Goal: Task Accomplishment & Management: Use online tool/utility

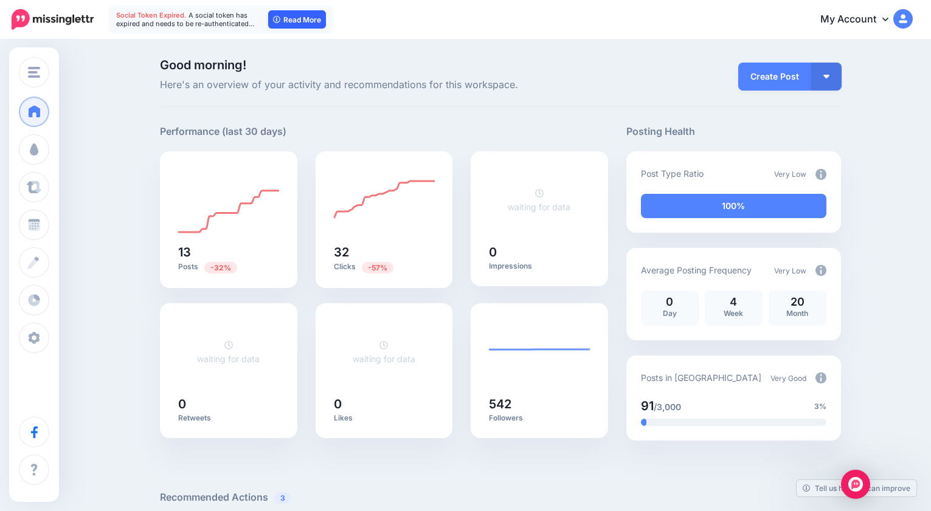
click at [303, 19] on link "Read More" at bounding box center [297, 19] width 58 height 18
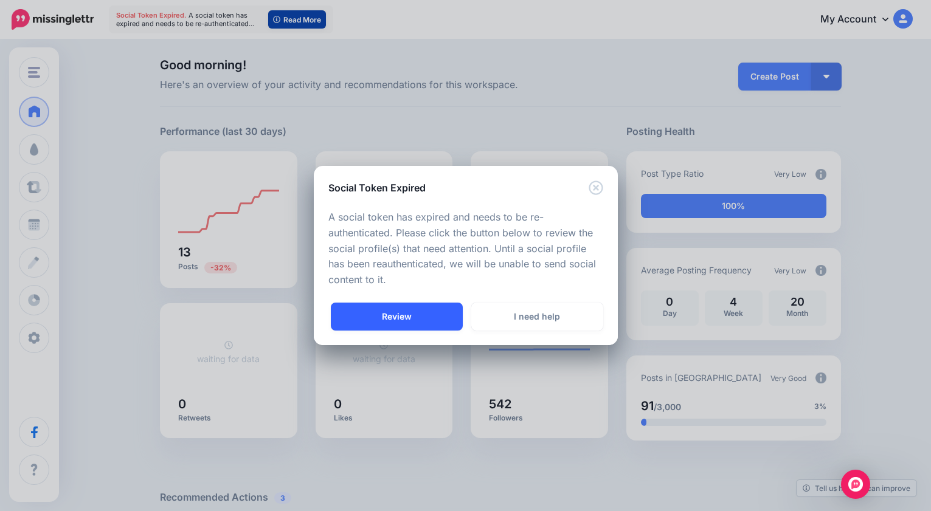
click at [367, 309] on link "Review" at bounding box center [397, 317] width 132 height 28
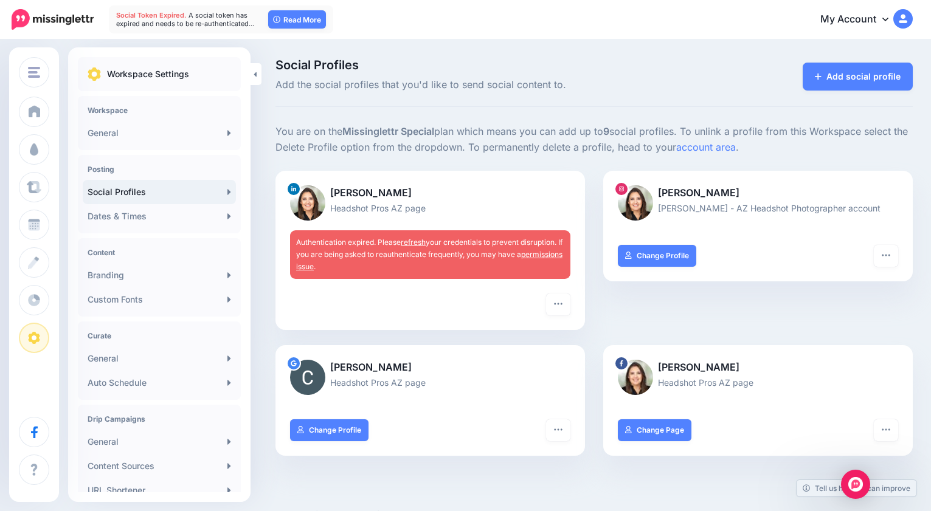
click at [340, 266] on link "permissions issue" at bounding box center [429, 260] width 266 height 21
click at [715, 146] on link "account area" at bounding box center [706, 147] width 60 height 12
click at [558, 297] on button "button" at bounding box center [558, 305] width 24 height 22
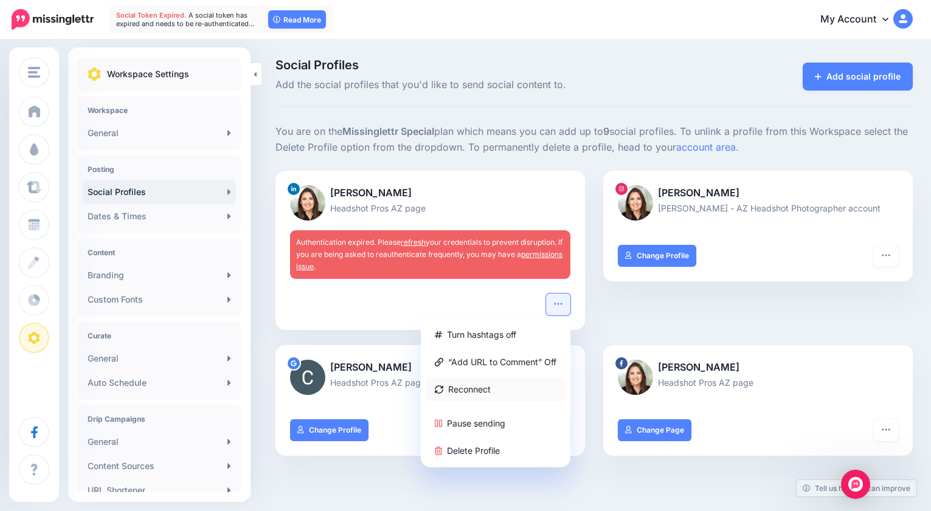
click at [490, 387] on link "Reconnect" at bounding box center [496, 390] width 140 height 24
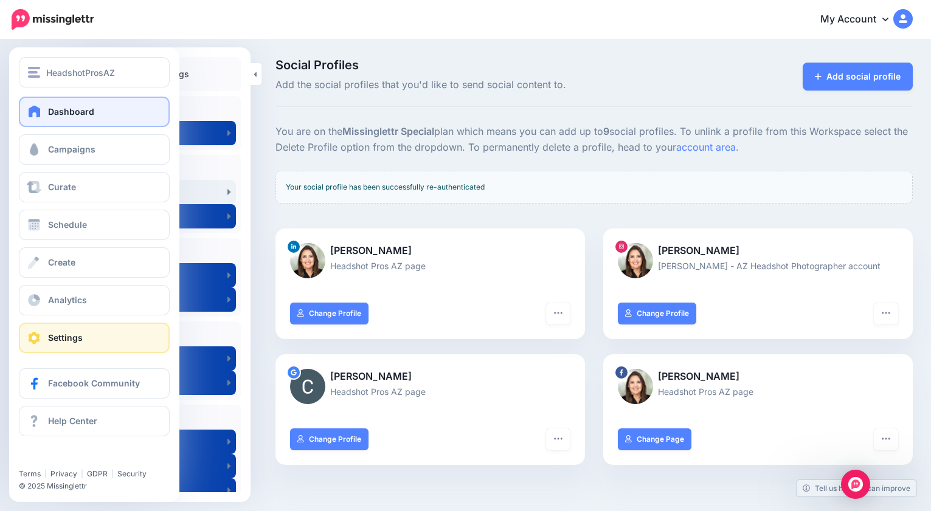
click at [60, 111] on span "Dashboard" at bounding box center [71, 111] width 46 height 10
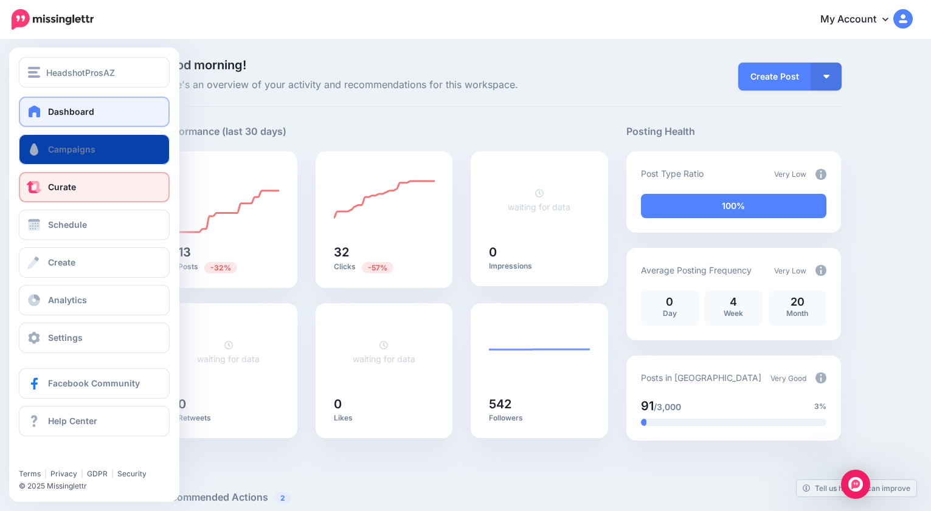
click at [70, 192] on span "Curate" at bounding box center [62, 187] width 28 height 10
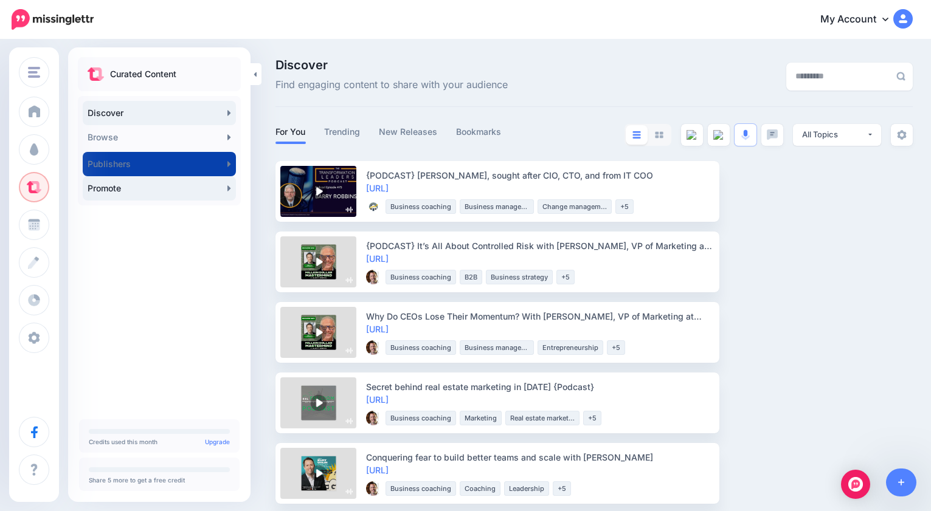
click at [109, 191] on link "Promote" at bounding box center [159, 188] width 153 height 24
click at [111, 190] on link "Promote" at bounding box center [159, 188] width 153 height 24
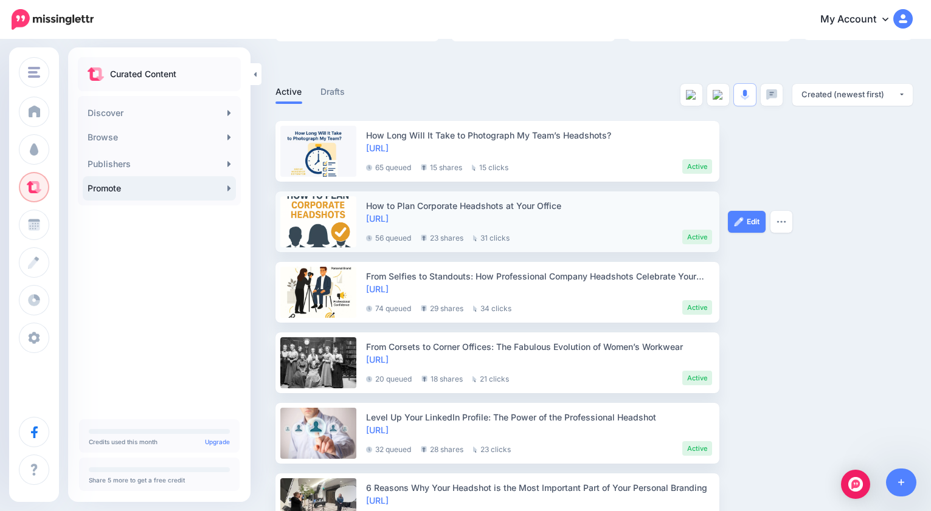
scroll to position [203, 0]
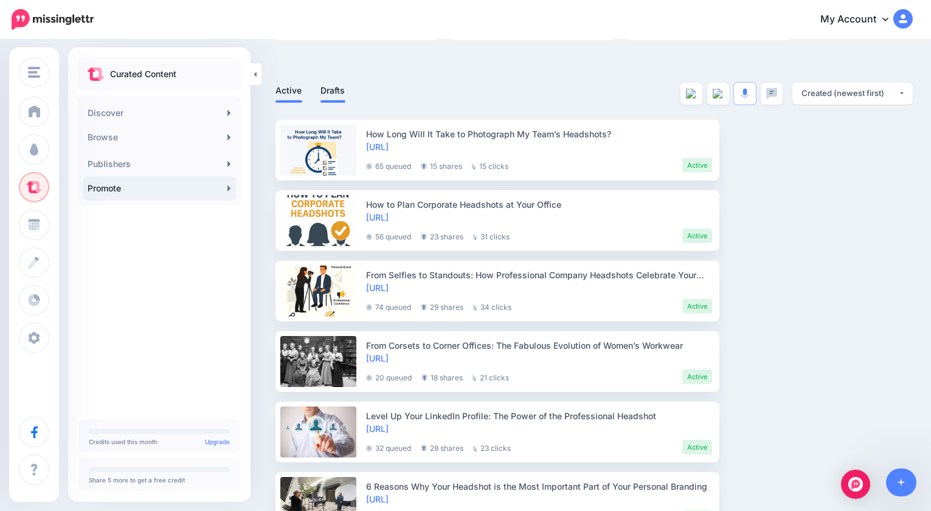
click at [336, 94] on link "Drafts" at bounding box center [332, 90] width 25 height 15
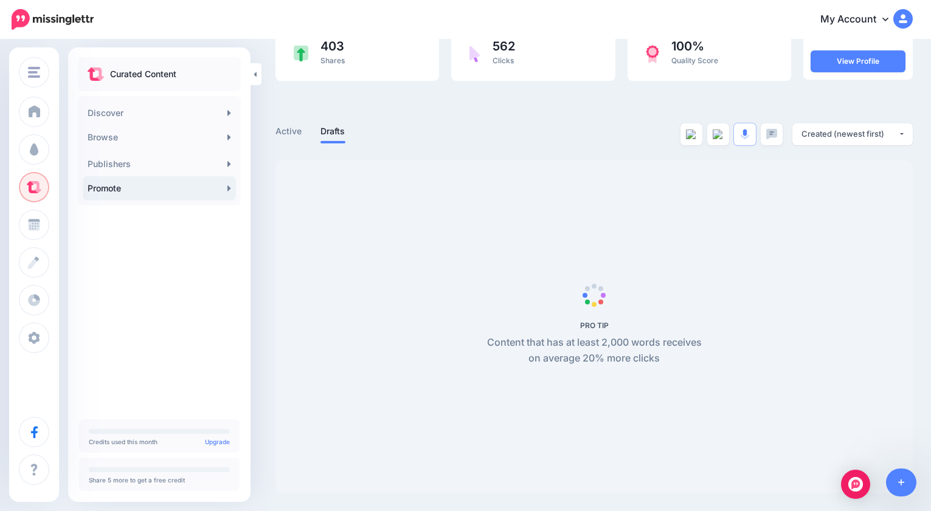
scroll to position [0, 0]
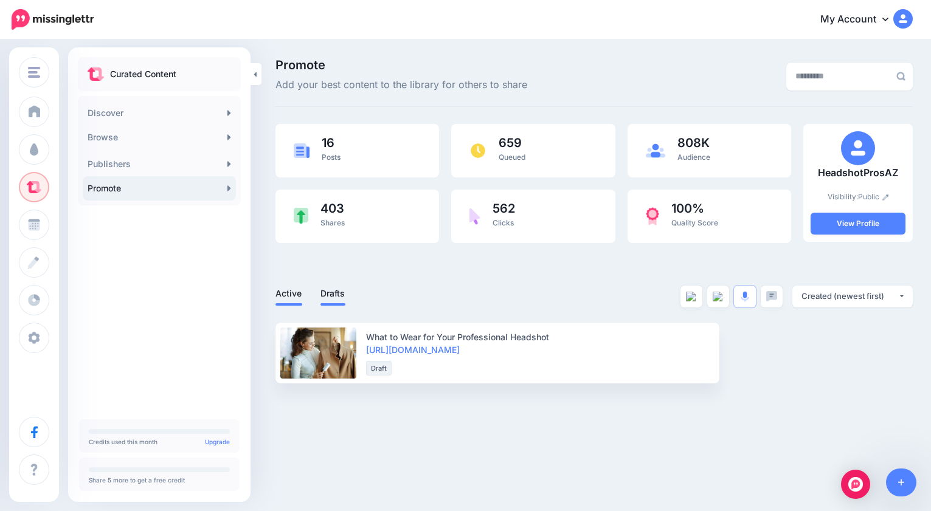
click at [285, 295] on link "Active" at bounding box center [288, 293] width 27 height 15
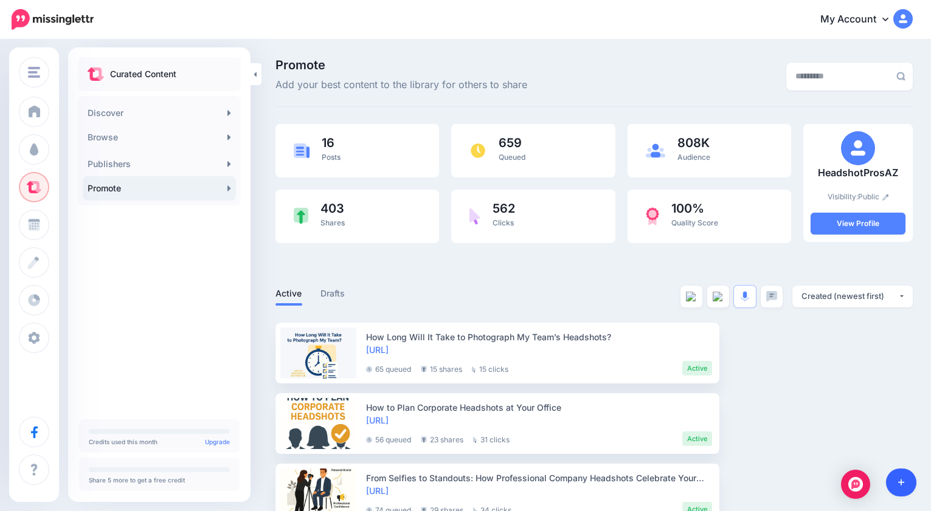
click at [903, 482] on icon at bounding box center [901, 482] width 7 height 9
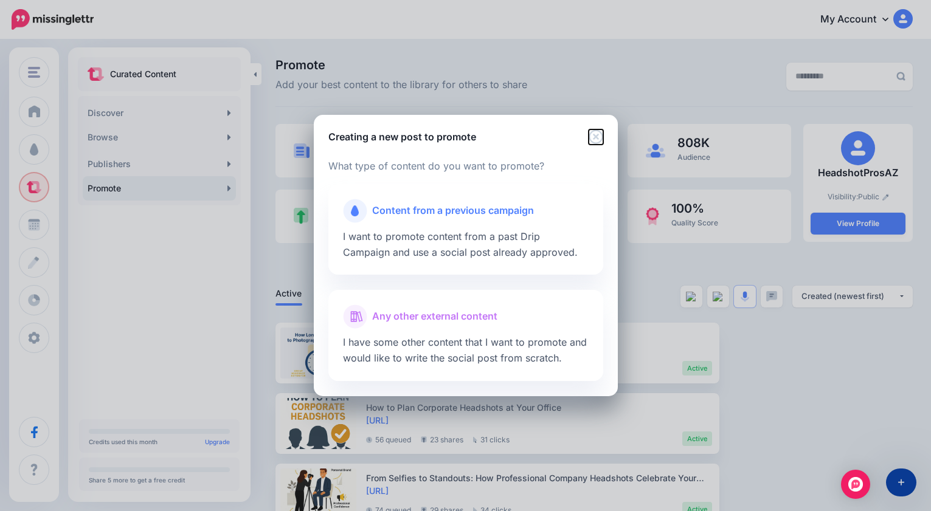
click at [596, 136] on icon "Close" at bounding box center [596, 136] width 14 height 14
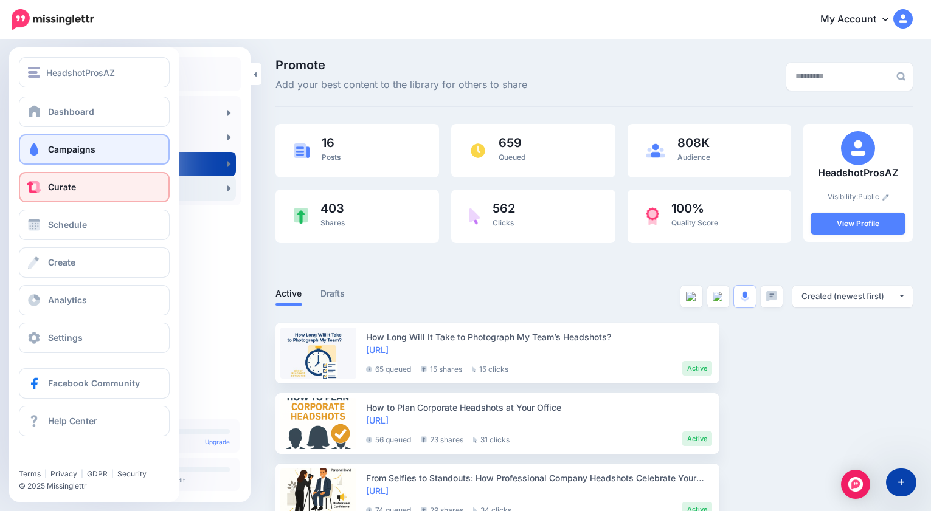
click at [54, 145] on span "Campaigns" at bounding box center [71, 149] width 47 height 10
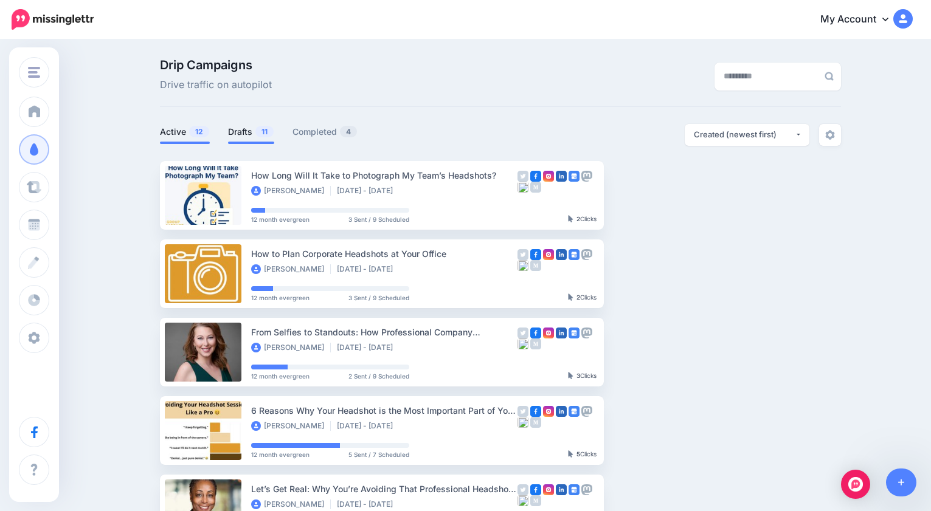
click at [247, 130] on link "Drafts 11" at bounding box center [251, 132] width 46 height 15
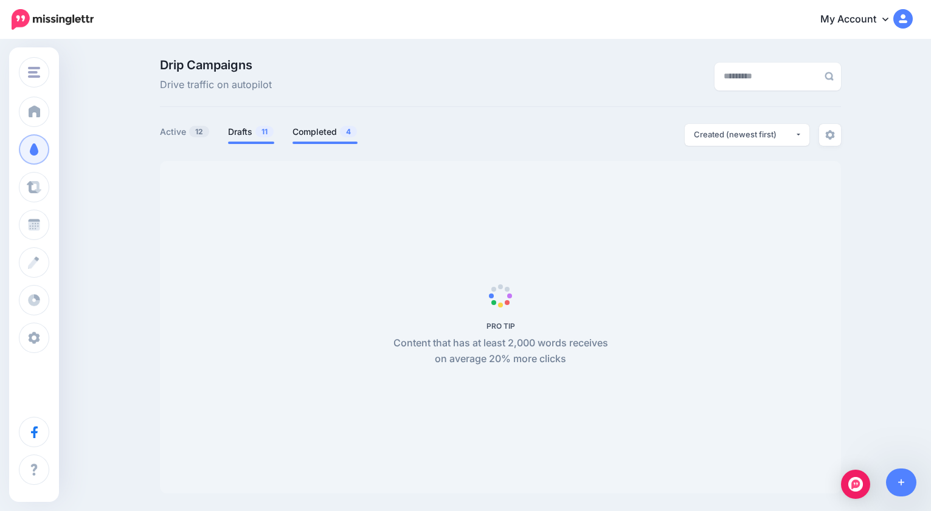
click at [319, 132] on link "Completed 4" at bounding box center [324, 132] width 65 height 15
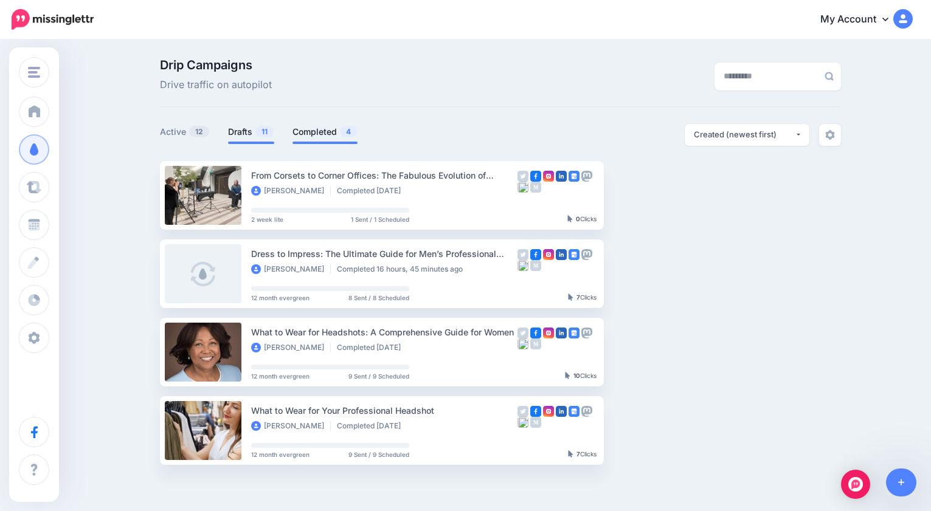
click at [247, 131] on link "Drafts 11" at bounding box center [251, 132] width 46 height 15
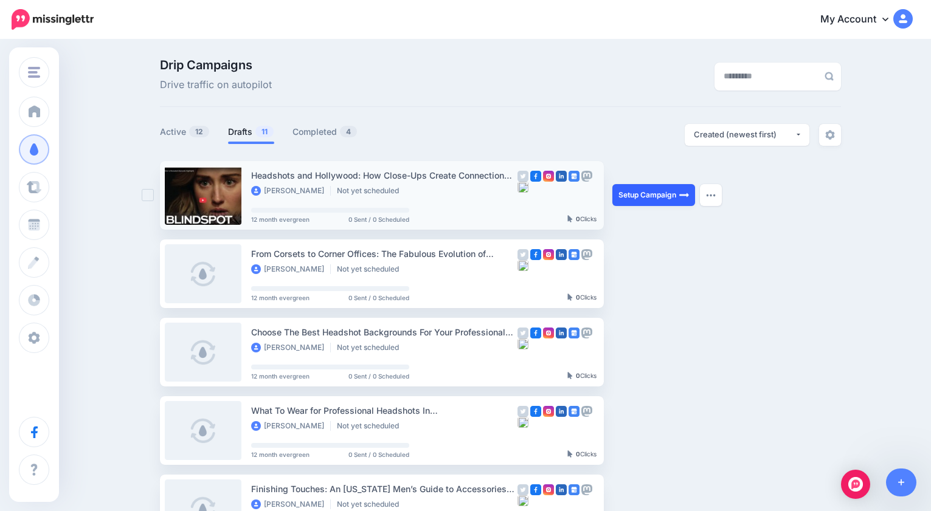
click at [665, 191] on link "Setup Campaign" at bounding box center [653, 195] width 83 height 22
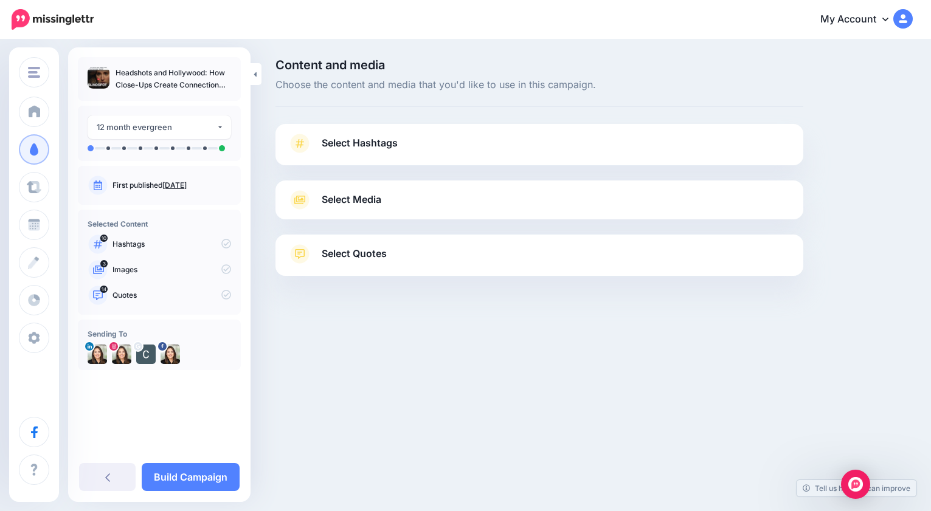
click at [392, 146] on span "Select Hashtags" at bounding box center [360, 143] width 76 height 16
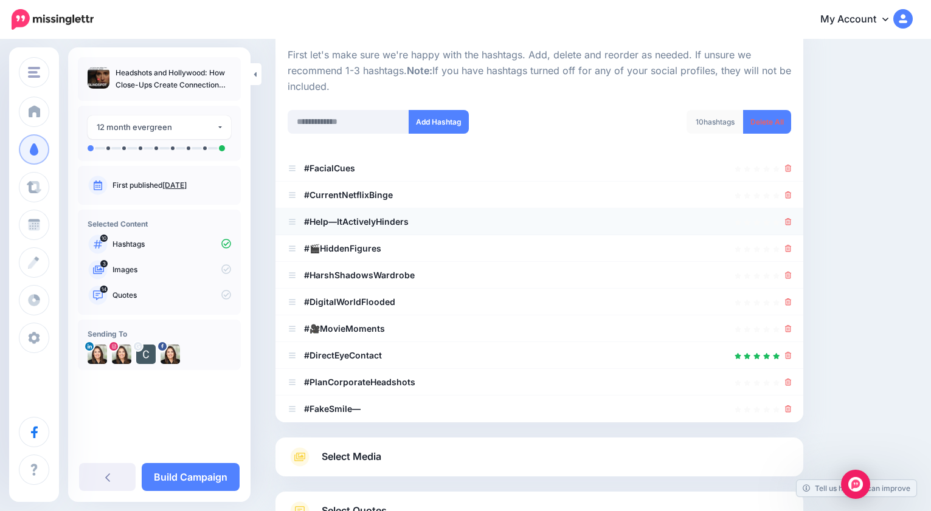
scroll to position [126, 0]
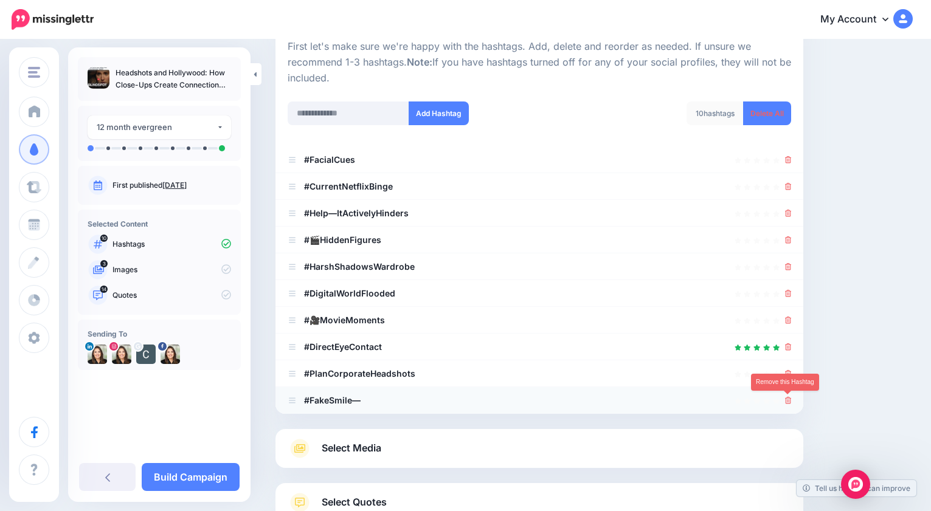
click at [789, 398] on icon at bounding box center [788, 400] width 7 height 7
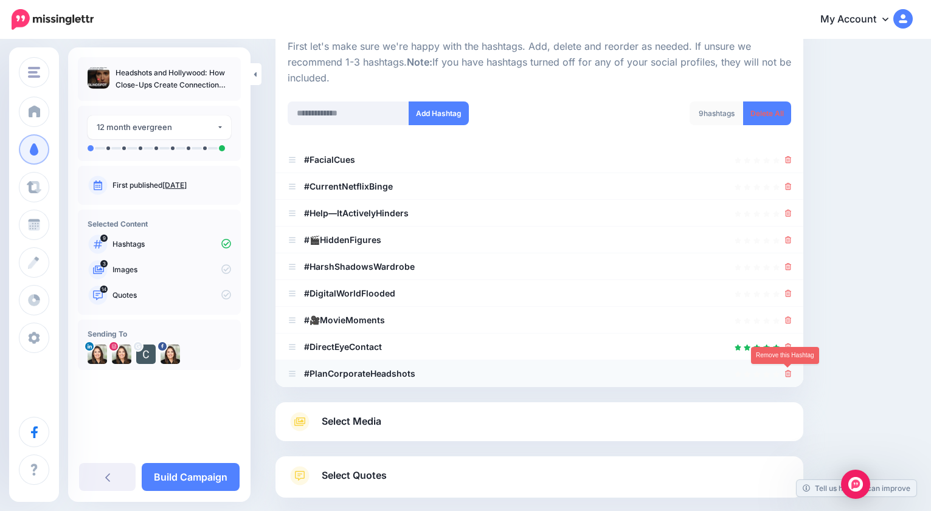
click at [789, 375] on icon at bounding box center [788, 373] width 7 height 7
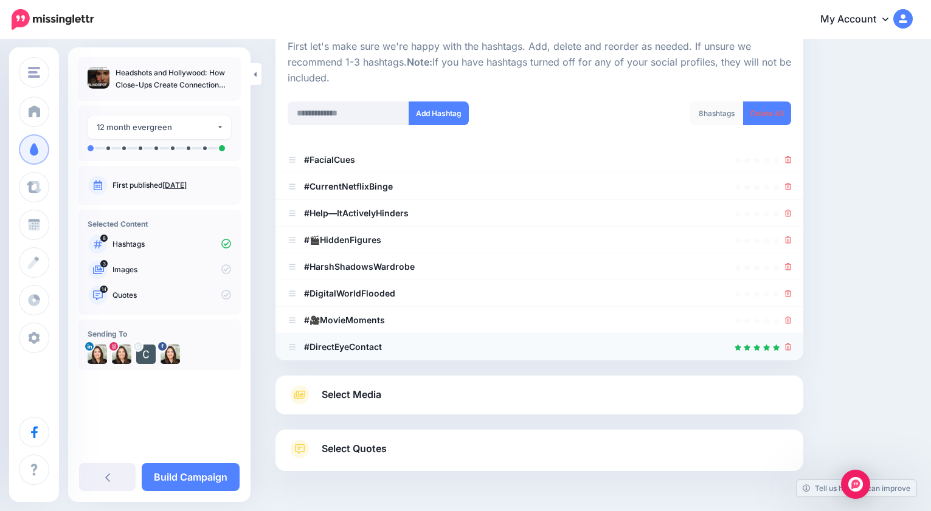
click at [788, 345] on icon at bounding box center [788, 346] width 7 height 7
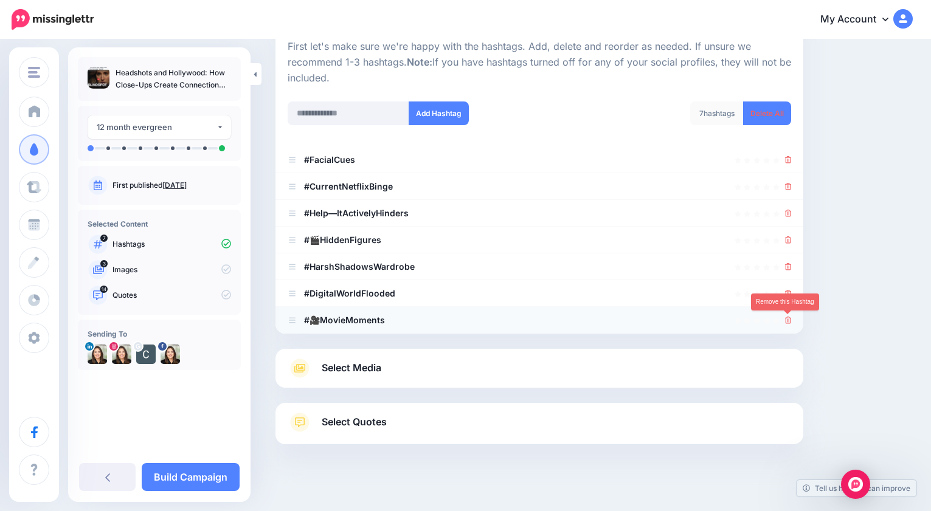
click at [782, 319] on div at bounding box center [539, 320] width 503 height 15
click at [788, 318] on icon at bounding box center [788, 320] width 7 height 7
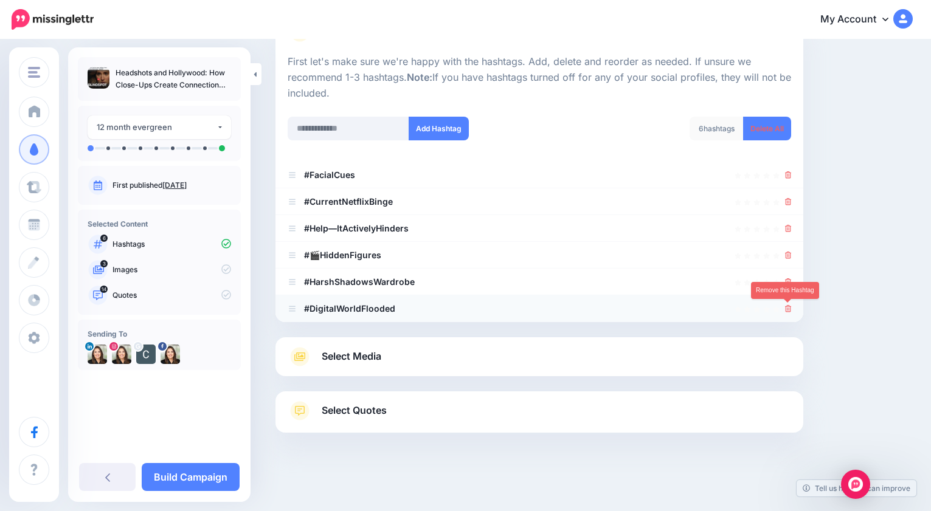
click at [789, 308] on icon at bounding box center [788, 308] width 7 height 7
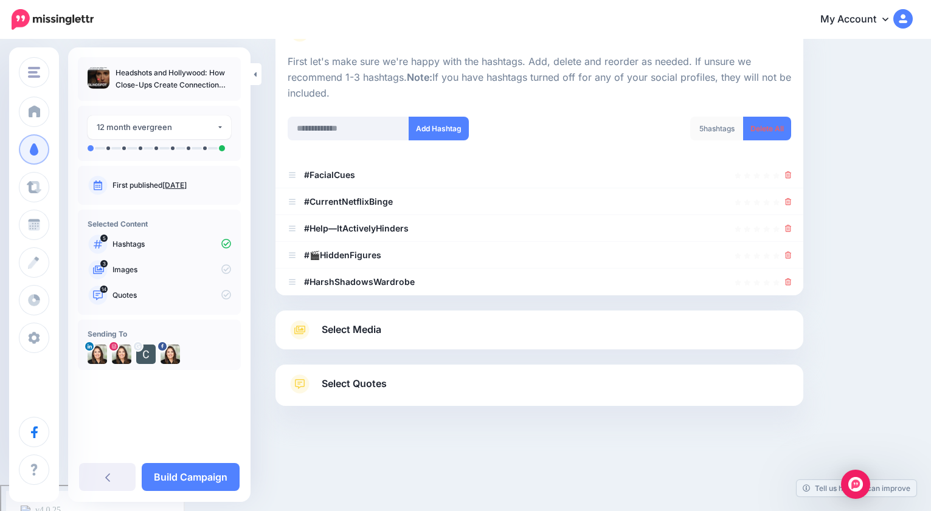
scroll to position [102, 0]
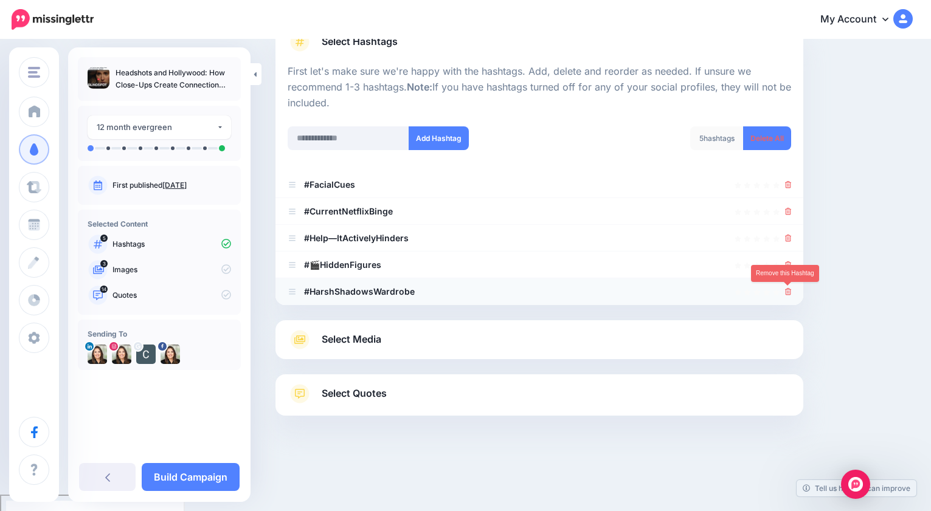
click at [790, 289] on icon at bounding box center [788, 291] width 7 height 7
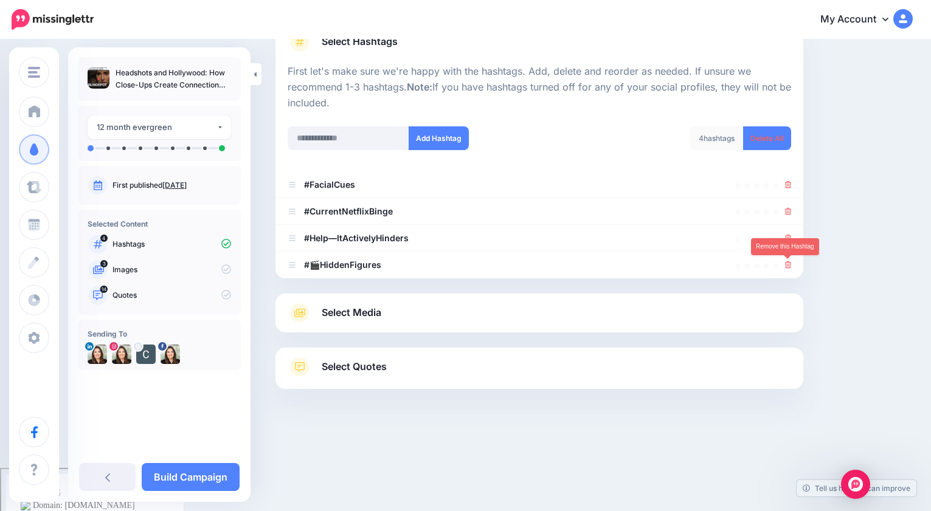
scroll to position [75, 0]
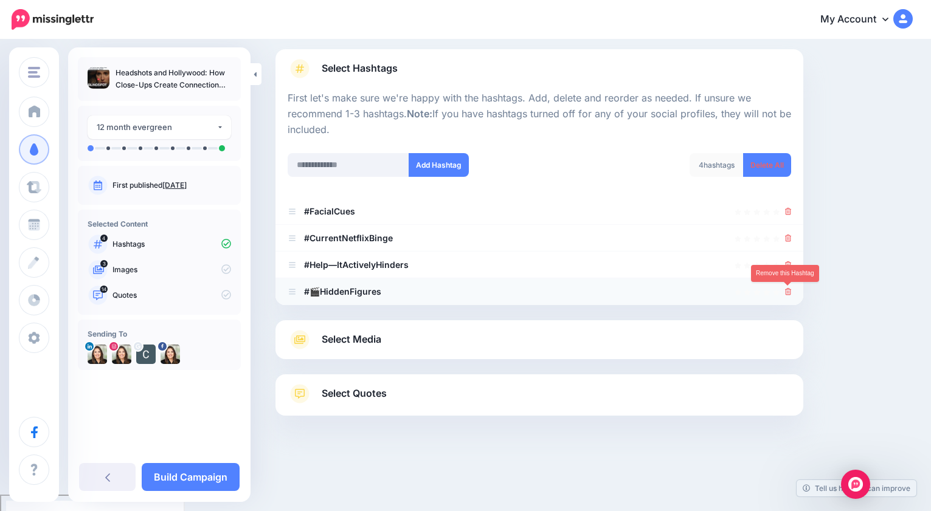
click at [789, 289] on icon at bounding box center [788, 291] width 7 height 7
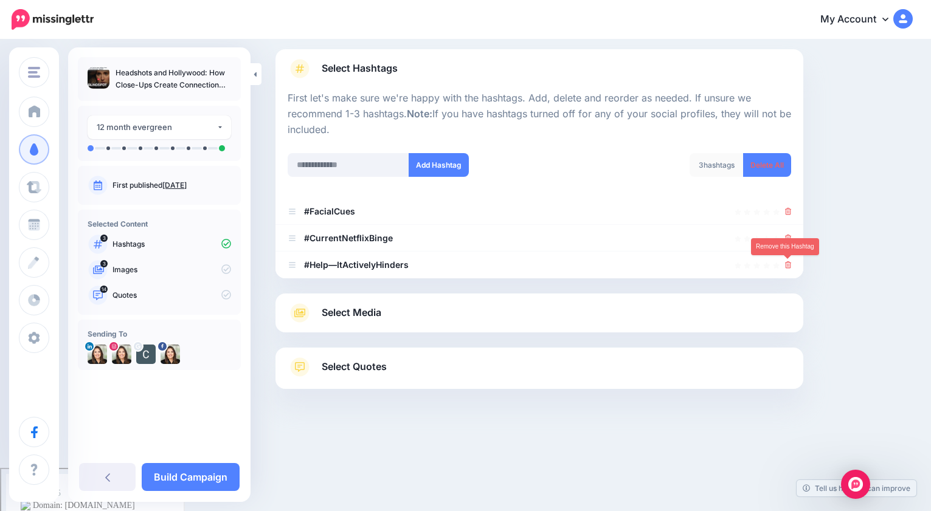
scroll to position [48, 0]
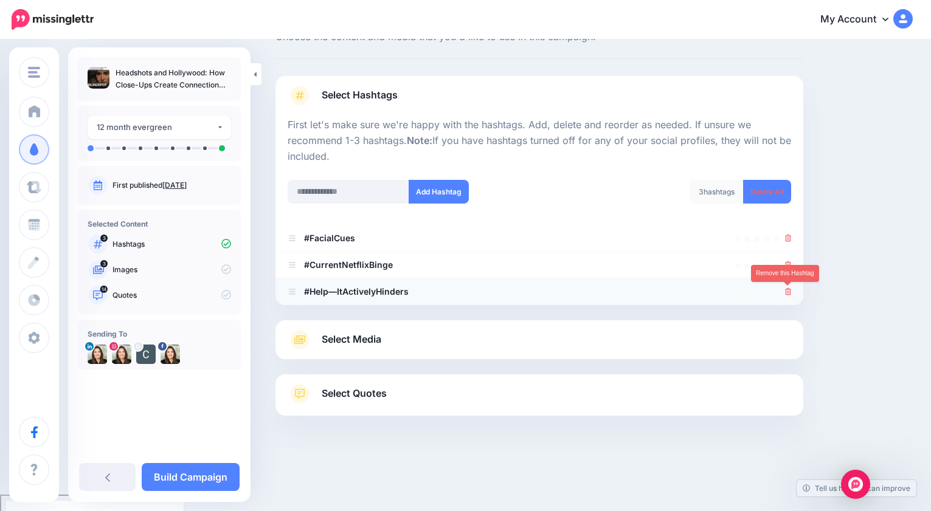
click at [787, 291] on icon at bounding box center [788, 291] width 7 height 7
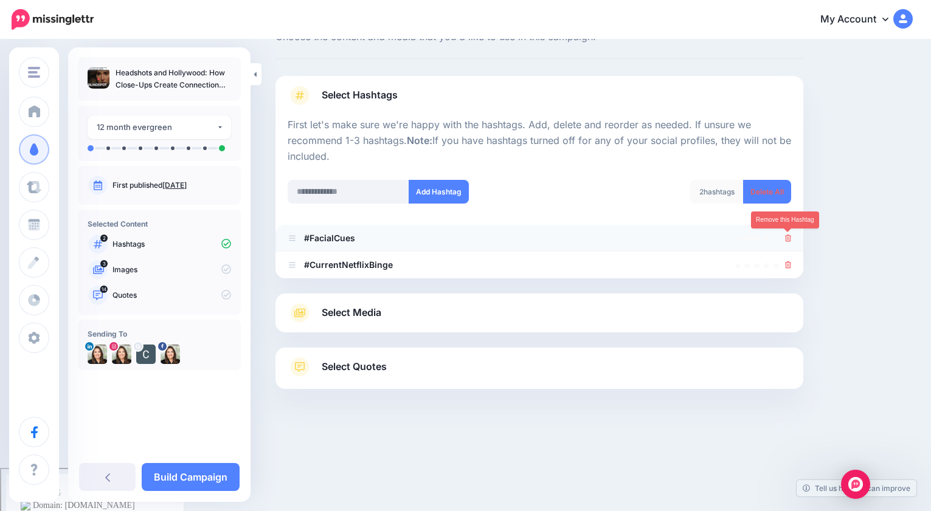
scroll to position [4, 0]
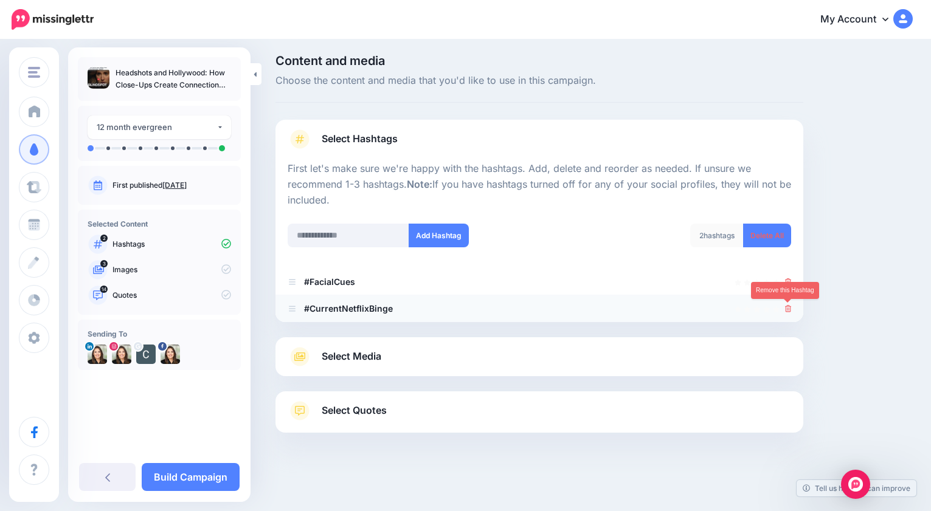
click at [787, 308] on icon at bounding box center [788, 308] width 7 height 7
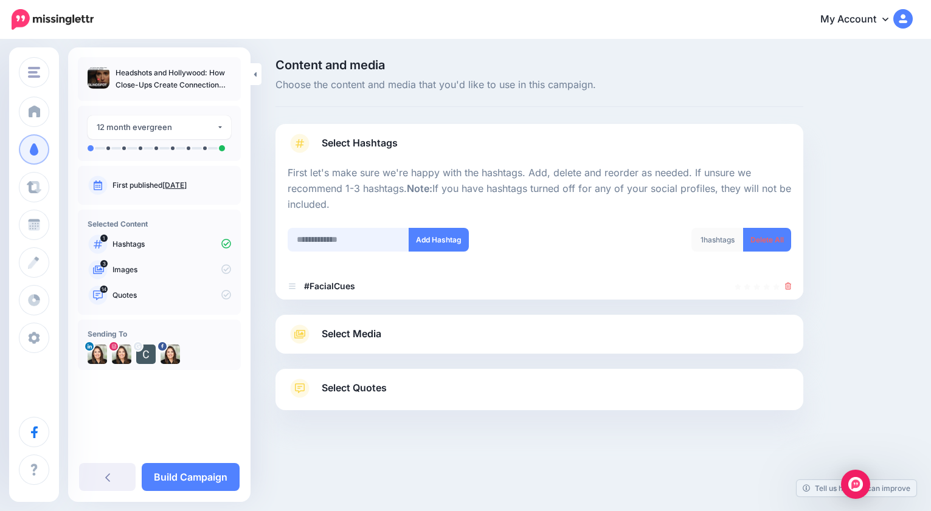
click at [340, 236] on input "text" at bounding box center [349, 240] width 122 height 24
type input "**********"
click at [441, 238] on button "Add Hashtag" at bounding box center [439, 240] width 60 height 24
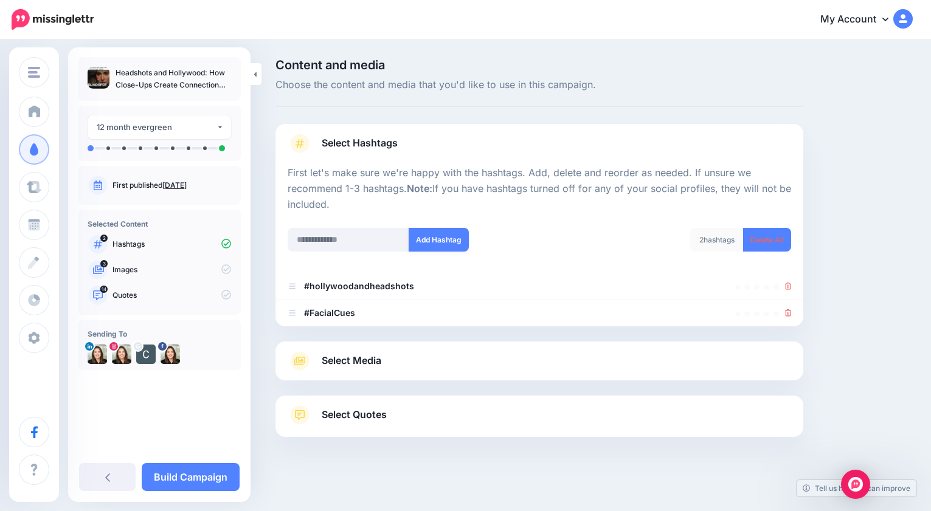
scroll to position [4, 0]
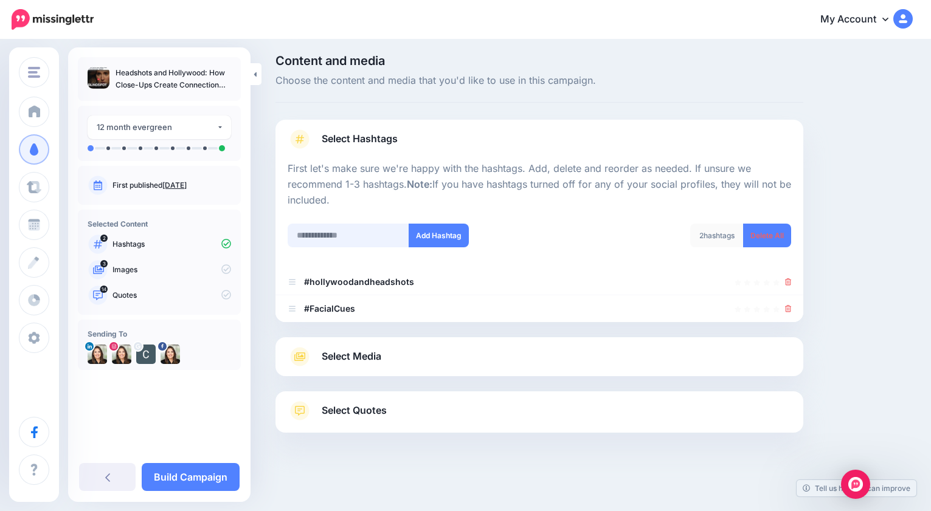
click at [338, 237] on input "text" at bounding box center [349, 236] width 122 height 24
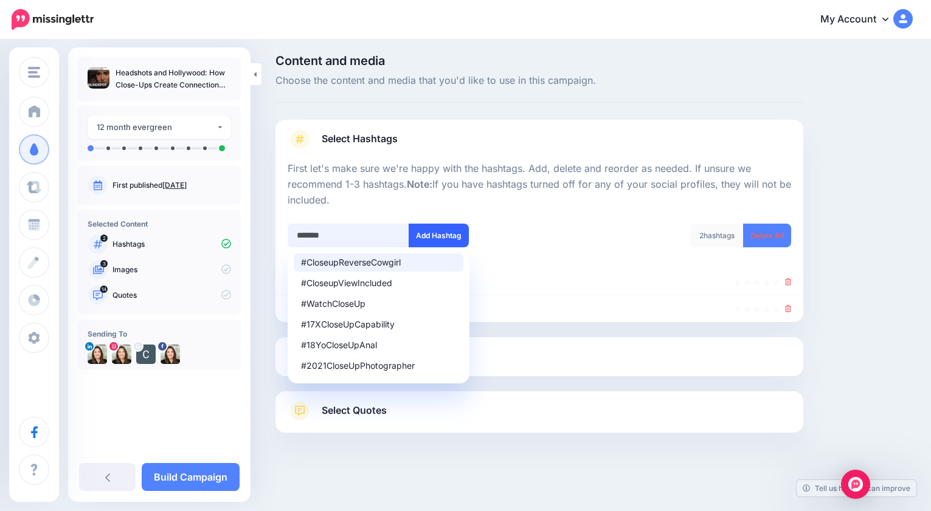
type input "*******"
click at [448, 233] on button "Add Hashtag" at bounding box center [439, 236] width 60 height 24
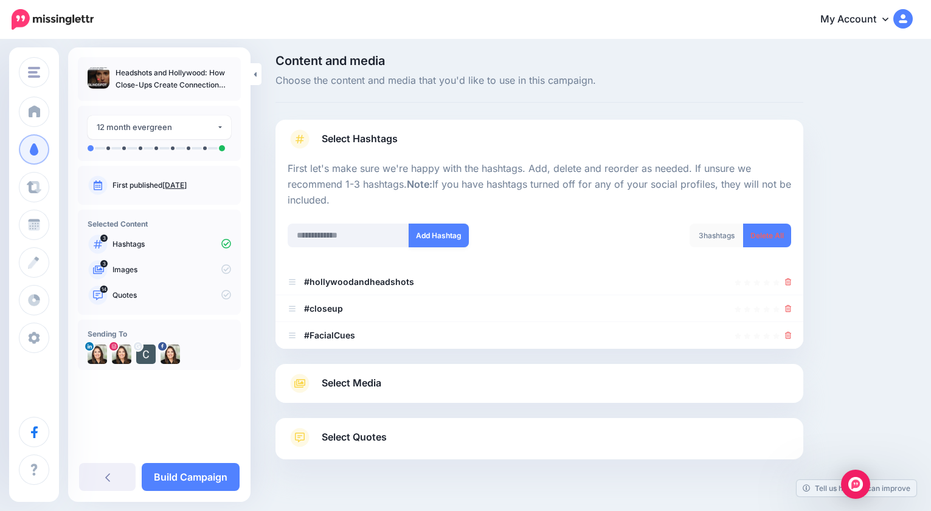
scroll to position [31, 0]
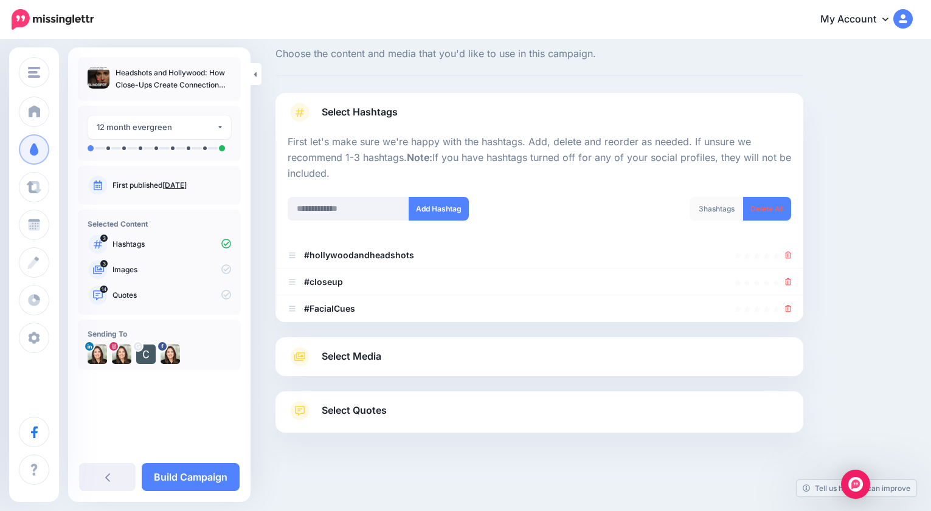
click at [385, 357] on link "Select Media" at bounding box center [539, 356] width 503 height 19
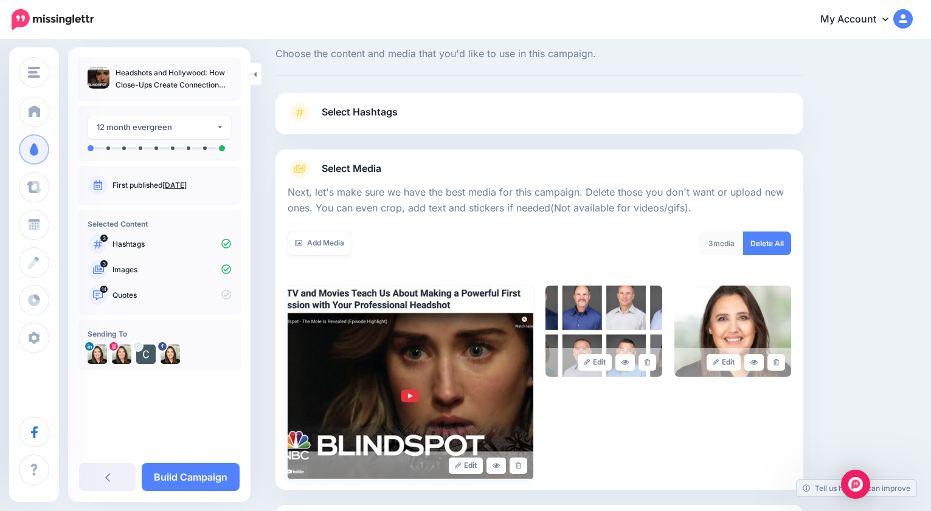
click at [475, 360] on img at bounding box center [411, 383] width 246 height 195
click at [643, 327] on img at bounding box center [603, 331] width 117 height 91
click at [648, 361] on icon at bounding box center [646, 362] width 5 height 7
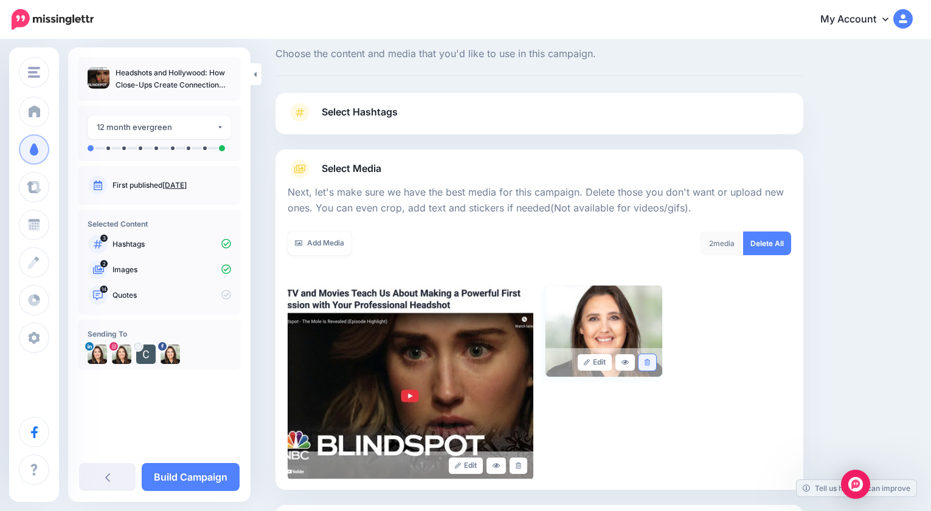
click at [654, 362] on link at bounding box center [647, 362] width 18 height 16
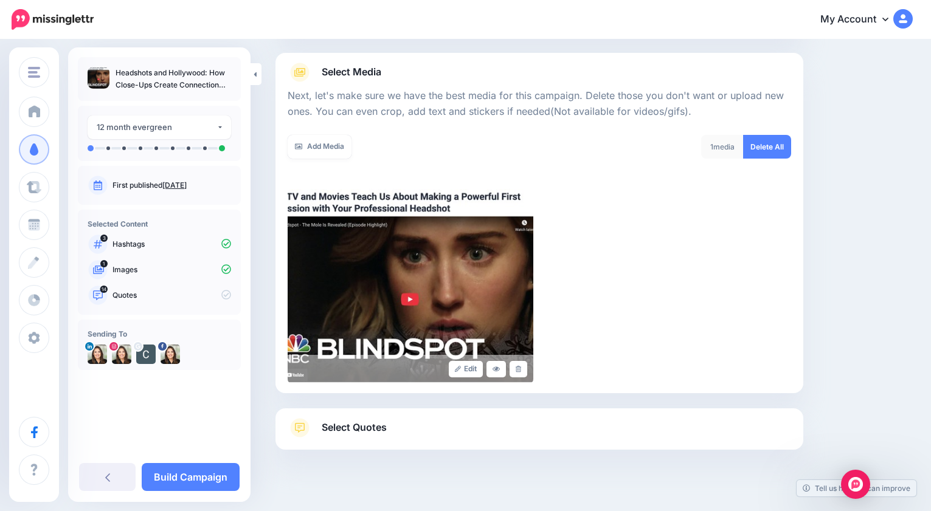
scroll to position [145, 0]
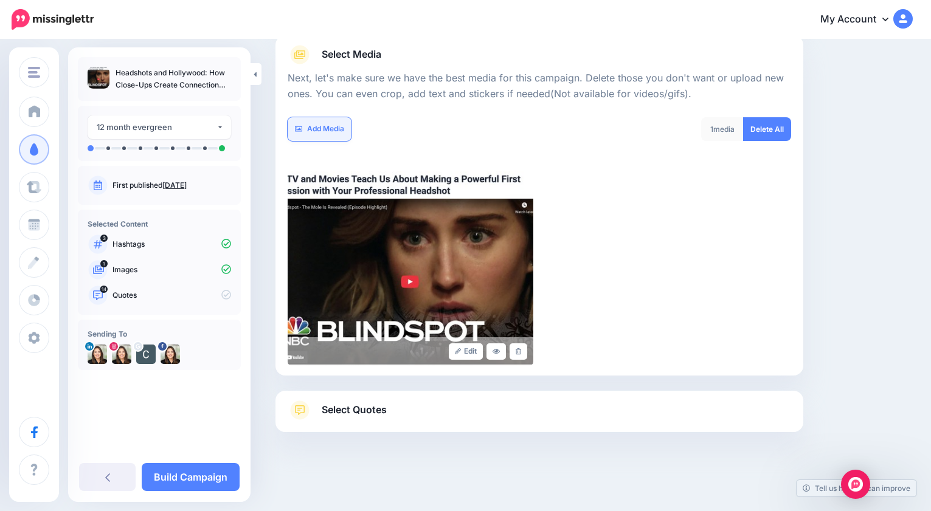
click at [324, 126] on link "Add Media" at bounding box center [320, 129] width 64 height 24
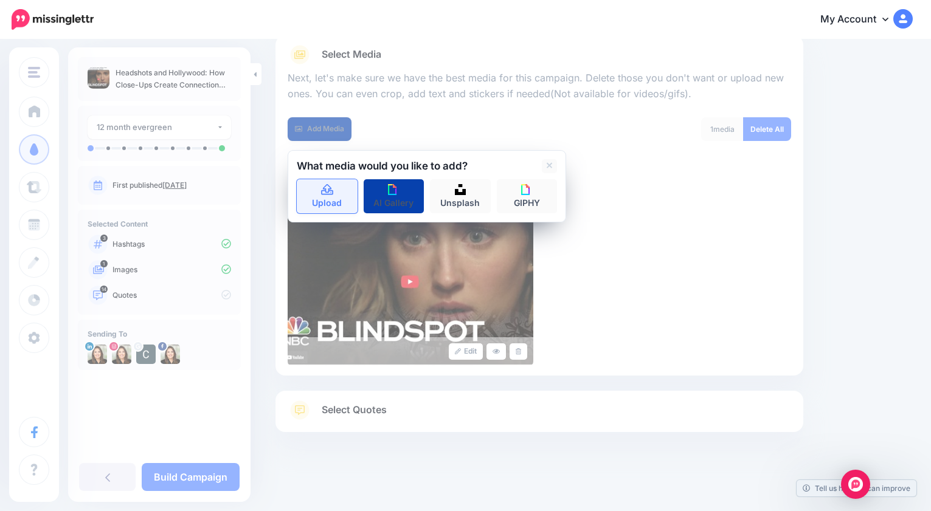
click at [323, 199] on link "Upload" at bounding box center [327, 196] width 61 height 34
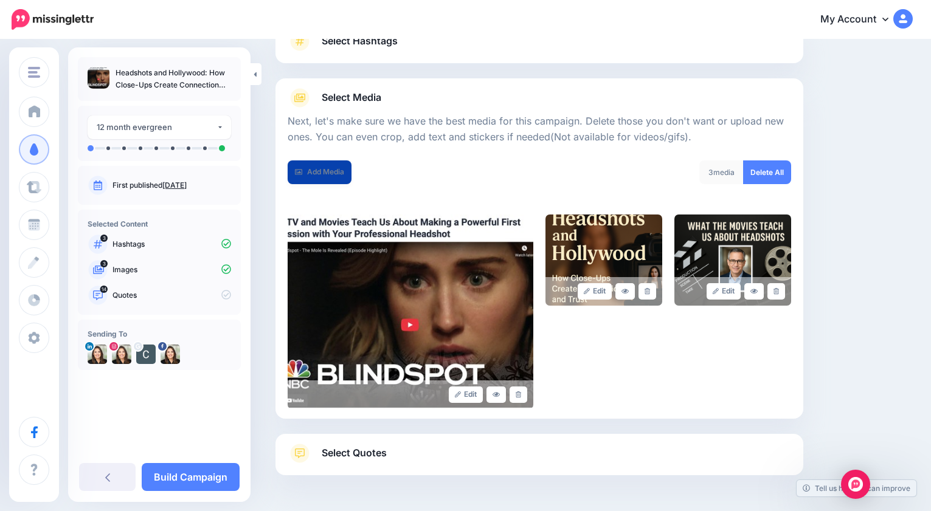
scroll to position [0, 0]
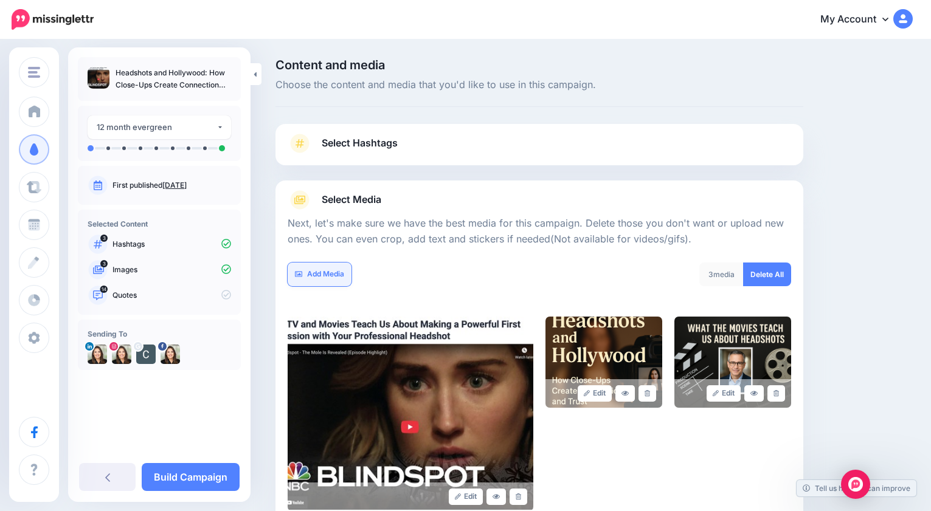
click at [309, 271] on link "Add Media" at bounding box center [320, 275] width 64 height 24
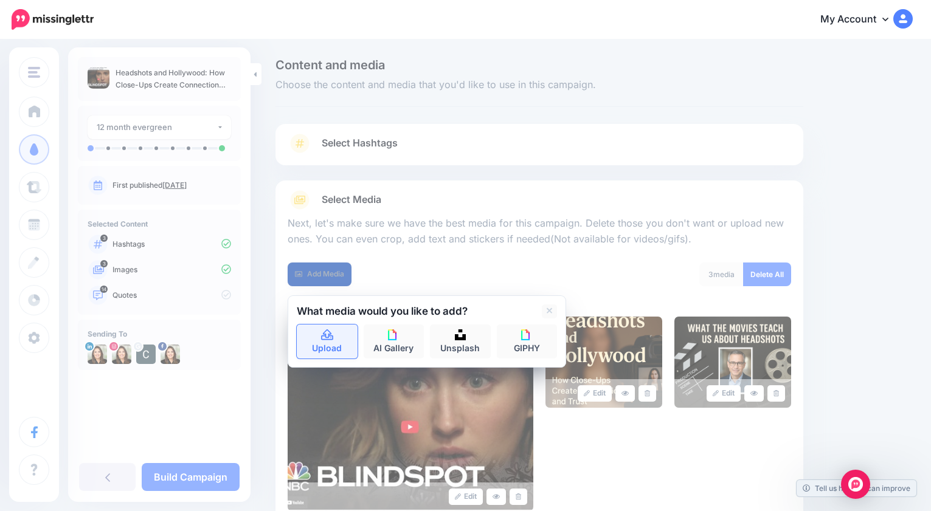
click at [322, 341] on link "Upload" at bounding box center [327, 342] width 61 height 34
click at [578, 482] on div "Edit Edit Edit" at bounding box center [539, 414] width 503 height 195
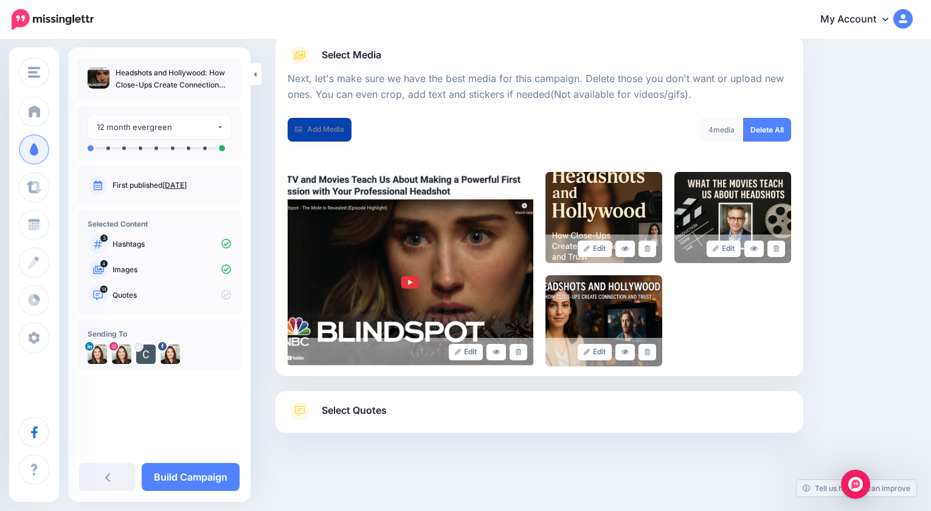
scroll to position [145, 0]
click at [341, 412] on span "Select Quotes" at bounding box center [354, 410] width 65 height 16
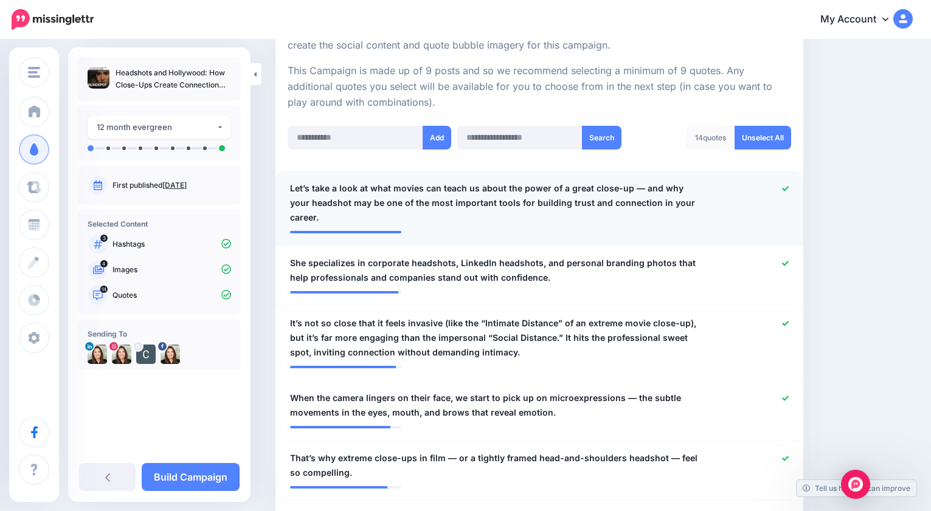
scroll to position [257, 0]
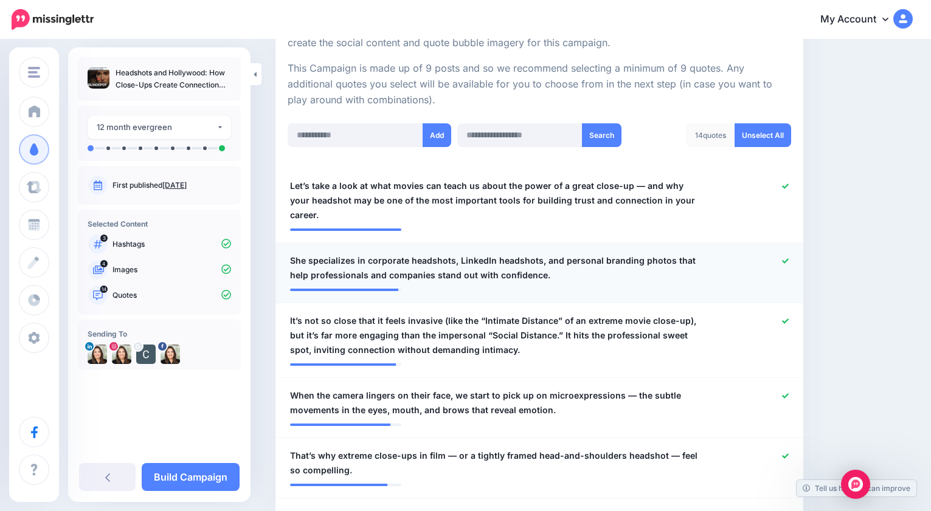
click at [787, 258] on icon at bounding box center [785, 260] width 7 height 5
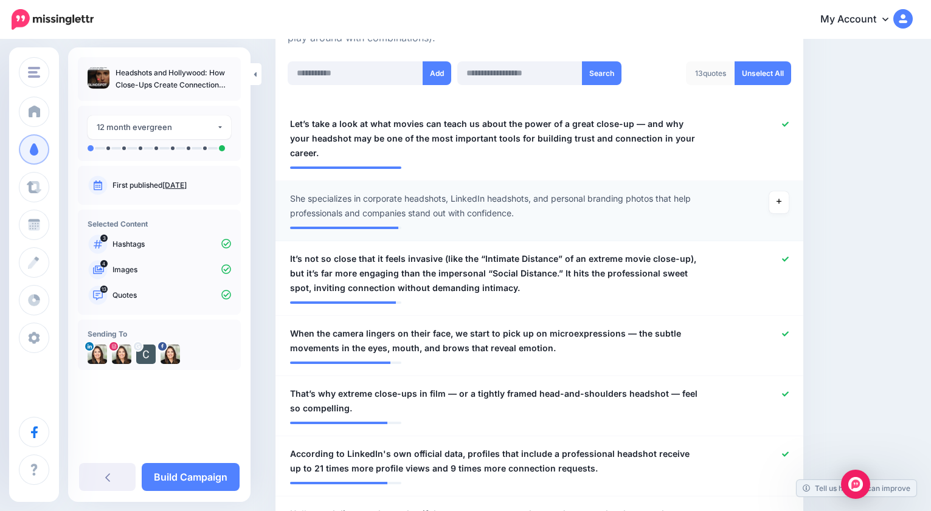
scroll to position [320, 0]
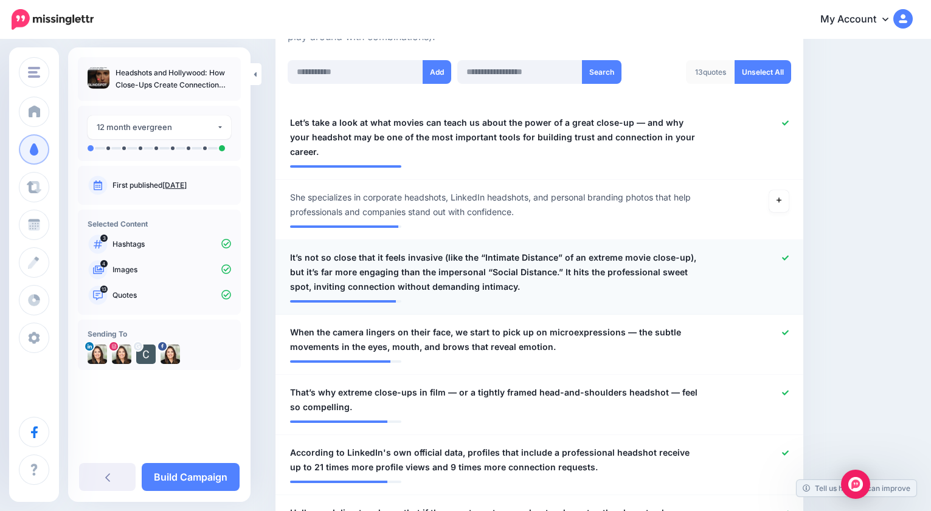
click at [788, 255] on icon at bounding box center [785, 257] width 7 height 5
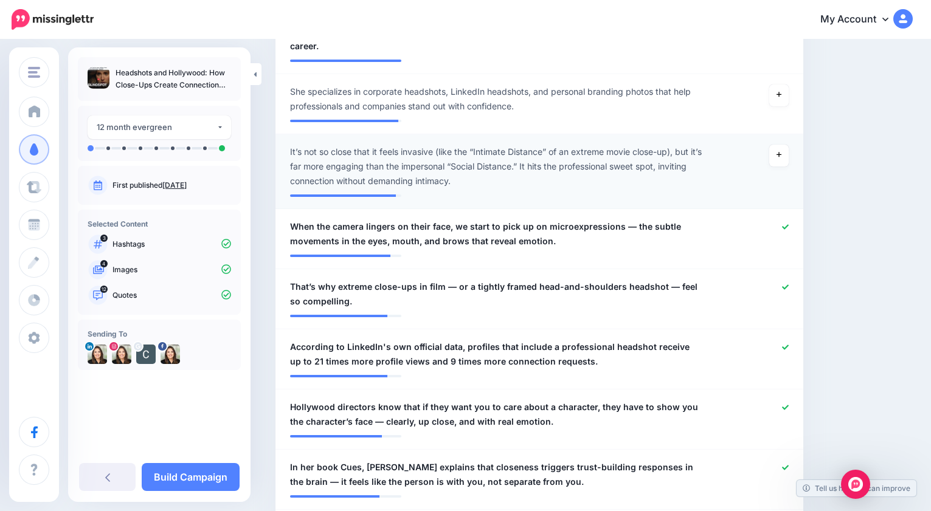
scroll to position [435, 0]
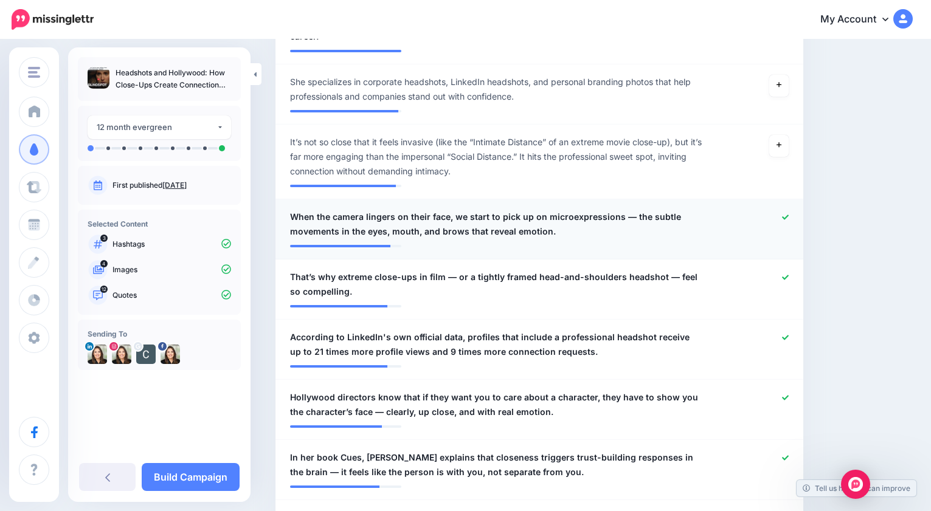
click at [785, 214] on icon at bounding box center [785, 217] width 7 height 7
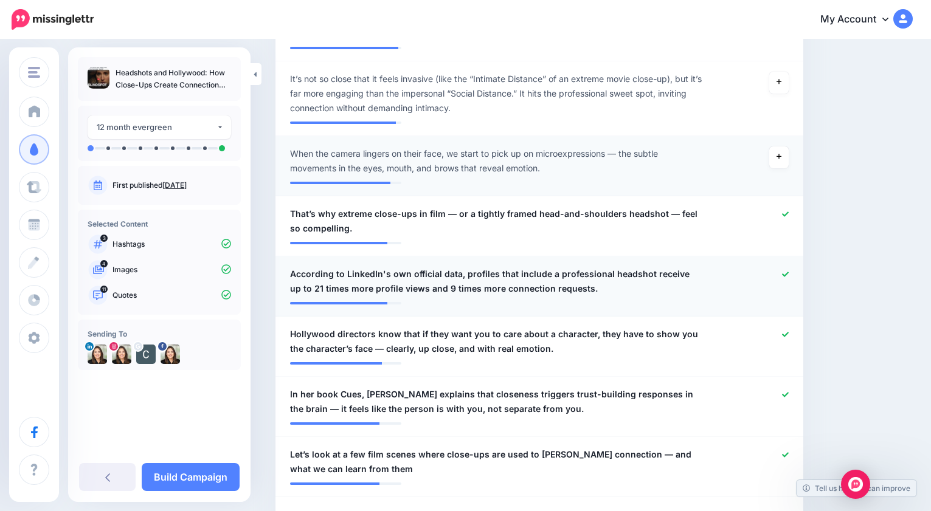
scroll to position [508, 0]
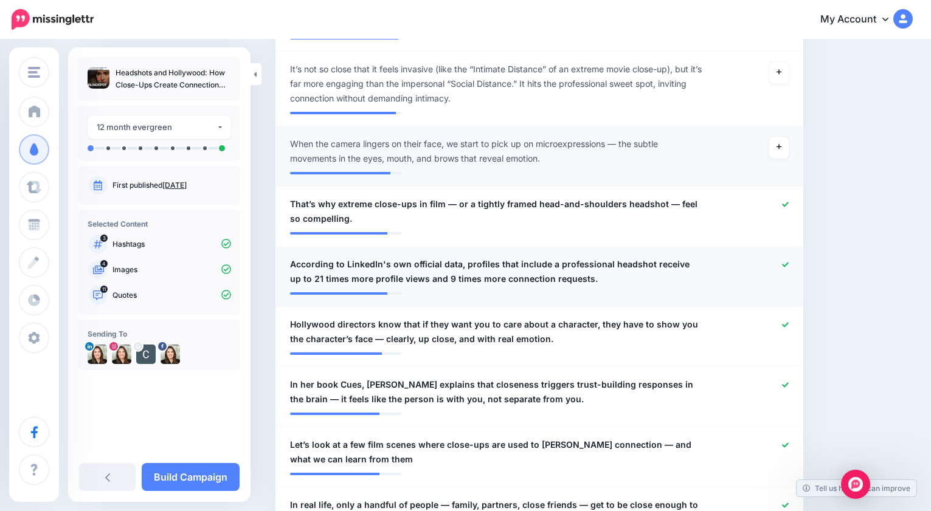
click at [787, 261] on icon at bounding box center [785, 264] width 7 height 7
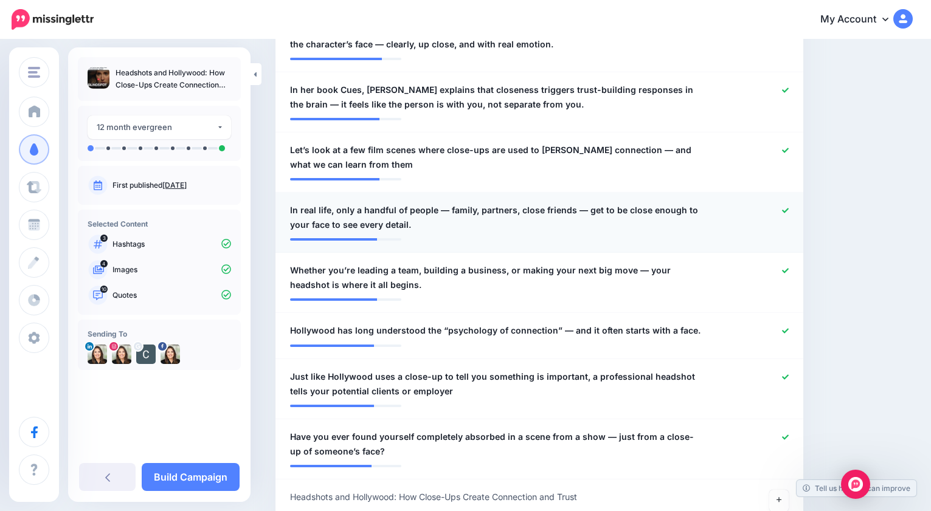
scroll to position [806, 0]
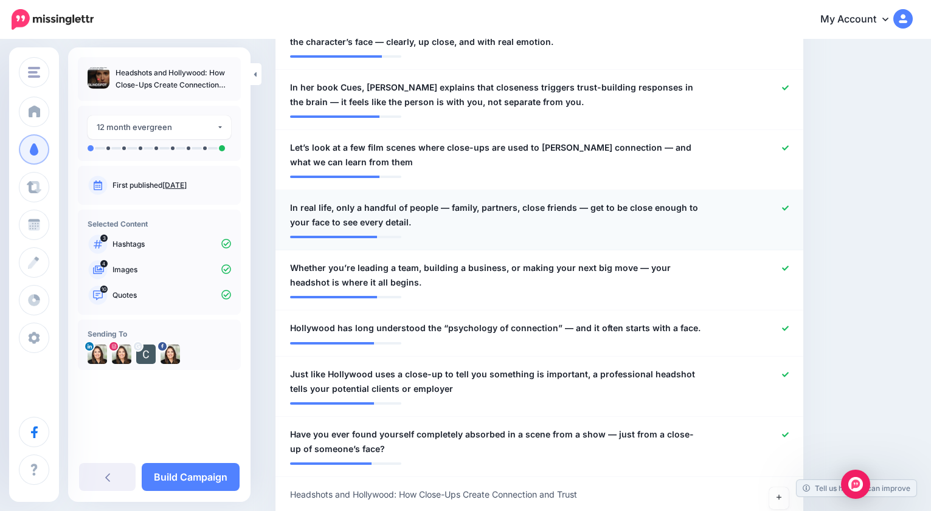
click at [785, 205] on icon at bounding box center [785, 207] width 7 height 5
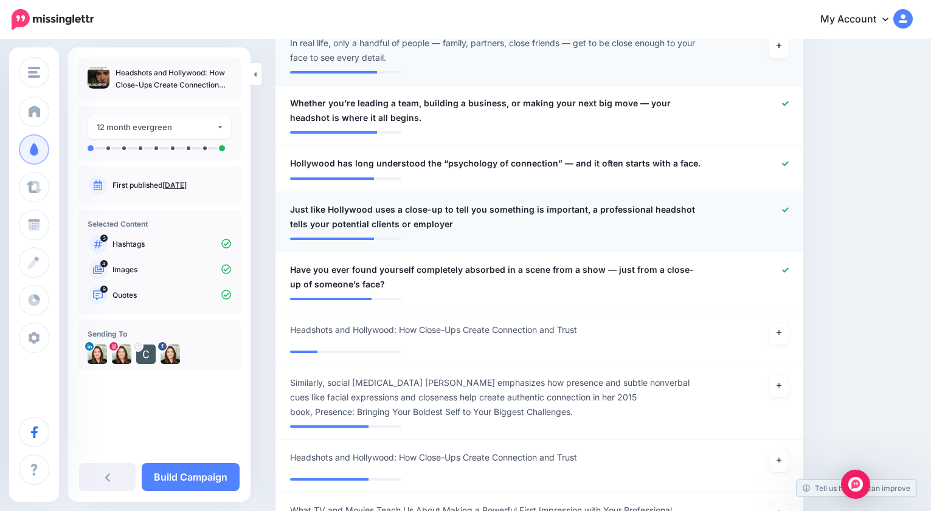
scroll to position [972, 0]
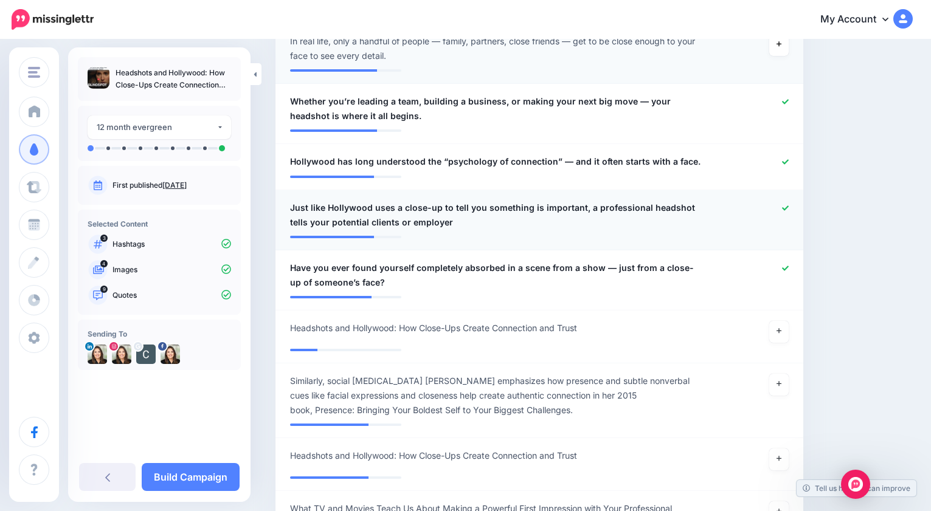
click at [421, 209] on span "Just like Hollywood uses a close-up to tell you something is important, a profe…" at bounding box center [496, 215] width 413 height 29
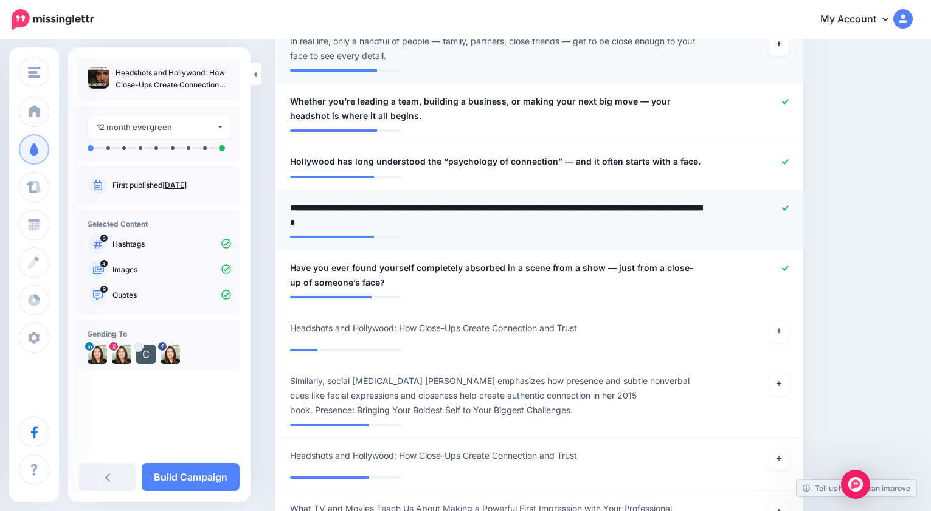
click at [428, 209] on textarea "**********" at bounding box center [496, 215] width 413 height 29
click at [783, 266] on icon at bounding box center [785, 268] width 7 height 5
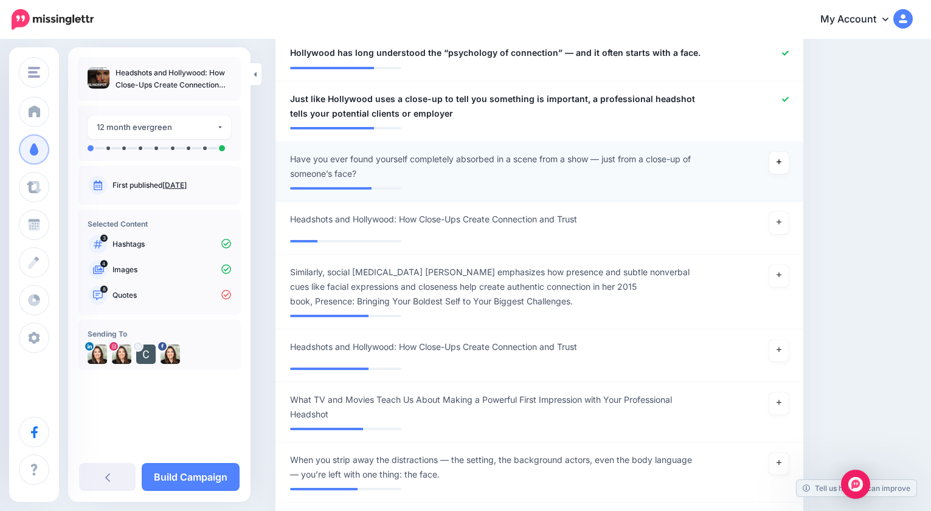
scroll to position [1087, 0]
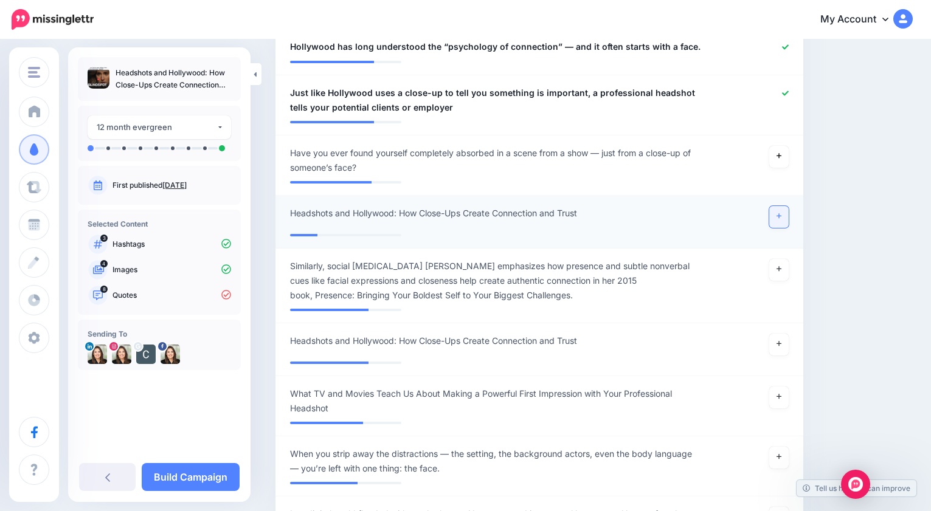
click at [780, 213] on icon at bounding box center [778, 216] width 5 height 7
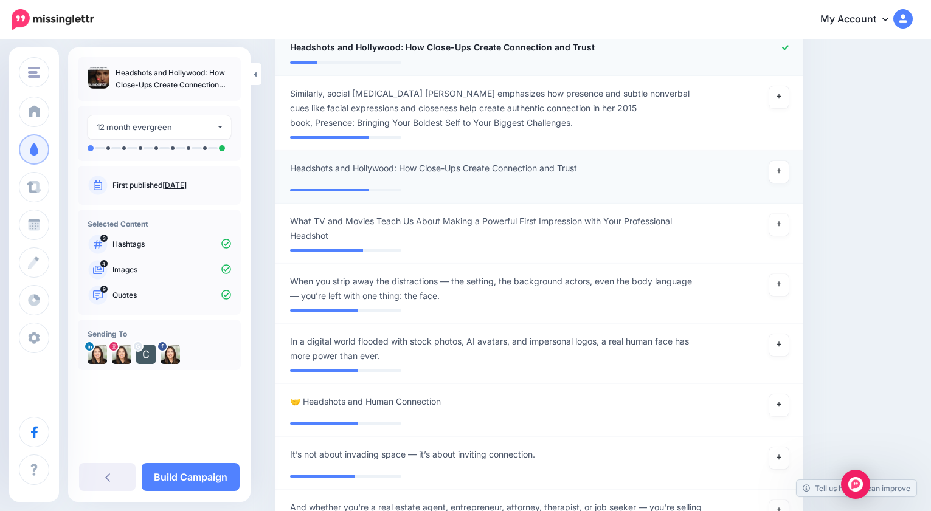
scroll to position [1258, 0]
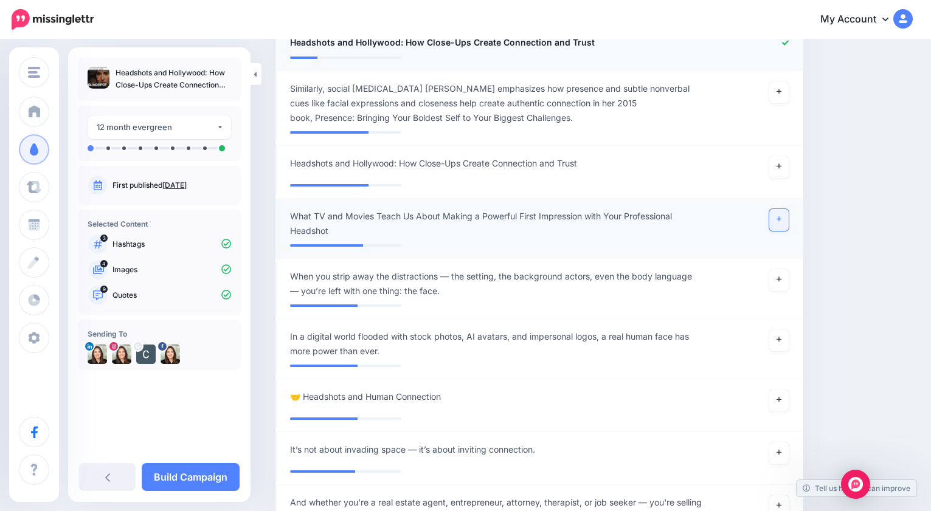
click at [780, 209] on link at bounding box center [778, 220] width 19 height 22
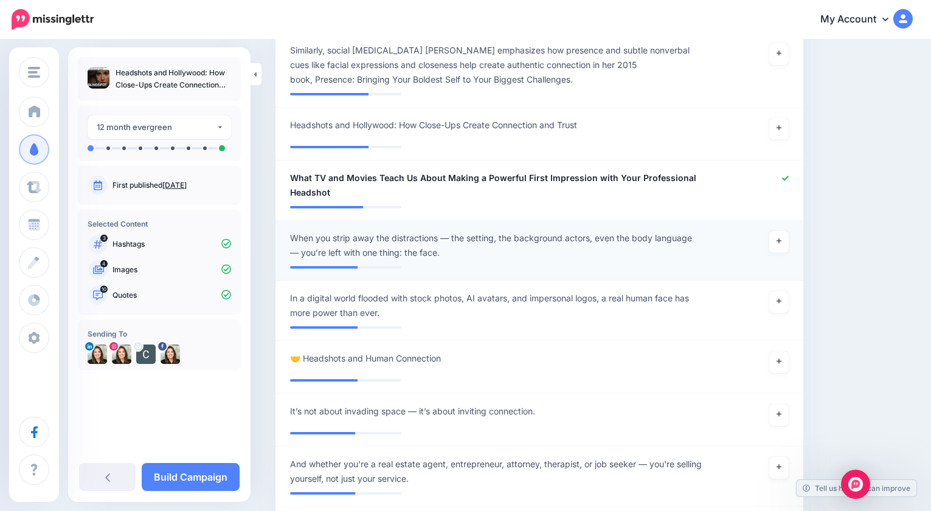
scroll to position [1299, 0]
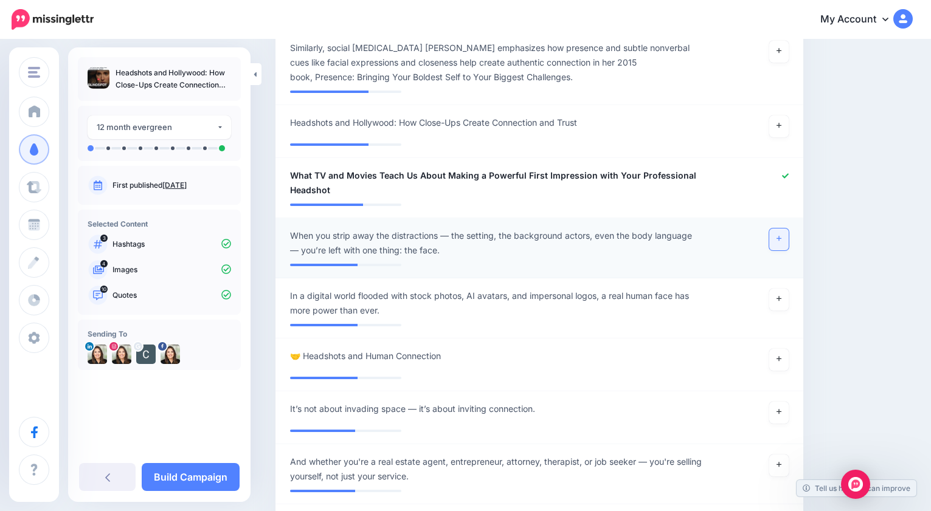
click at [781, 229] on link at bounding box center [778, 240] width 19 height 22
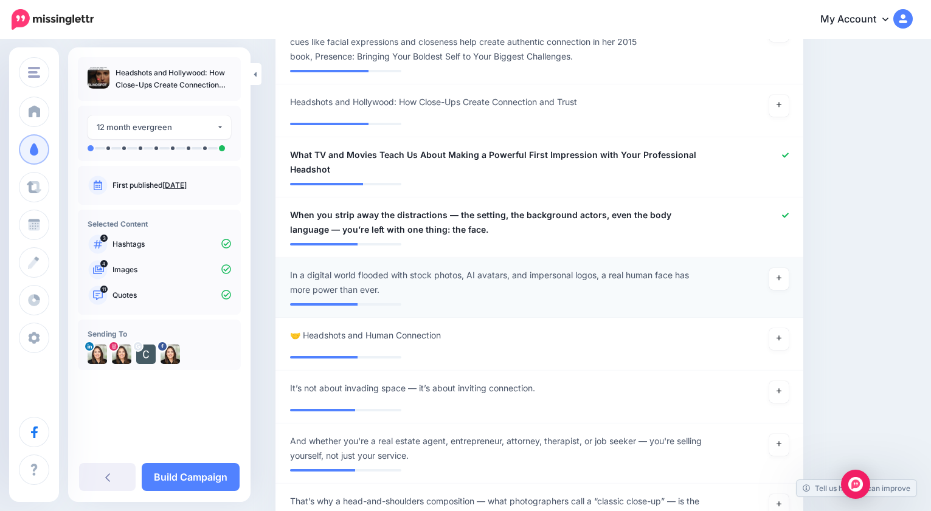
scroll to position [1330, 0]
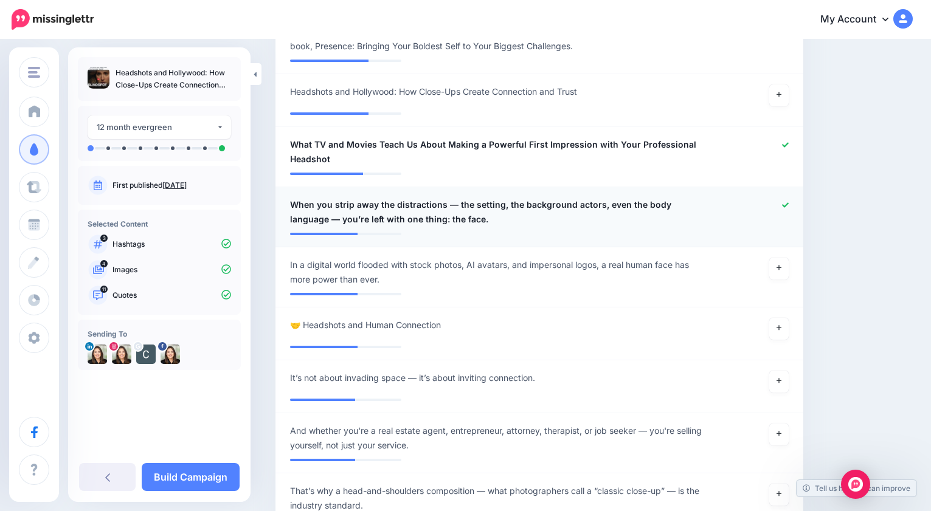
click at [785, 202] on icon at bounding box center [785, 204] width 7 height 5
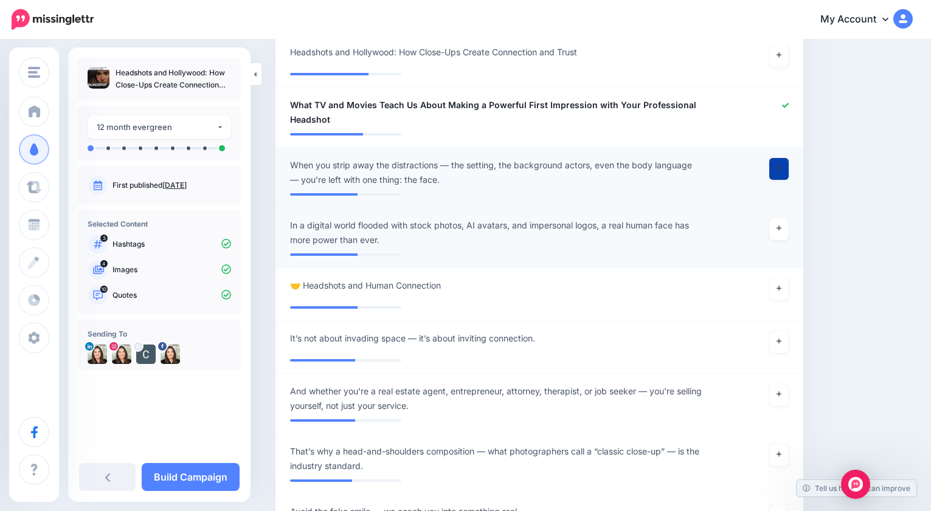
scroll to position [1371, 0]
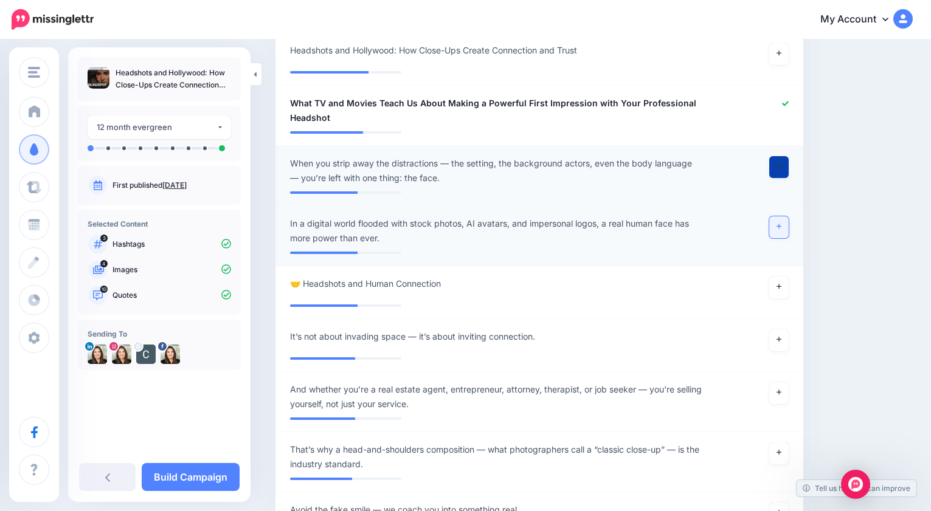
click at [784, 216] on link at bounding box center [778, 227] width 19 height 22
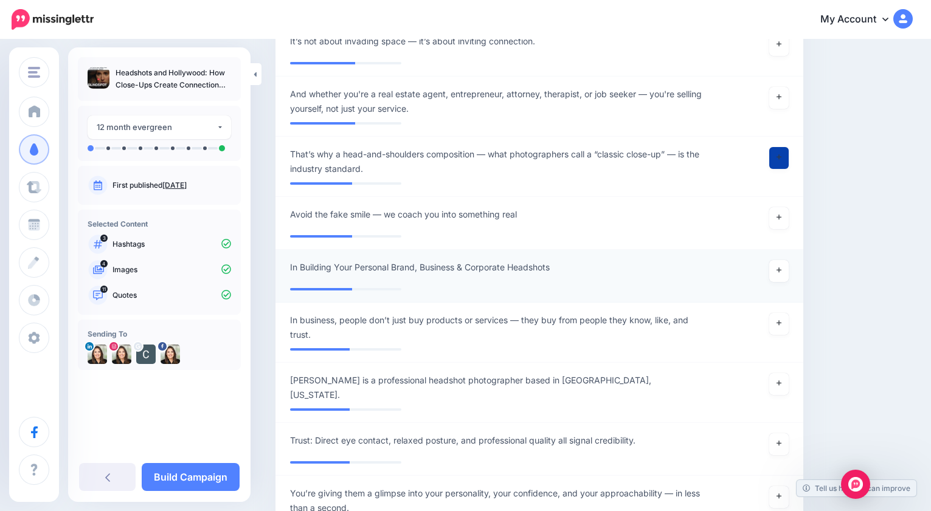
scroll to position [1679, 0]
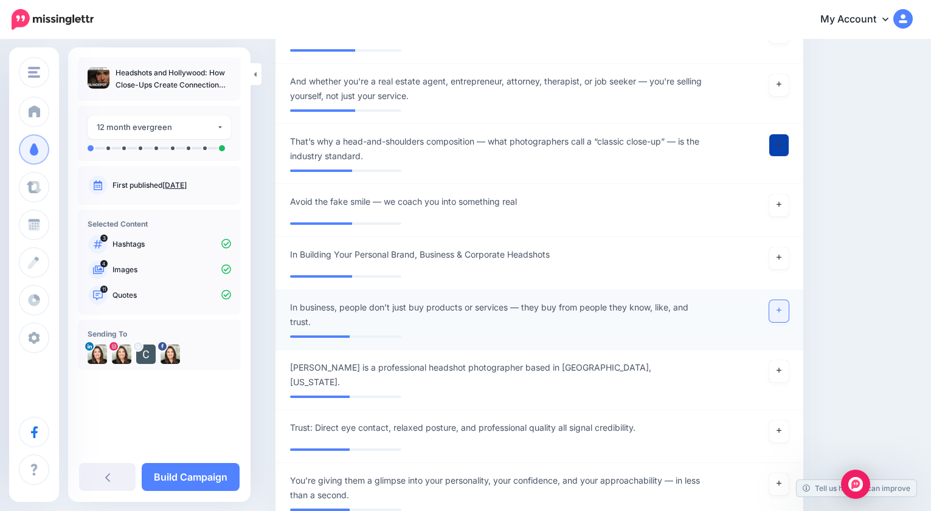
click at [773, 300] on link at bounding box center [778, 311] width 19 height 22
click at [784, 305] on icon at bounding box center [785, 307] width 7 height 5
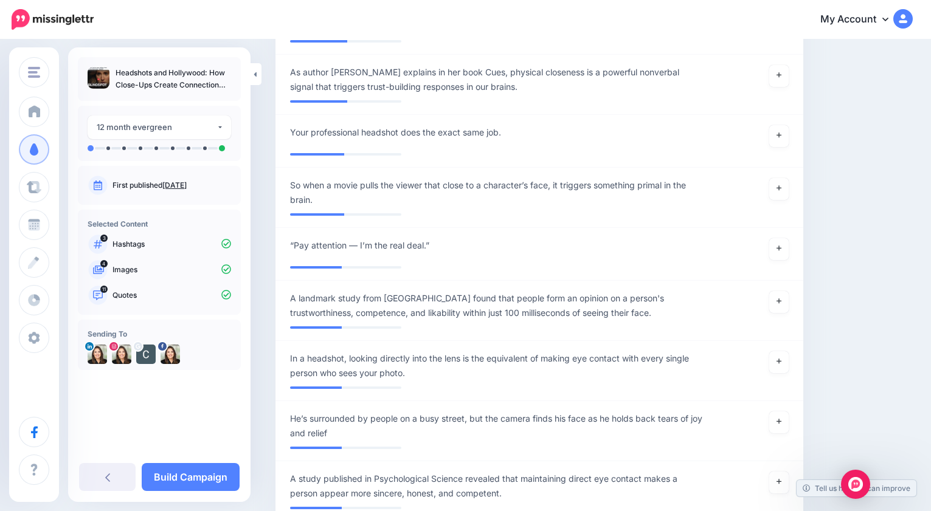
scroll to position [2315, 0]
click at [779, 298] on icon at bounding box center [778, 300] width 5 height 5
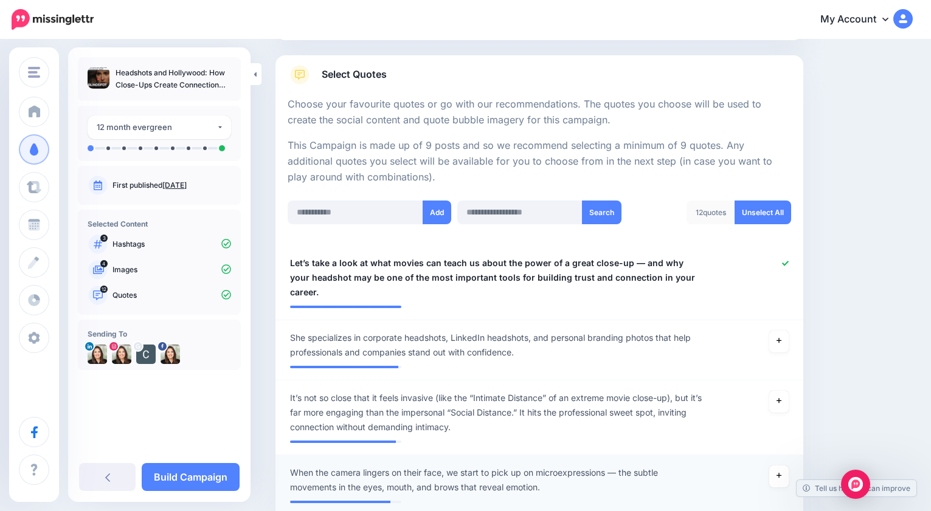
scroll to position [170, 0]
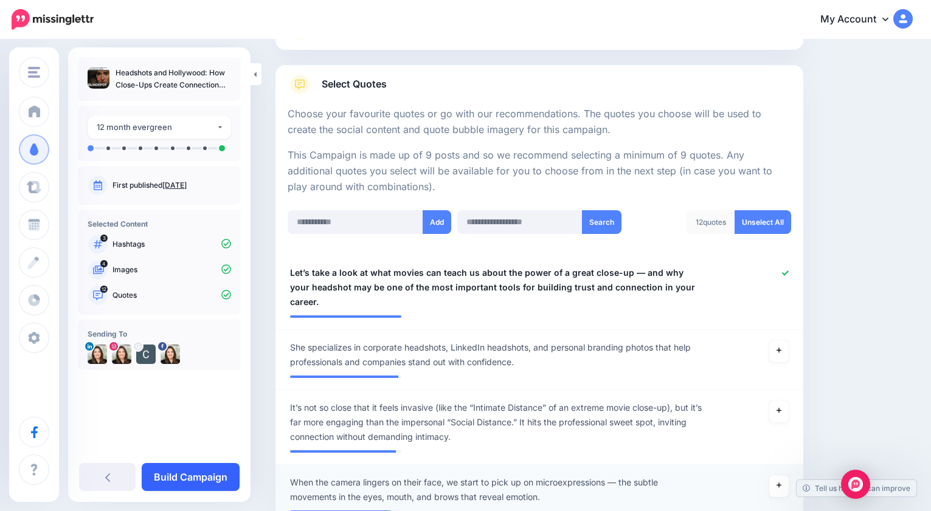
click at [198, 478] on link "Build Campaign" at bounding box center [191, 477] width 98 height 28
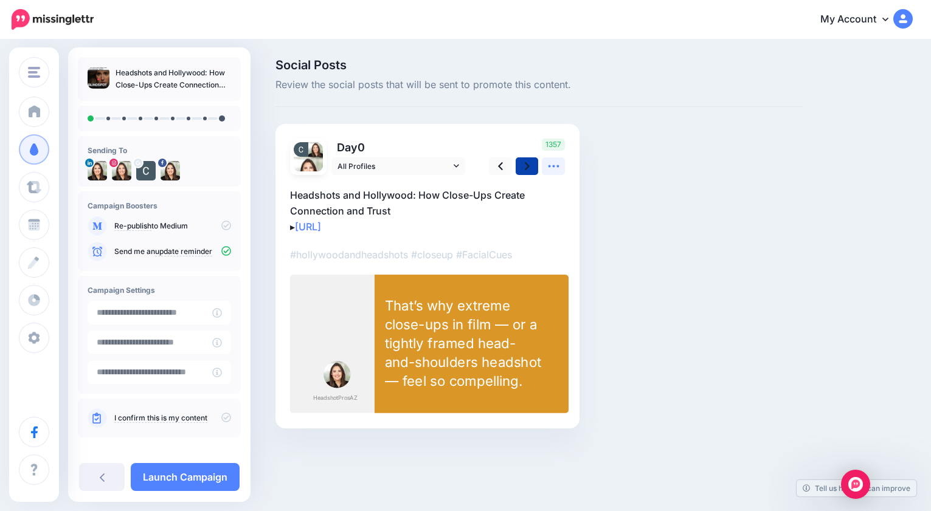
click at [557, 165] on icon at bounding box center [553, 166] width 13 height 13
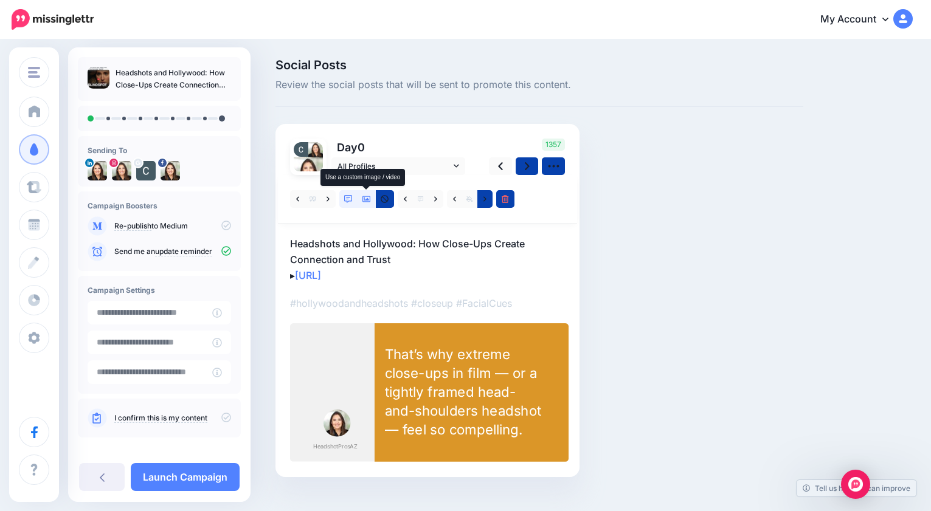
click at [365, 199] on icon at bounding box center [366, 199] width 9 height 9
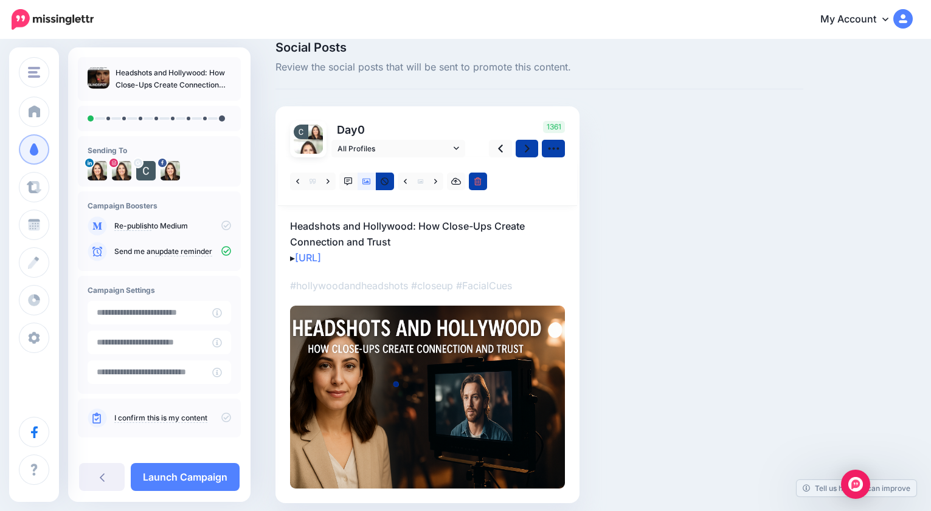
scroll to position [9, 0]
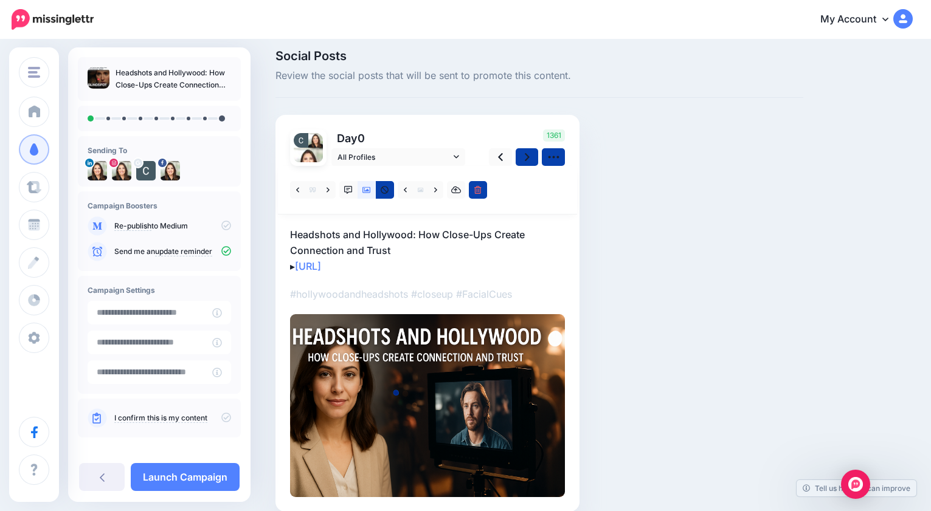
click at [418, 231] on p "Headshots and Hollywood: How Close-Ups Create Connection and Trust ▸ [URL]" at bounding box center [427, 250] width 275 height 47
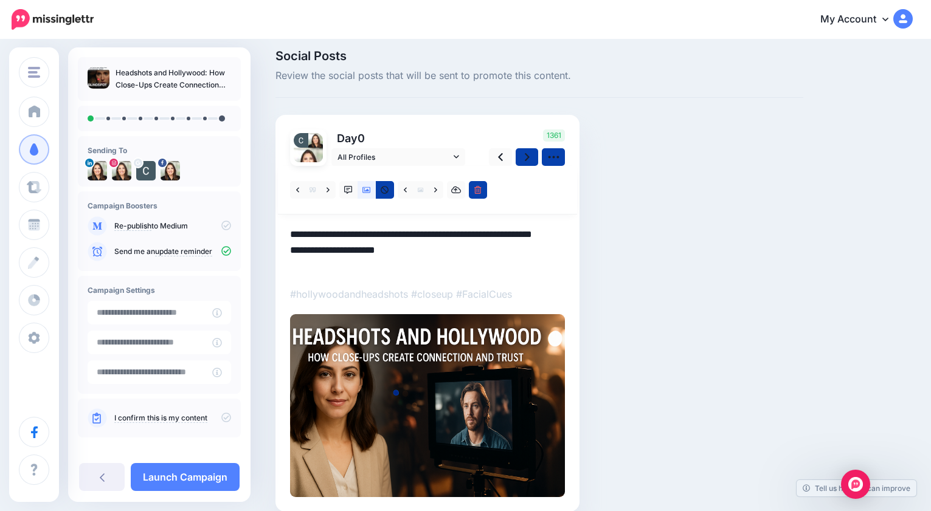
scroll to position [0, 0]
click at [417, 235] on textarea "**********" at bounding box center [427, 250] width 275 height 47
click at [329, 190] on icon at bounding box center [327, 190] width 3 height 9
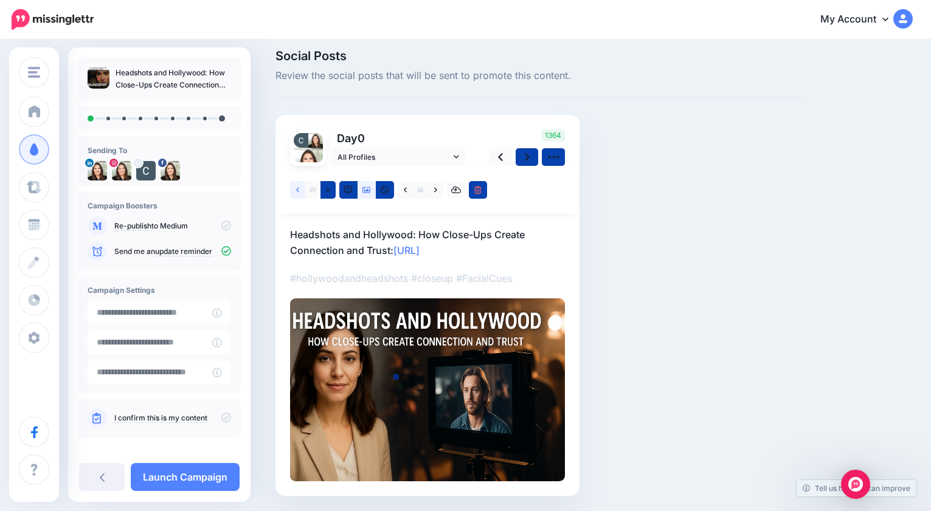
click at [295, 189] on link at bounding box center [297, 190] width 15 height 18
click at [436, 194] on icon at bounding box center [435, 190] width 3 height 9
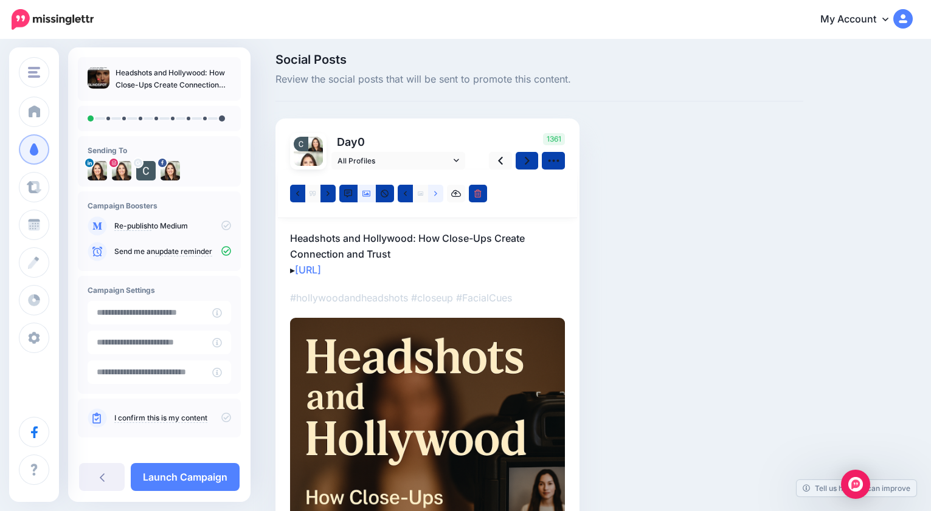
click at [437, 193] on icon at bounding box center [435, 194] width 3 height 9
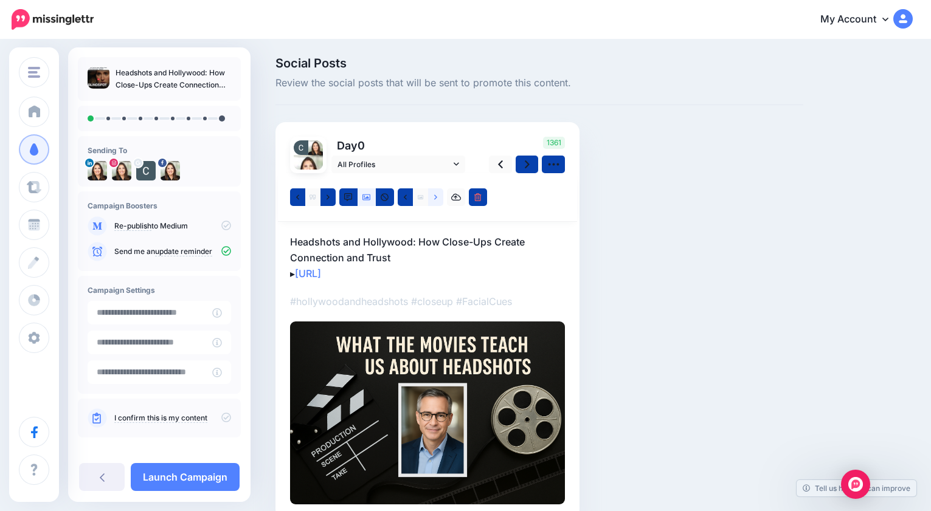
scroll to position [0, 0]
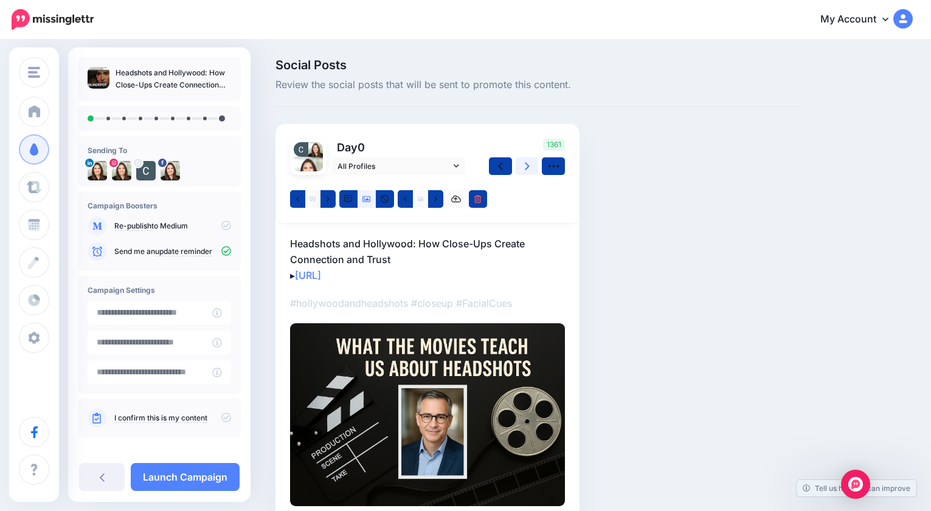
click at [525, 162] on icon at bounding box center [527, 166] width 5 height 8
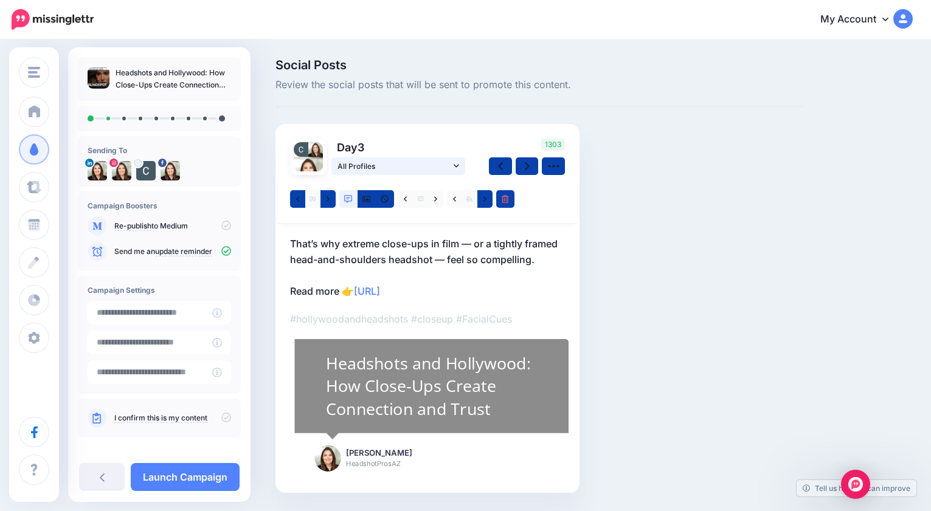
click at [454, 167] on icon at bounding box center [456, 166] width 5 height 9
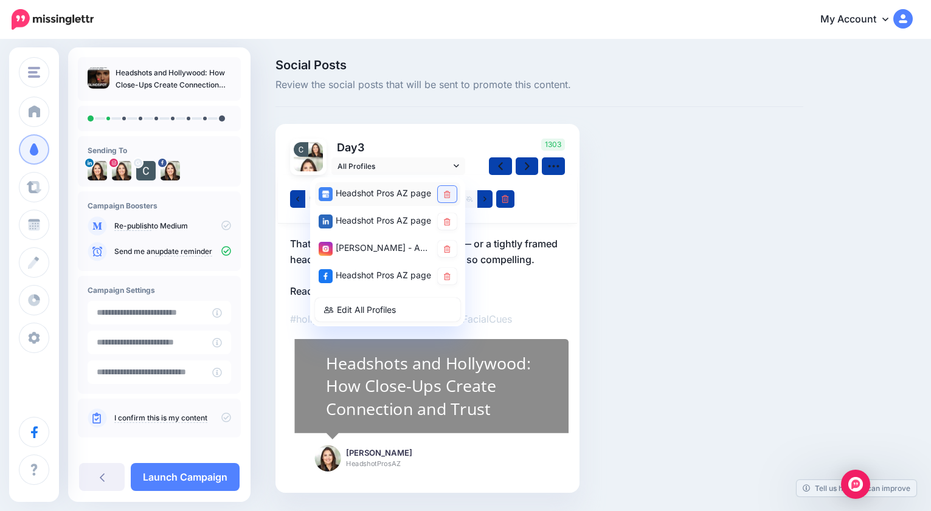
click at [444, 195] on icon at bounding box center [447, 194] width 7 height 7
click at [449, 218] on icon at bounding box center [447, 221] width 7 height 7
click at [447, 249] on icon at bounding box center [447, 249] width 7 height 7
click at [446, 274] on icon at bounding box center [447, 276] width 7 height 7
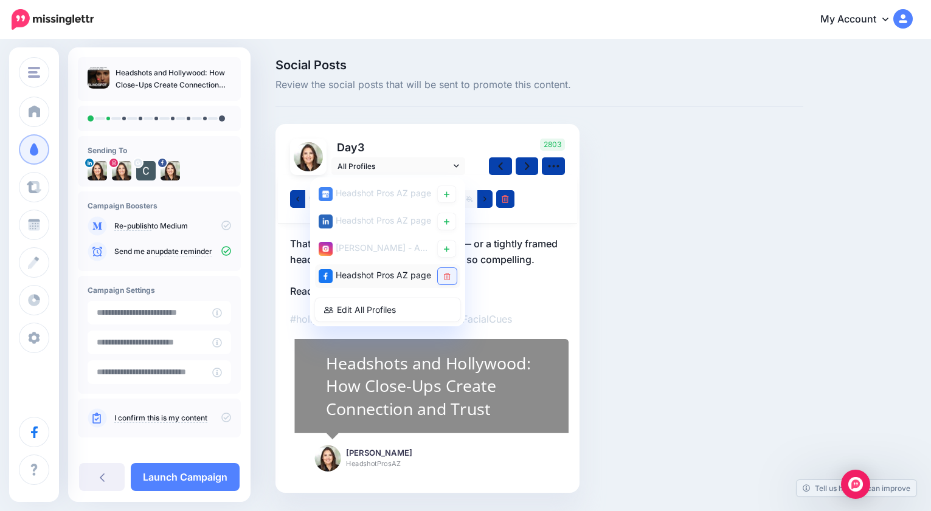
click at [447, 275] on icon at bounding box center [447, 276] width 7 height 7
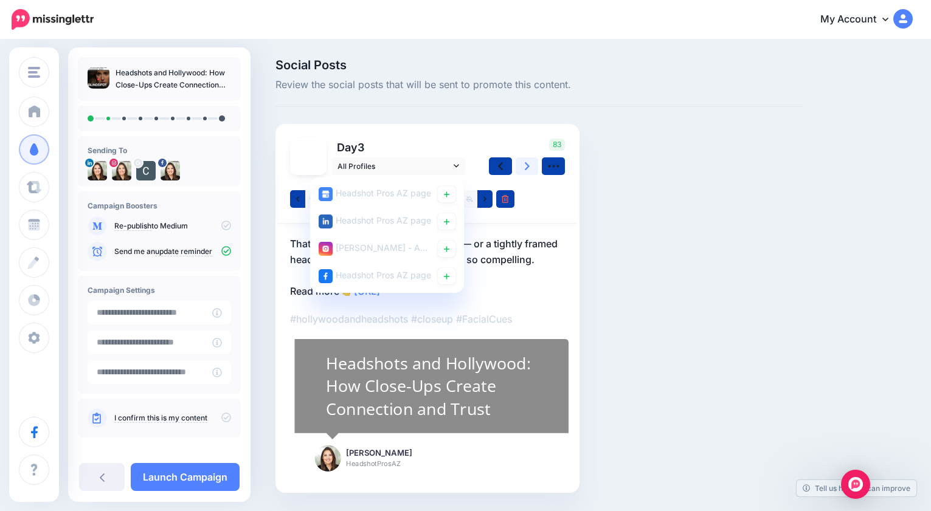
click at [529, 158] on link at bounding box center [527, 166] width 23 height 18
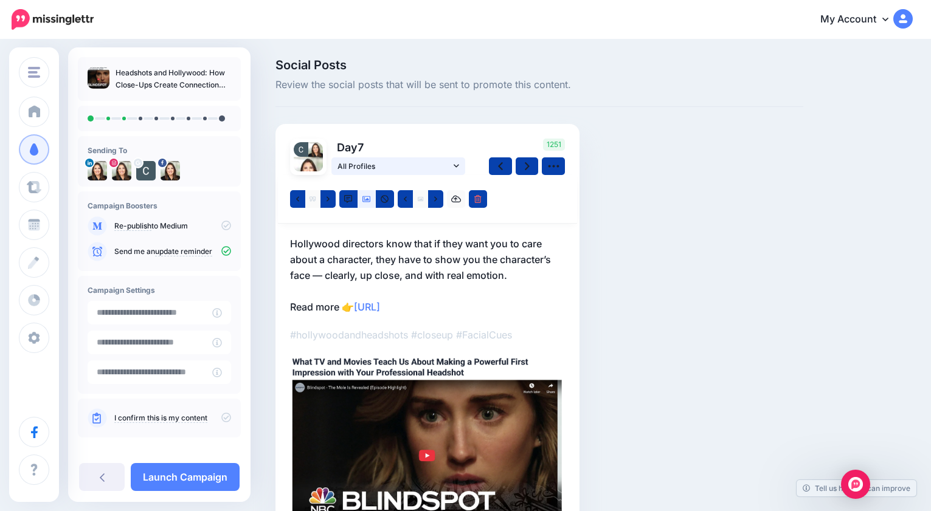
click at [457, 167] on icon at bounding box center [456, 166] width 5 height 9
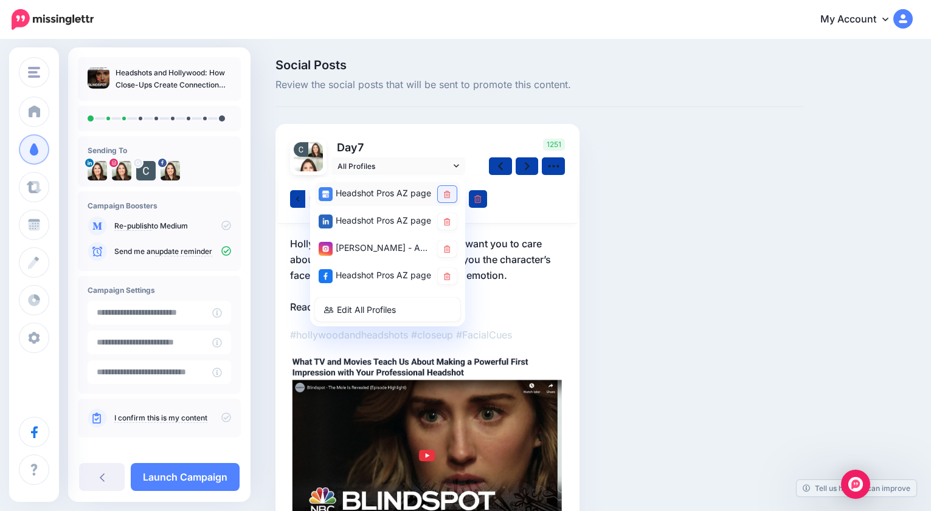
click at [447, 191] on icon at bounding box center [447, 194] width 7 height 7
click at [450, 223] on link at bounding box center [447, 221] width 19 height 16
click at [449, 252] on icon at bounding box center [447, 249] width 7 height 7
click at [447, 280] on link at bounding box center [447, 276] width 19 height 16
click at [448, 221] on icon at bounding box center [447, 221] width 7 height 7
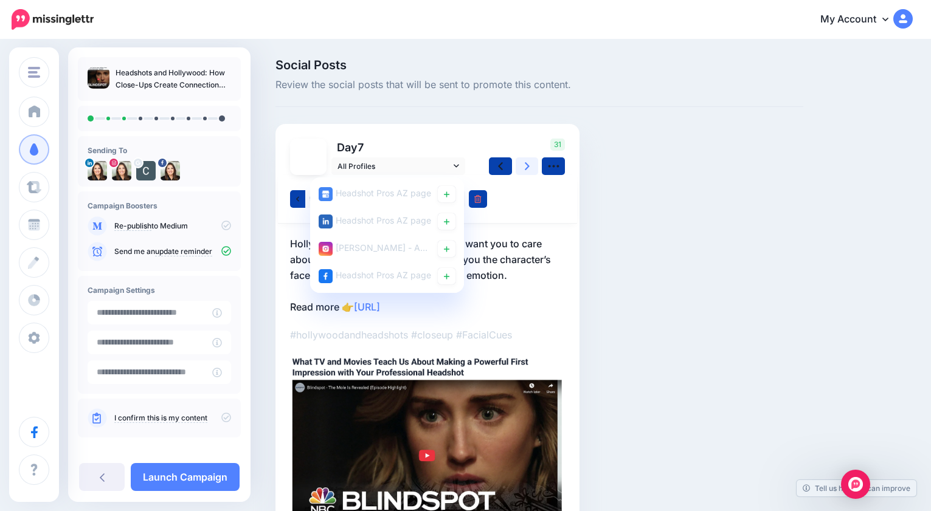
click at [525, 162] on icon at bounding box center [527, 166] width 5 height 8
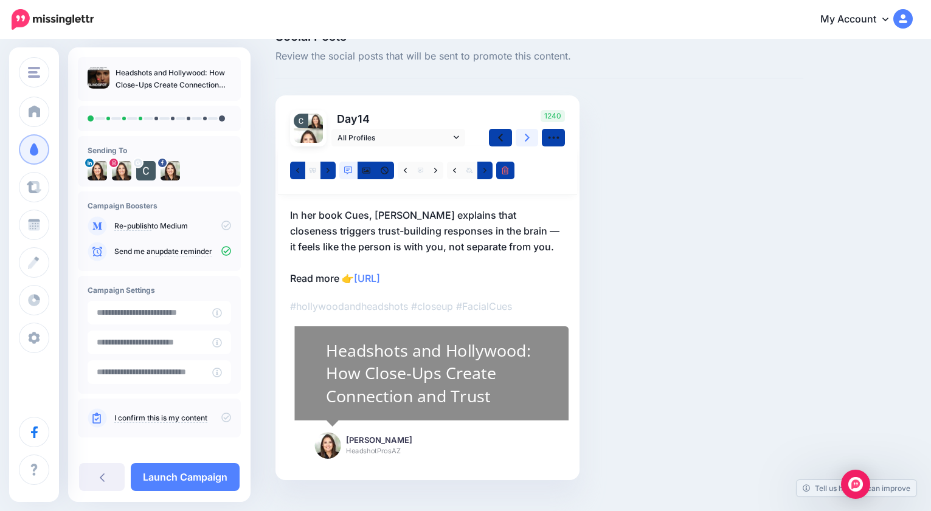
scroll to position [52, 0]
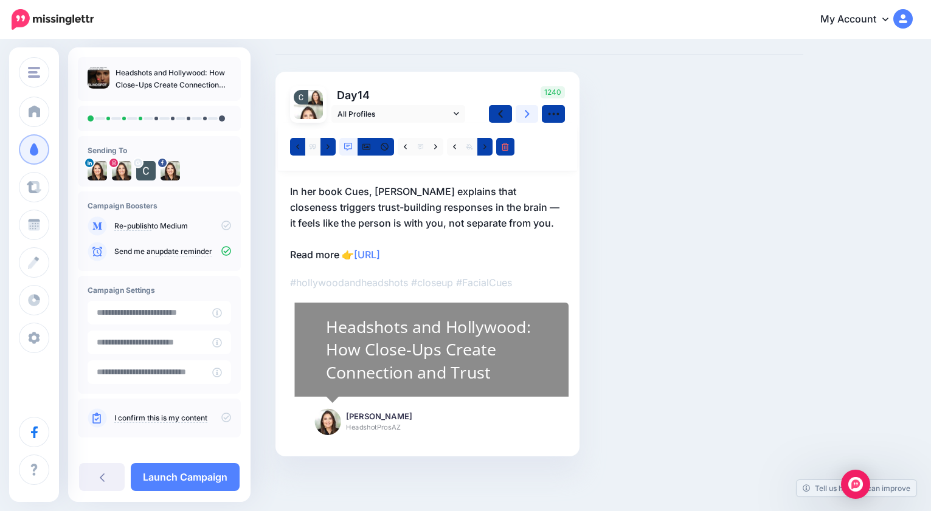
click at [530, 116] on link at bounding box center [527, 114] width 23 height 18
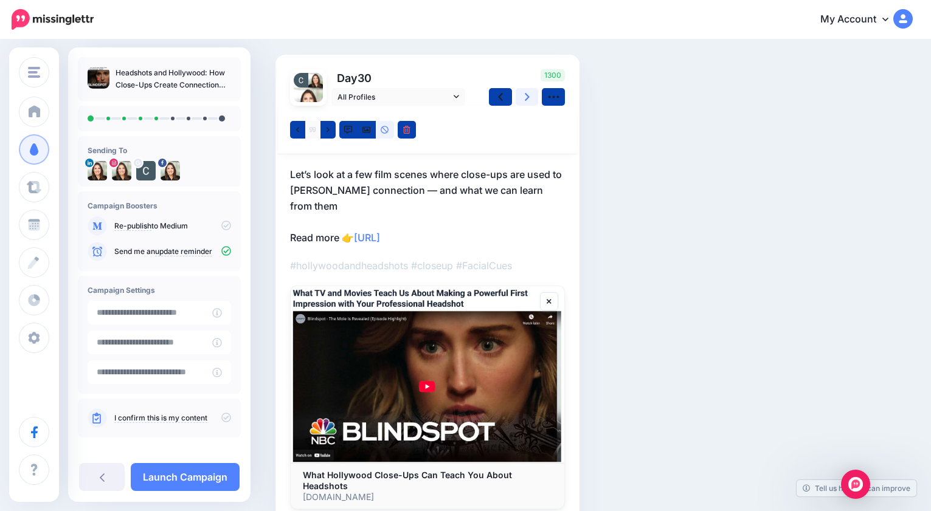
scroll to position [69, 0]
click at [528, 97] on icon at bounding box center [527, 98] width 5 height 8
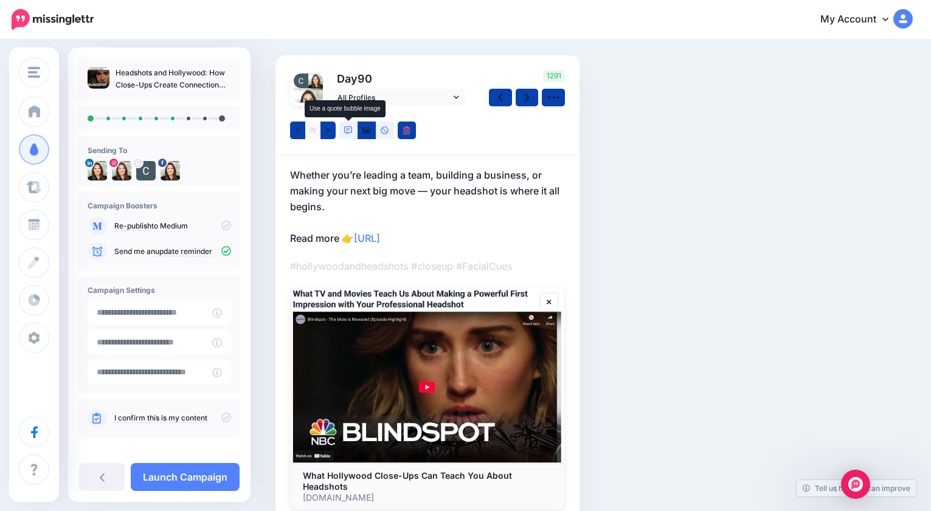
click at [346, 131] on icon at bounding box center [348, 130] width 9 height 9
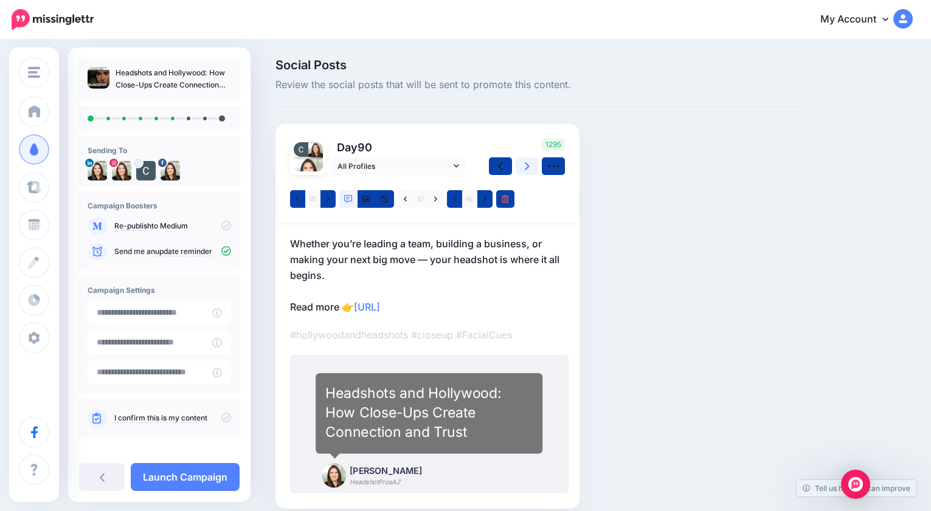
click at [525, 164] on icon at bounding box center [527, 166] width 5 height 13
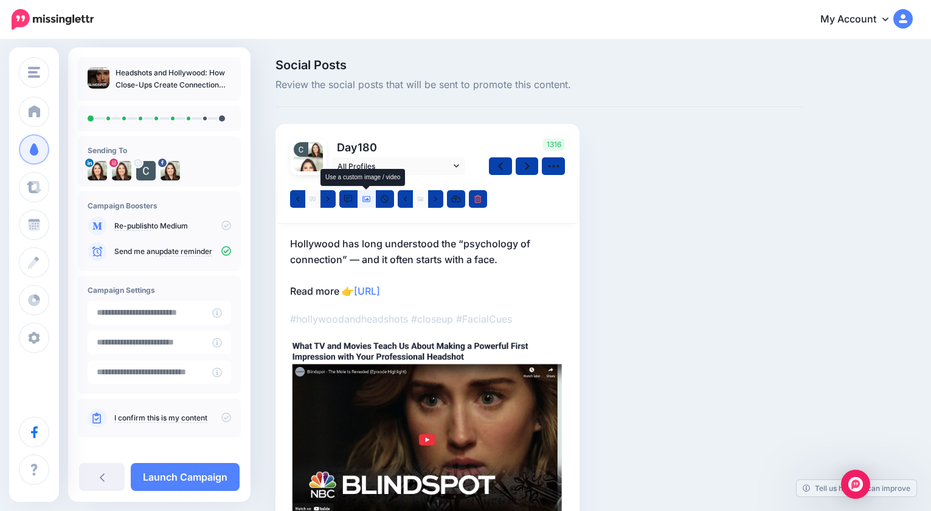
click at [368, 199] on icon at bounding box center [366, 199] width 9 height 6
click at [434, 198] on icon at bounding box center [435, 199] width 3 height 9
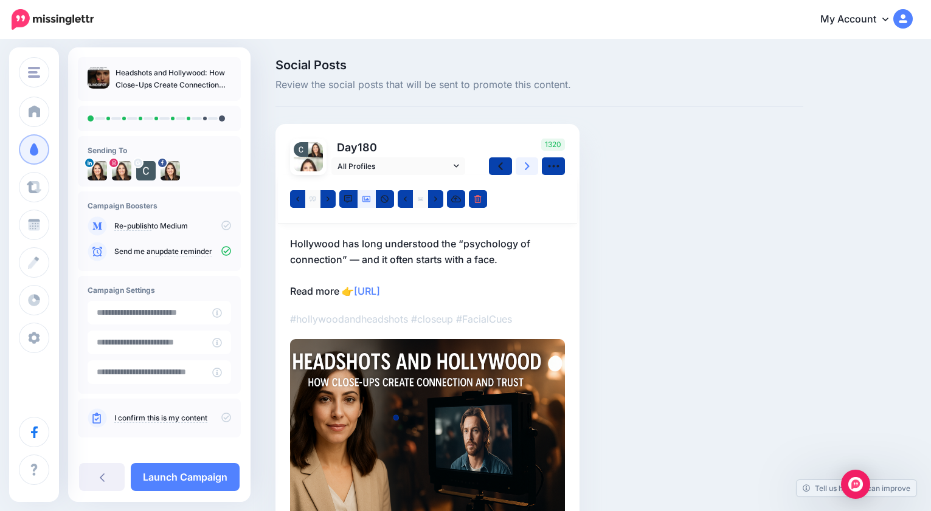
click at [528, 165] on icon at bounding box center [527, 166] width 5 height 8
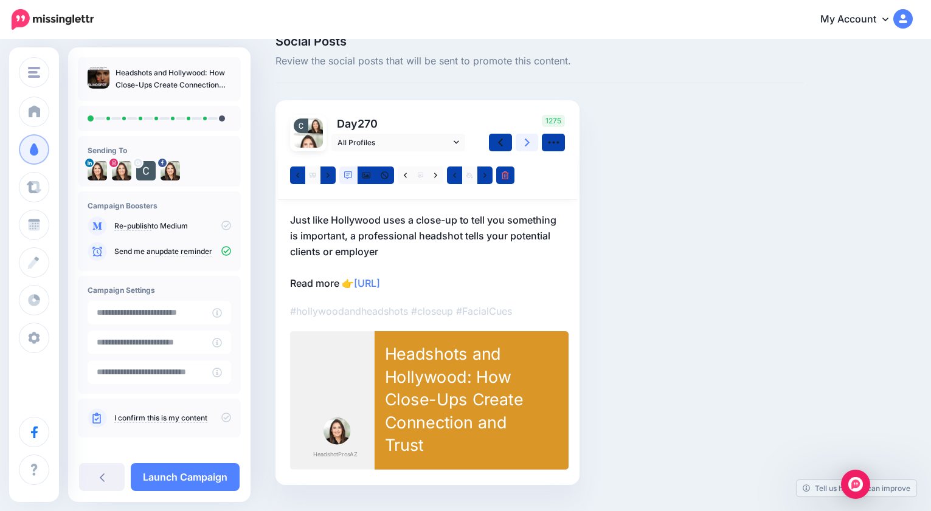
scroll to position [25, 0]
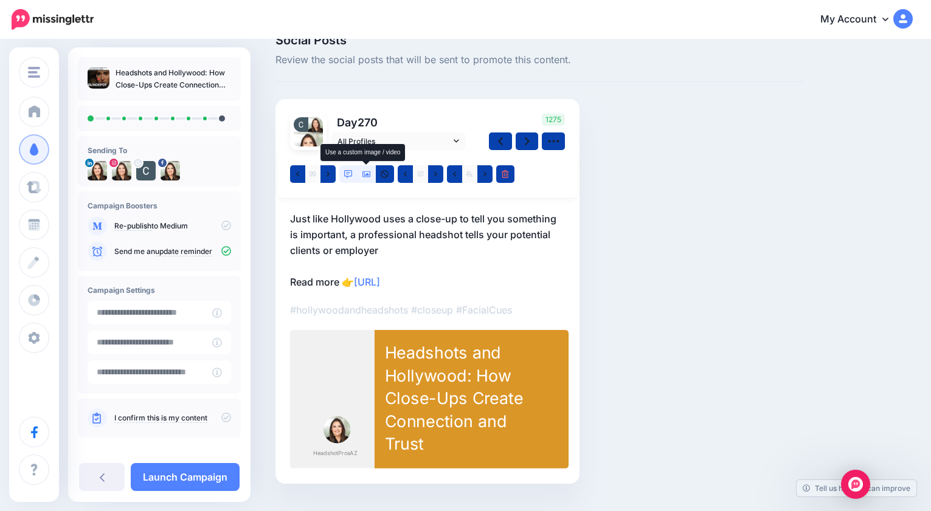
click at [366, 174] on icon at bounding box center [366, 174] width 9 height 6
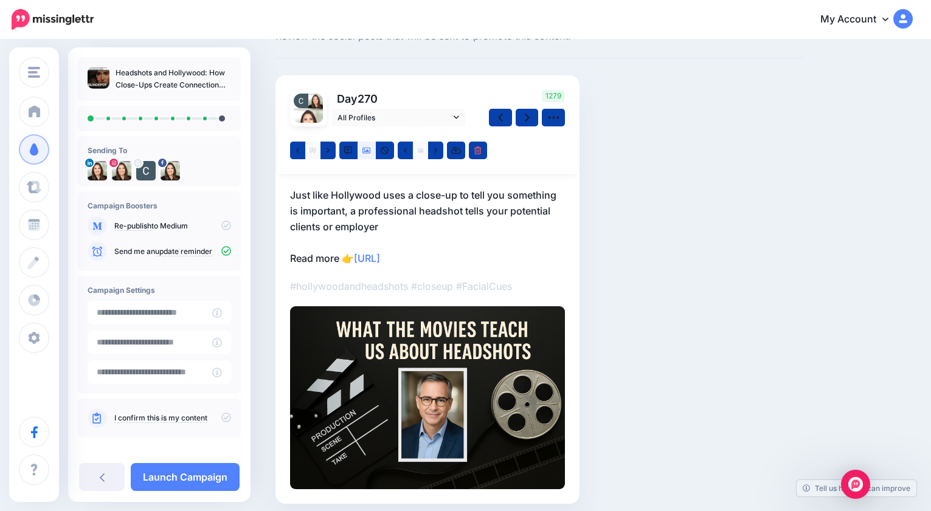
scroll to position [55, 0]
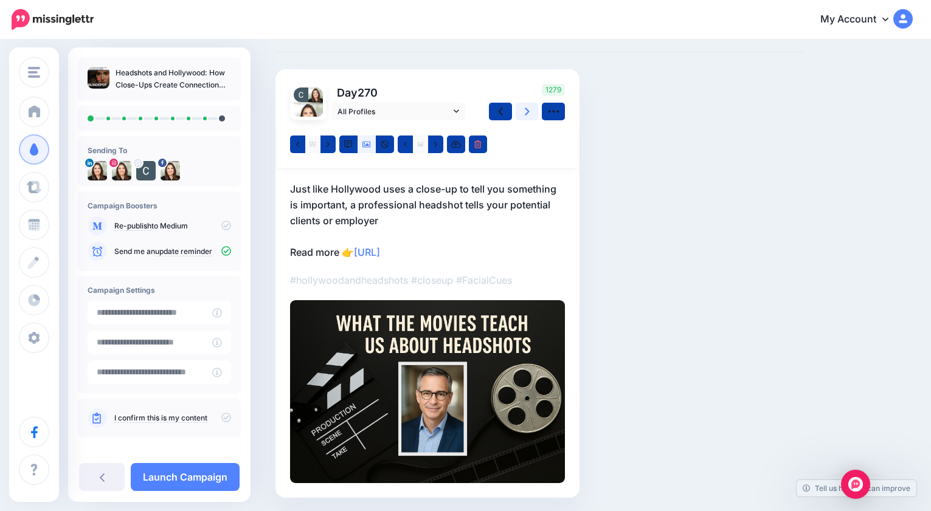
click at [525, 111] on icon at bounding box center [527, 111] width 5 height 13
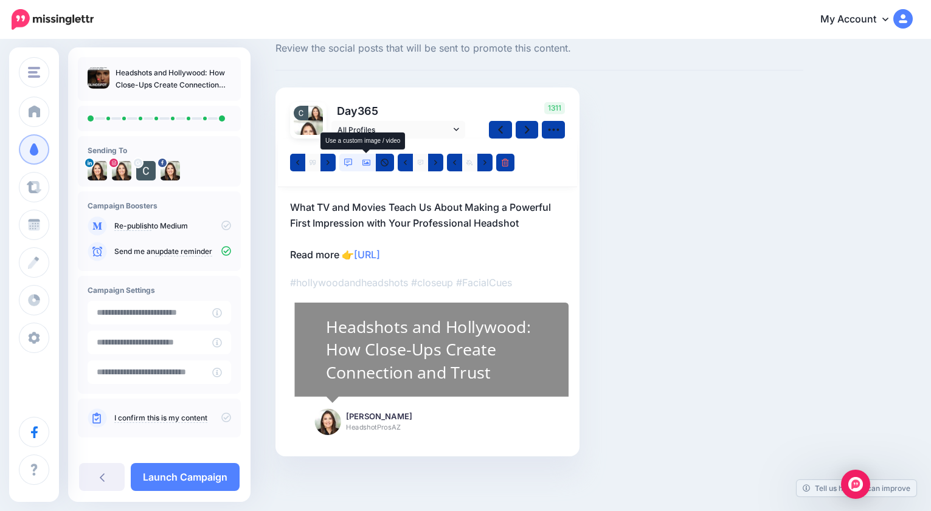
click at [365, 161] on icon at bounding box center [366, 163] width 9 height 9
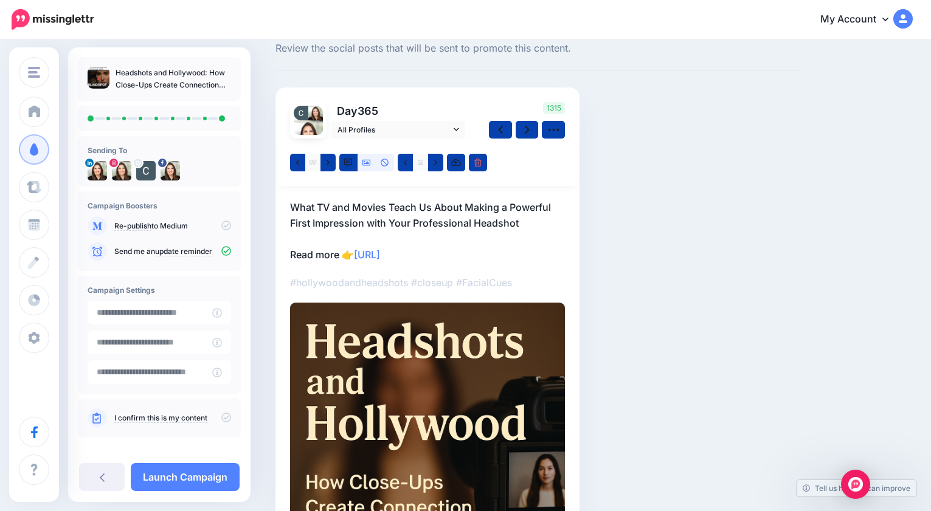
scroll to position [0, 0]
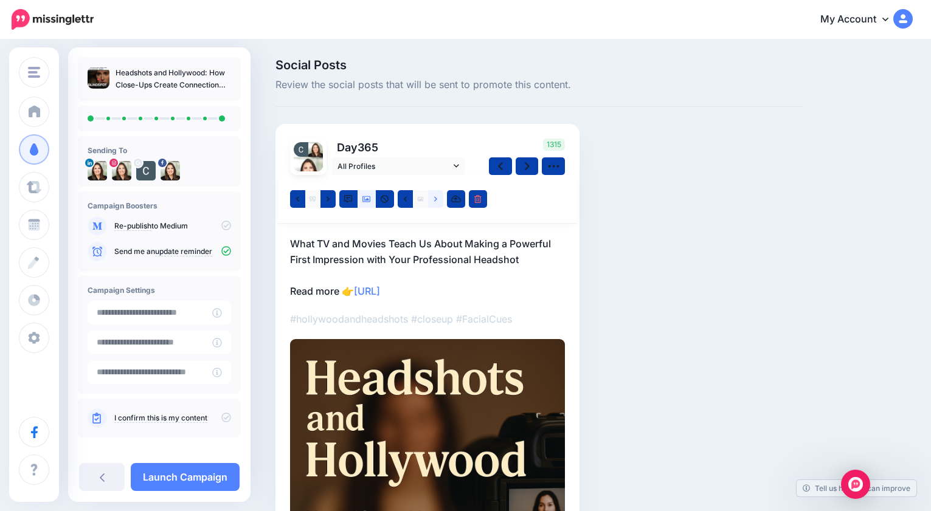
click at [437, 199] on icon at bounding box center [435, 198] width 3 height 5
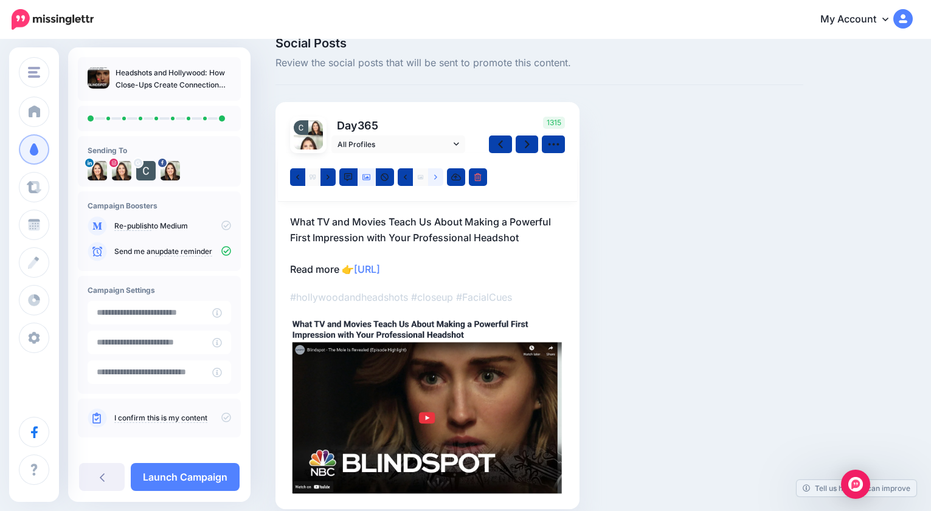
scroll to position [12, 0]
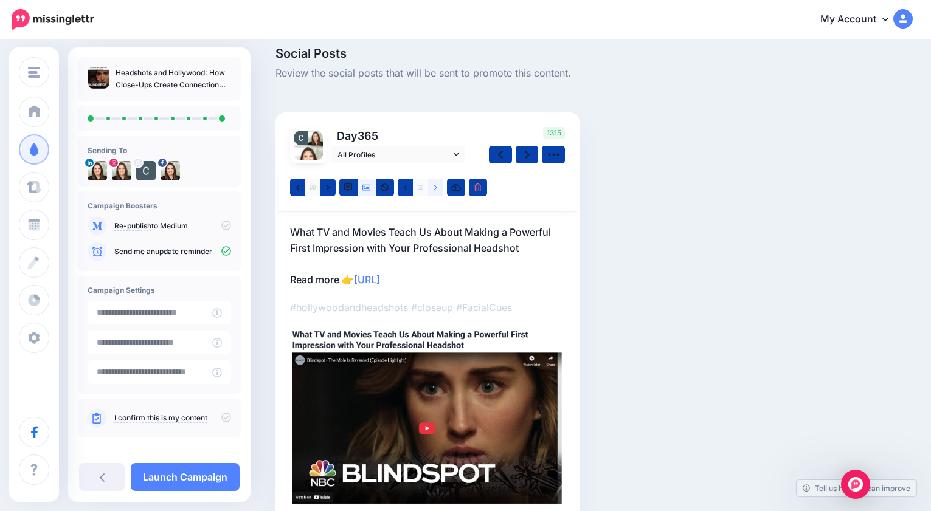
click at [435, 185] on icon at bounding box center [435, 187] width 3 height 5
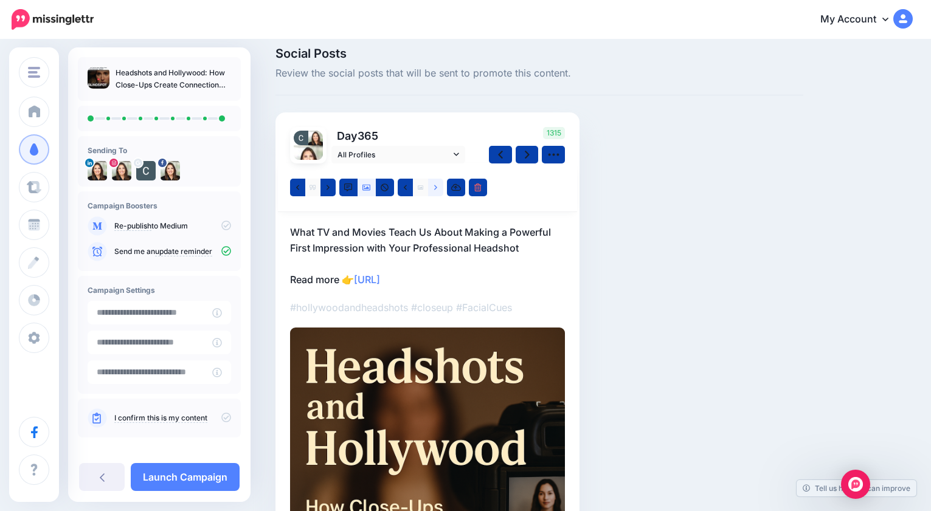
click at [437, 188] on link at bounding box center [435, 188] width 15 height 18
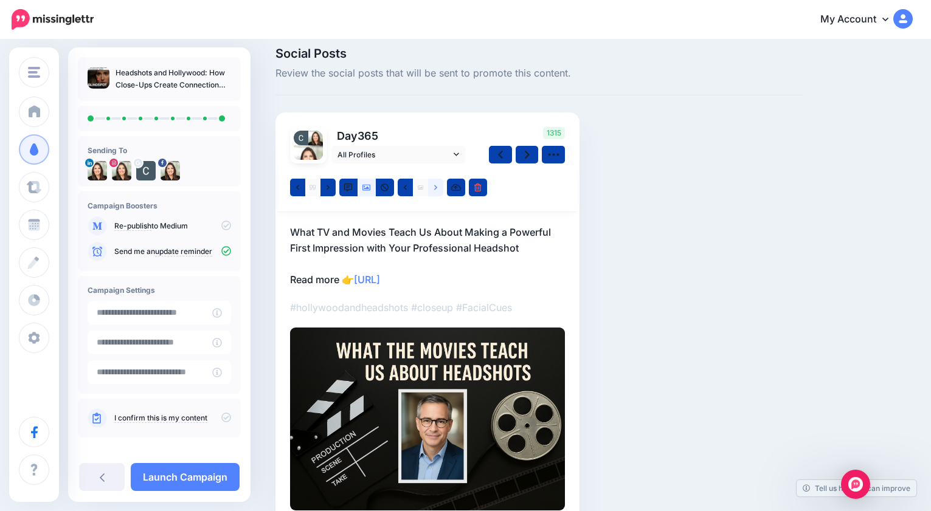
click at [435, 187] on icon at bounding box center [435, 188] width 3 height 9
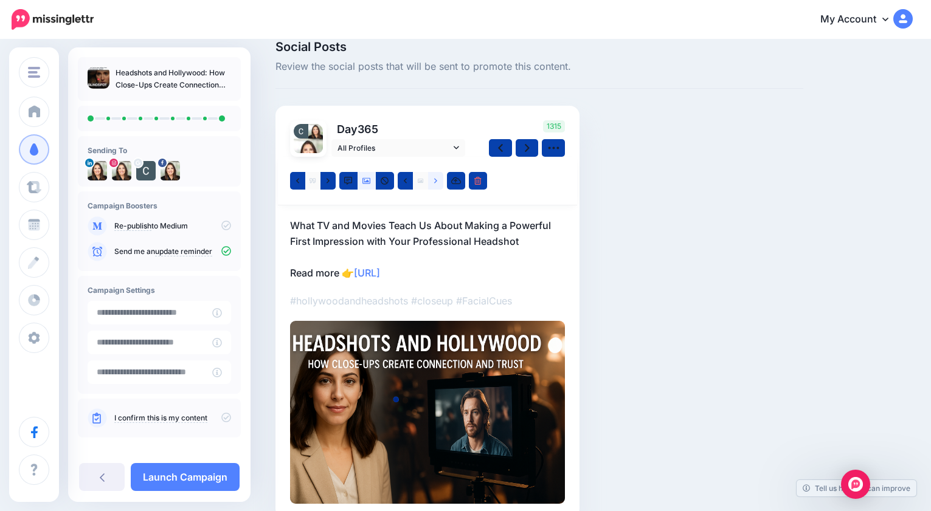
scroll to position [0, 0]
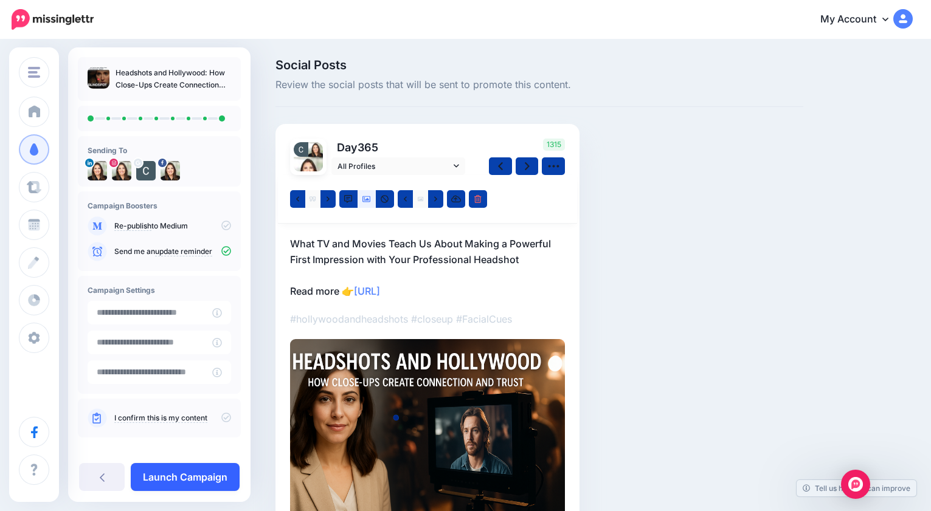
click at [178, 474] on link "Launch Campaign" at bounding box center [185, 477] width 109 height 28
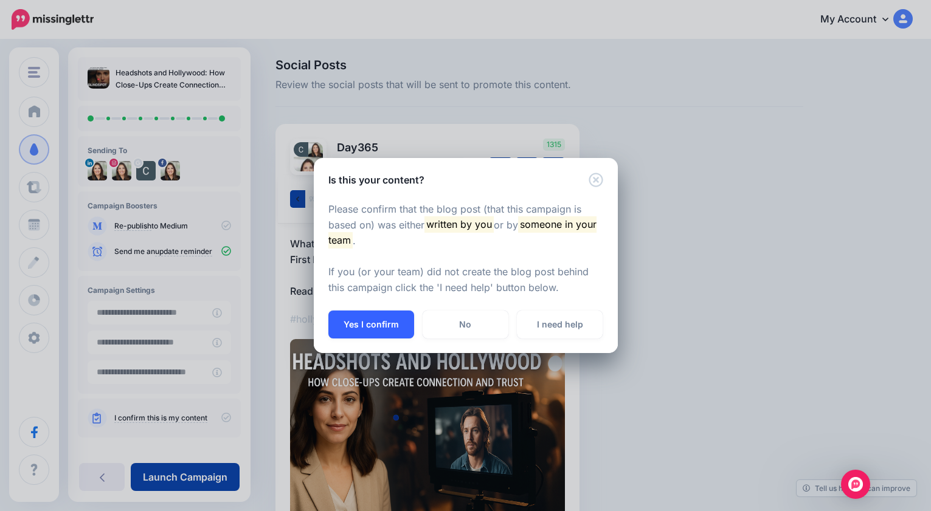
click at [381, 326] on button "Yes I confirm" at bounding box center [371, 325] width 86 height 28
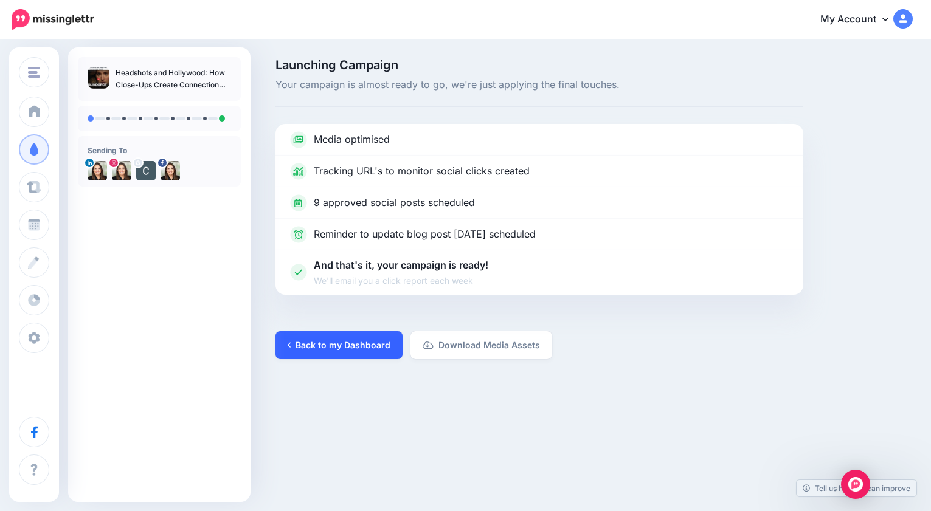
click at [350, 337] on link "Back to my Dashboard" at bounding box center [338, 345] width 127 height 28
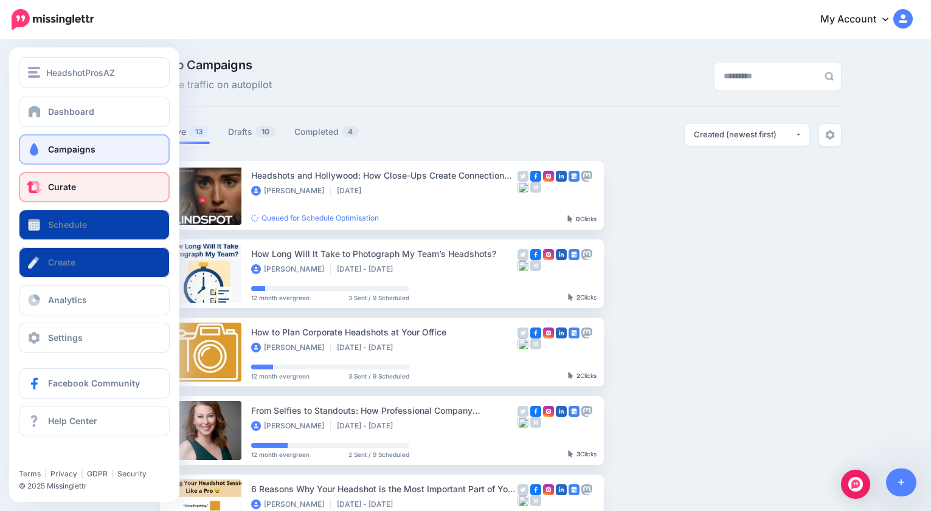
click at [65, 185] on span "Curate" at bounding box center [62, 187] width 28 height 10
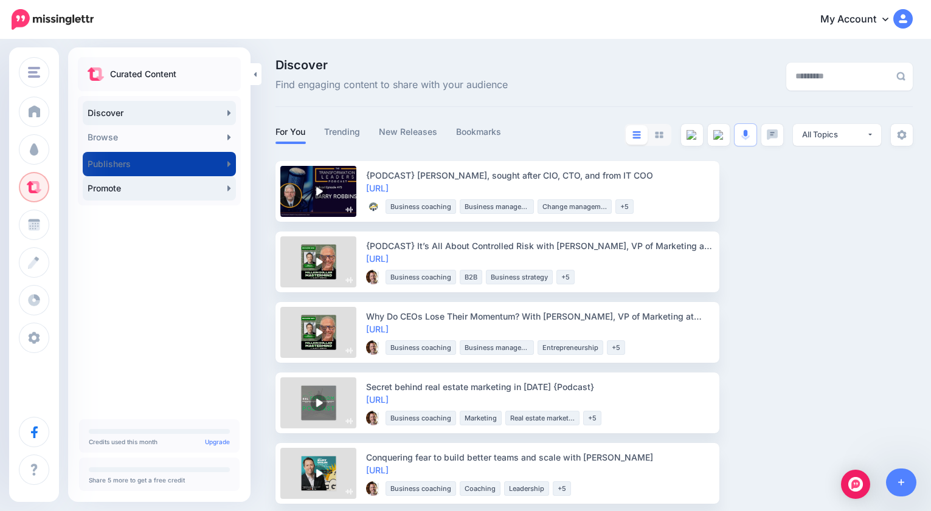
click at [118, 187] on link "Promote" at bounding box center [159, 188] width 153 height 24
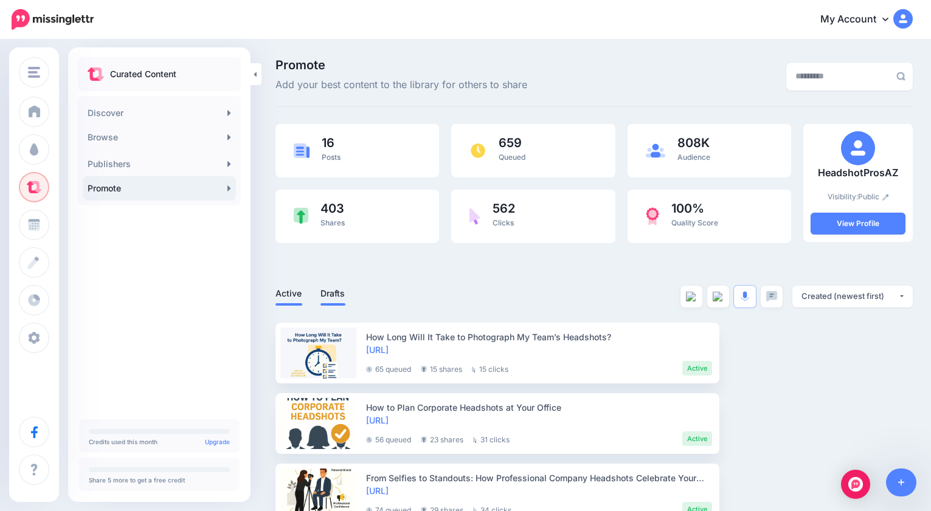
click at [336, 293] on link "Drafts" at bounding box center [332, 293] width 25 height 15
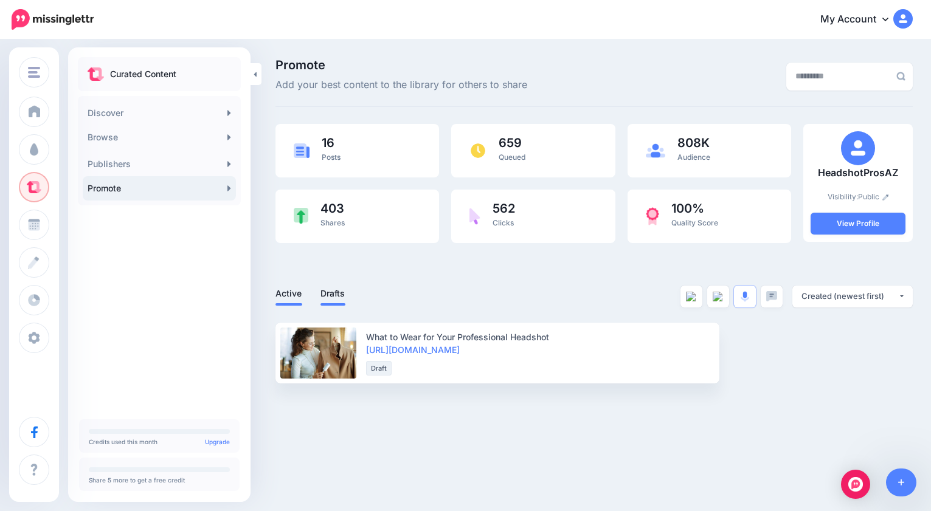
click at [291, 292] on link "Active" at bounding box center [288, 293] width 27 height 15
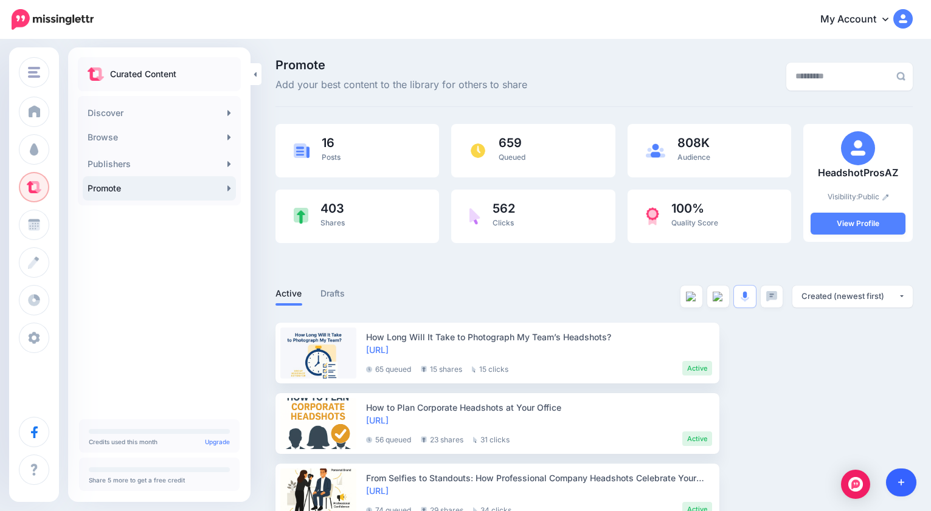
click at [905, 483] on link at bounding box center [901, 483] width 31 height 28
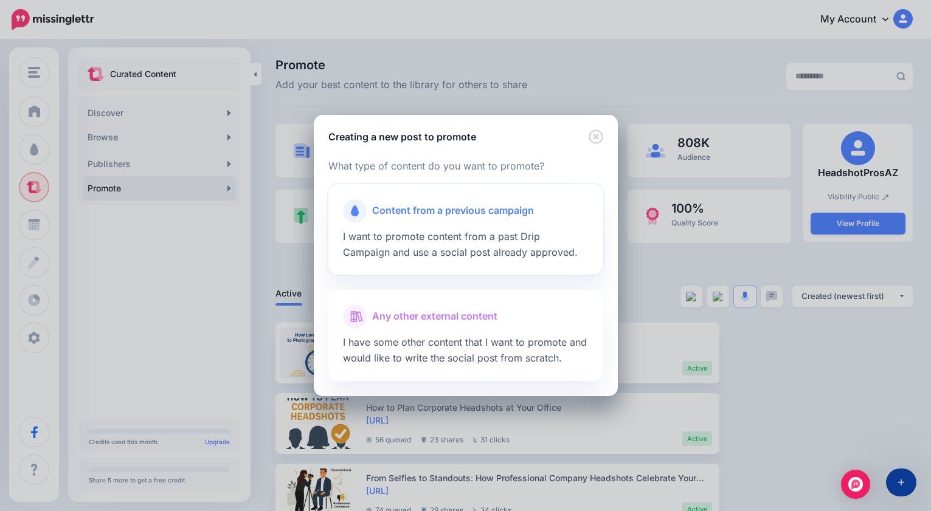
click at [488, 209] on span "Content from a previous campaign" at bounding box center [453, 211] width 162 height 16
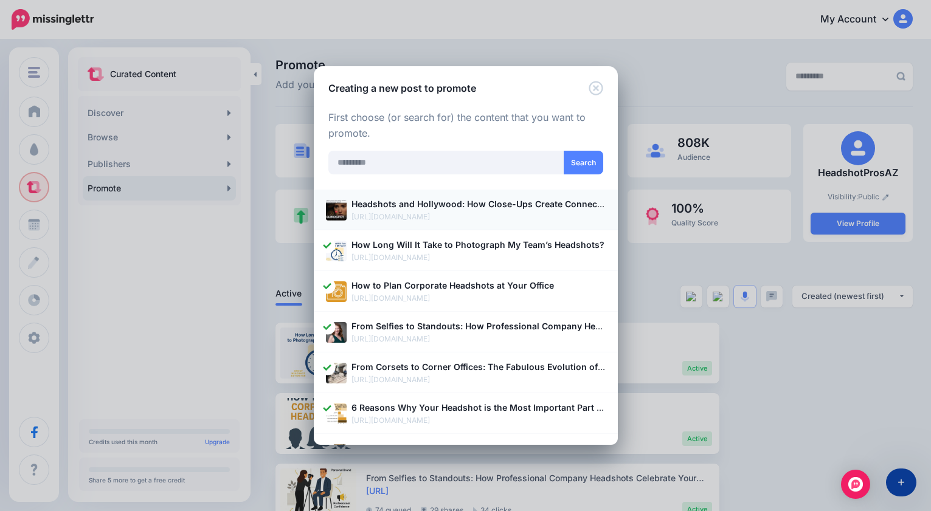
click at [505, 207] on b "Headshots and Hollywood: How Close-Ups Create Connection and Trust" at bounding box center [503, 204] width 305 height 10
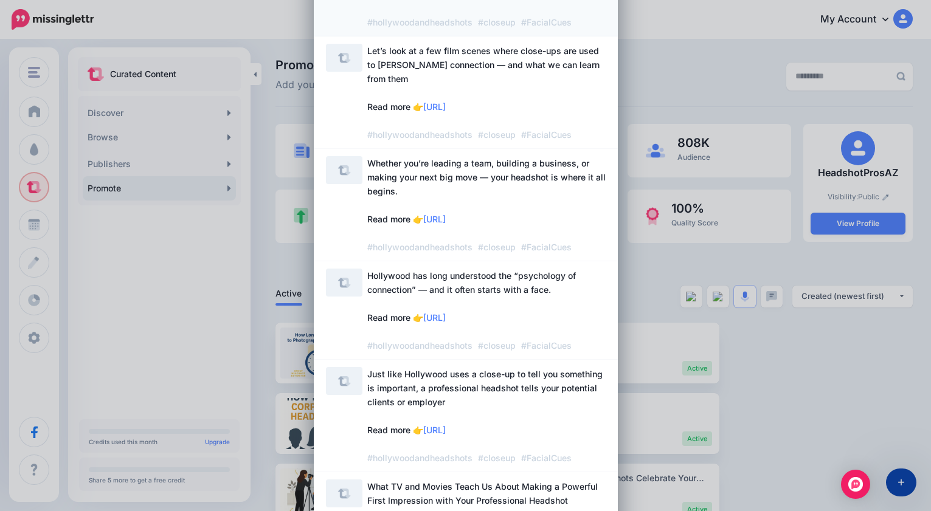
scroll to position [573, 0]
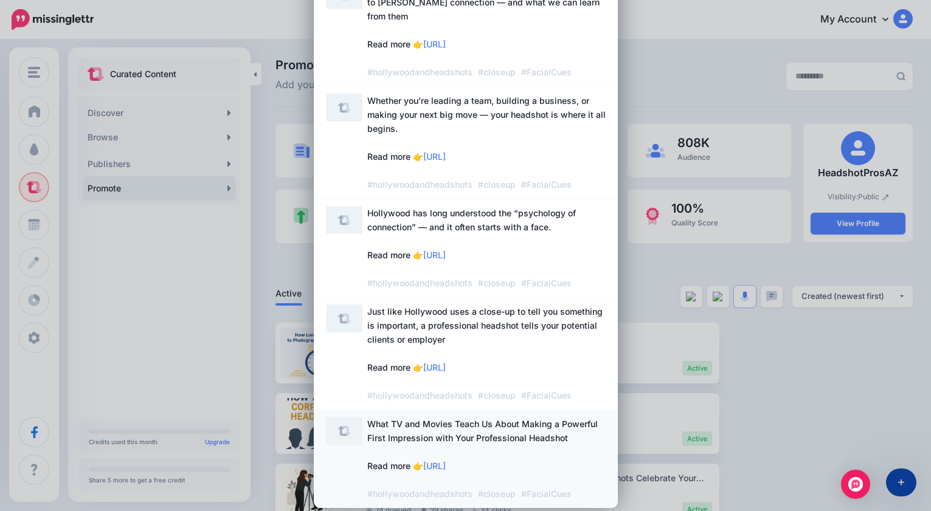
click at [521, 421] on span "What TV and Movies Teach Us About Making a Powerful First Impression with Your …" at bounding box center [482, 459] width 230 height 80
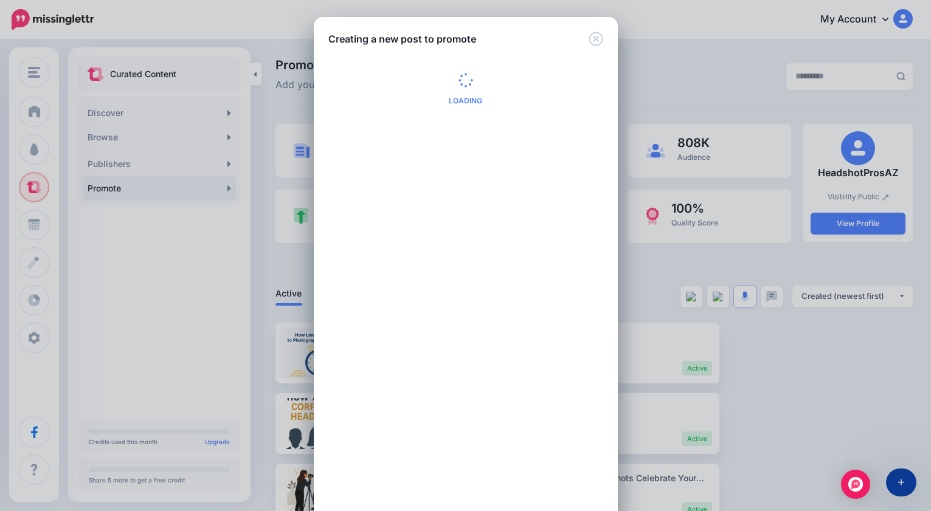
scroll to position [0, 0]
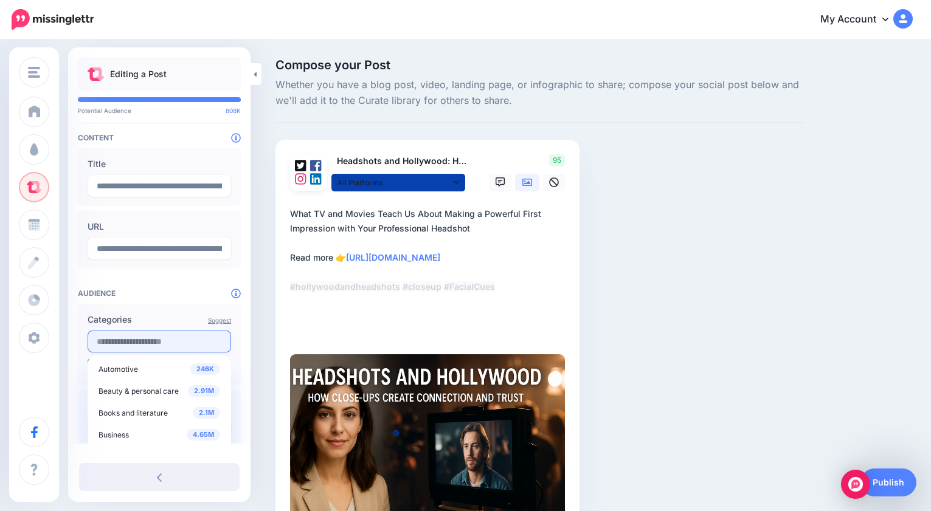
click at [193, 342] on input "text" at bounding box center [159, 342] width 143 height 22
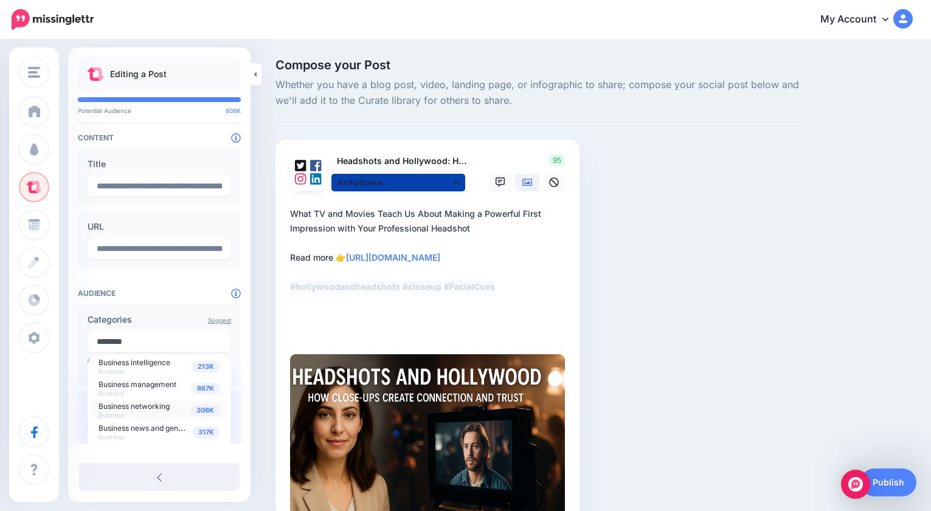
scroll to position [69, 0]
type input "********"
click at [165, 384] on span "Business management" at bounding box center [137, 383] width 78 height 9
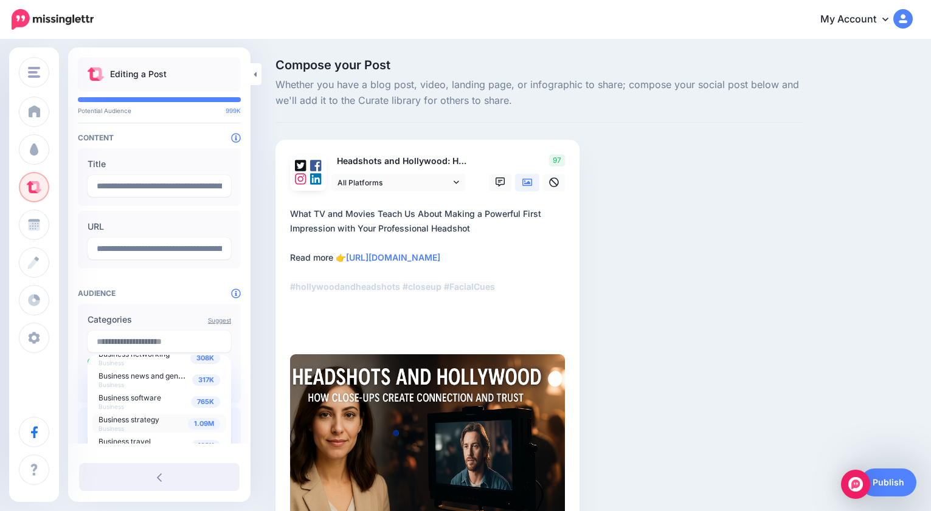
scroll to position [143, 0]
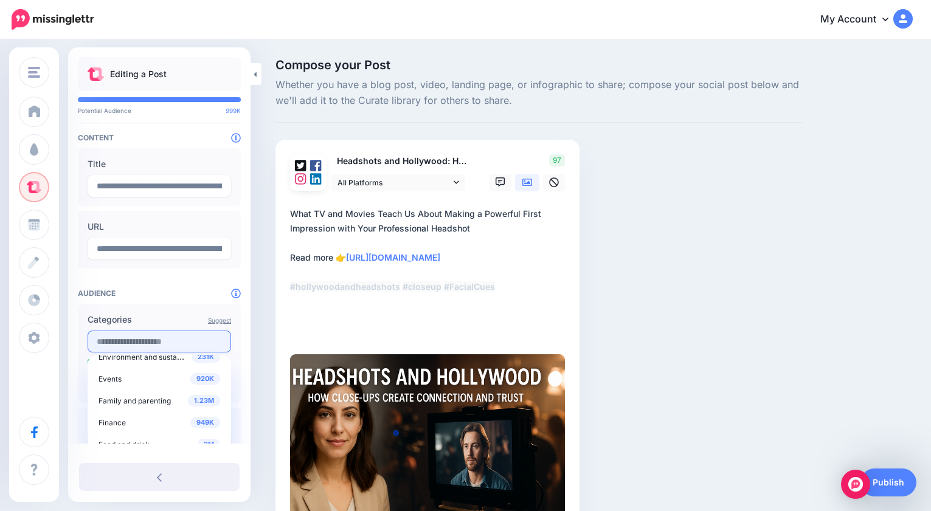
click at [189, 344] on input "text" at bounding box center [159, 342] width 143 height 22
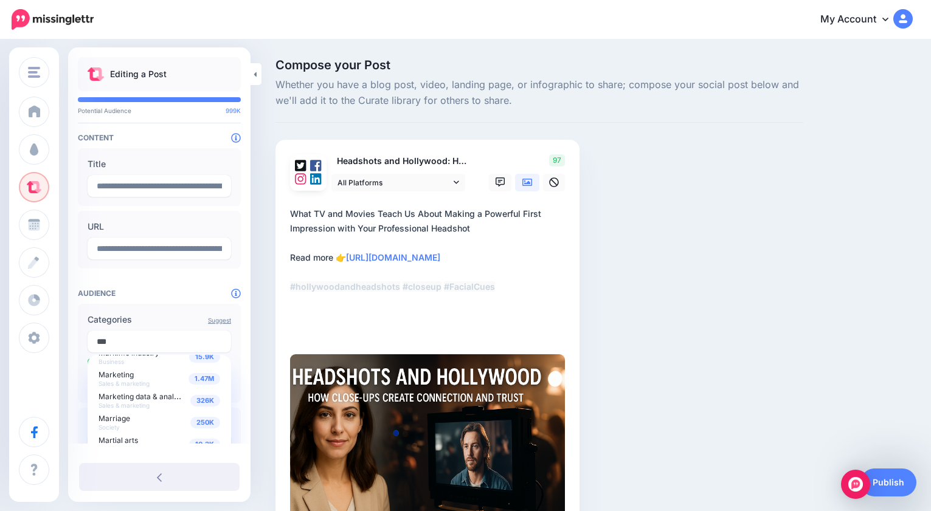
type input "*********"
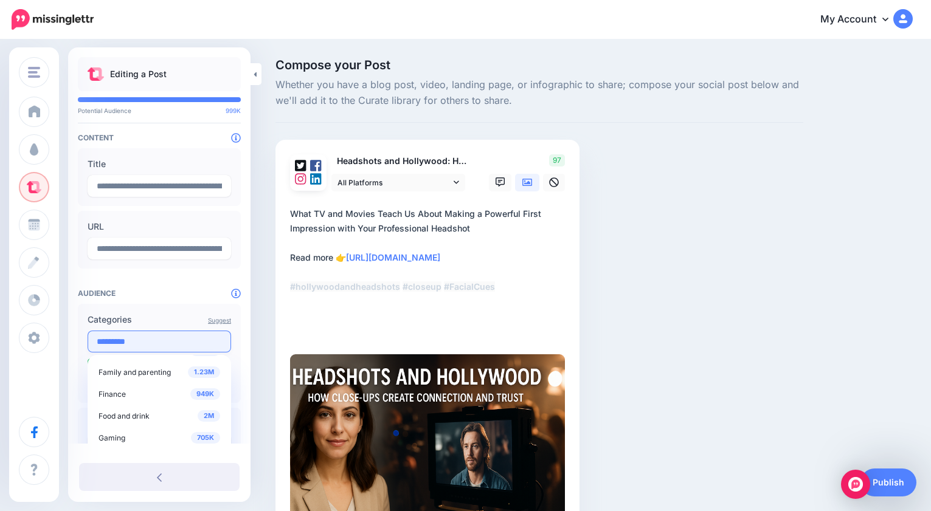
click at [156, 345] on input "*********" at bounding box center [159, 342] width 143 height 22
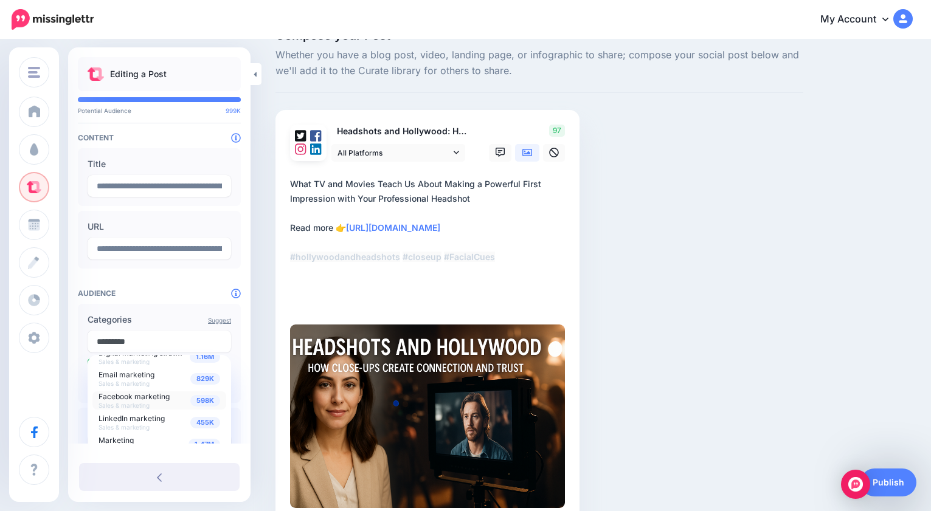
scroll to position [41, 0]
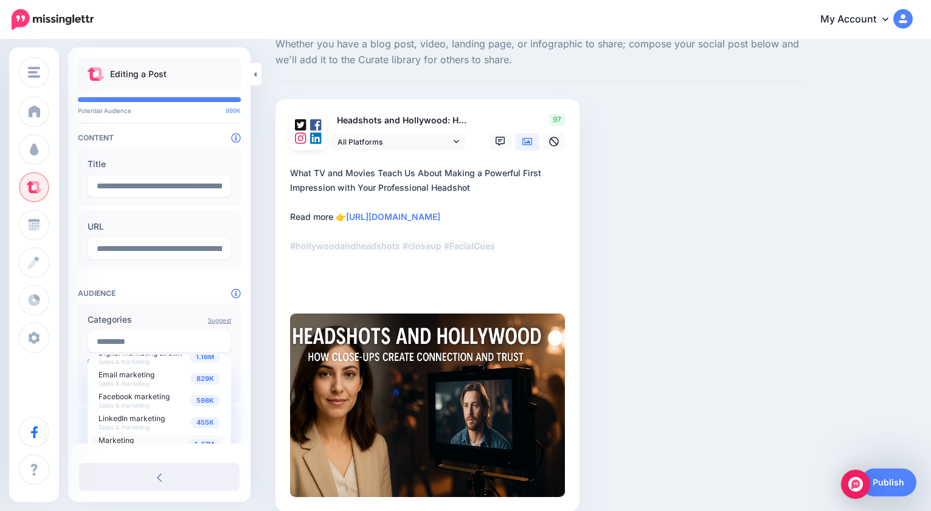
click at [115, 441] on span "Marketing" at bounding box center [115, 440] width 35 height 9
click at [162, 317] on label "Categories" at bounding box center [159, 319] width 143 height 15
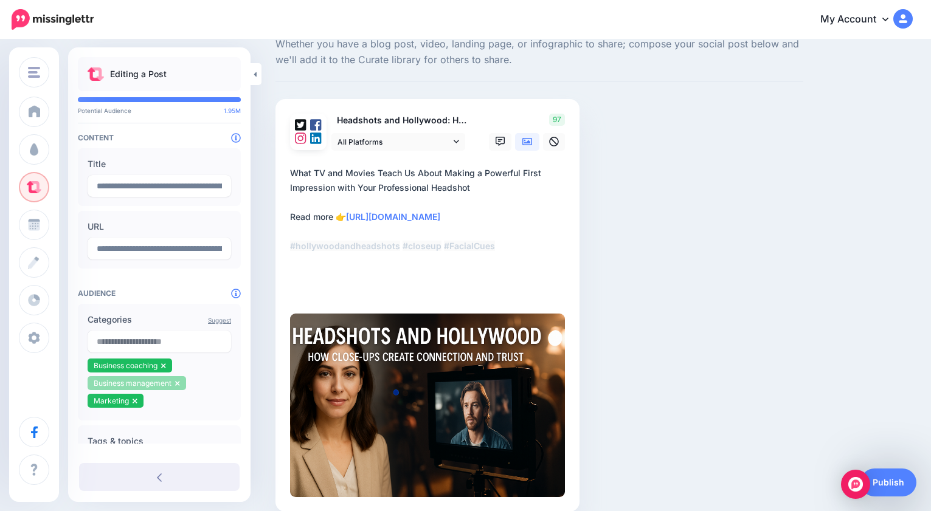
click at [177, 382] on icon at bounding box center [177, 383] width 4 height 5
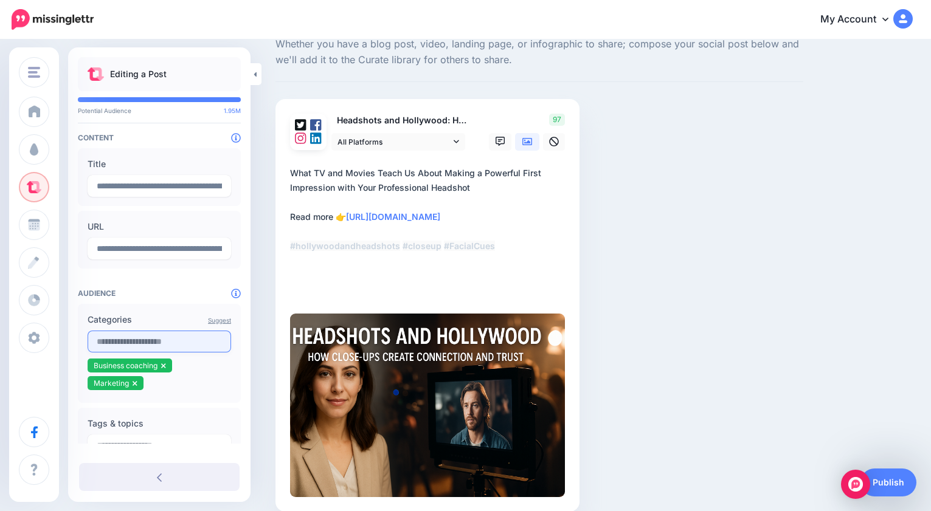
click at [168, 342] on input "text" at bounding box center [159, 342] width 143 height 22
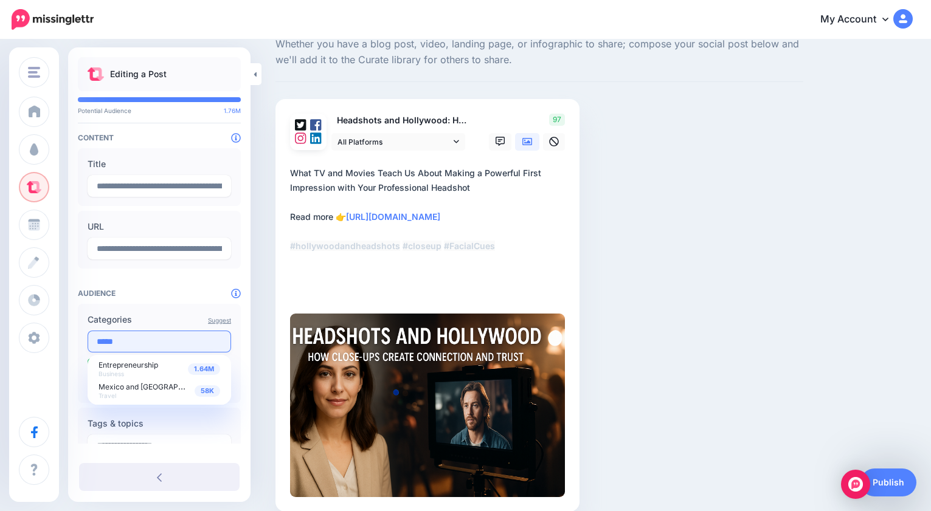
scroll to position [0, 0]
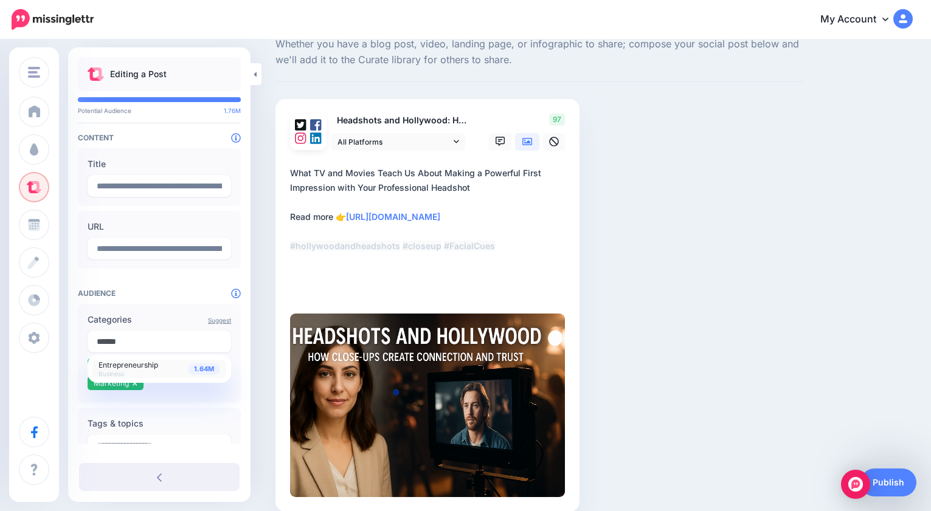
type input "******"
click at [112, 364] on span "Entrepreneurship" at bounding box center [128, 365] width 60 height 9
click at [219, 399] on div "Suggest Categories 1.64M Entrepreneurship Business Business coaching Marketing …" at bounding box center [159, 353] width 163 height 99
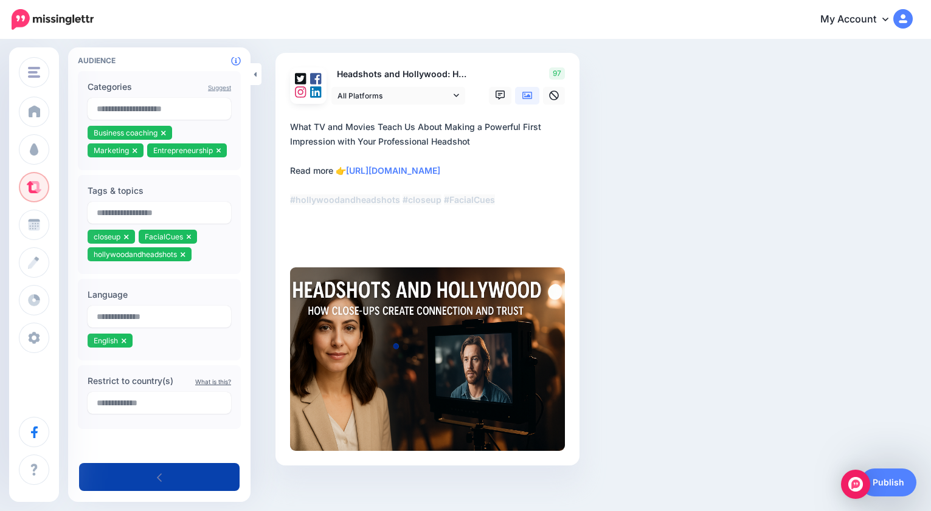
scroll to position [95, 0]
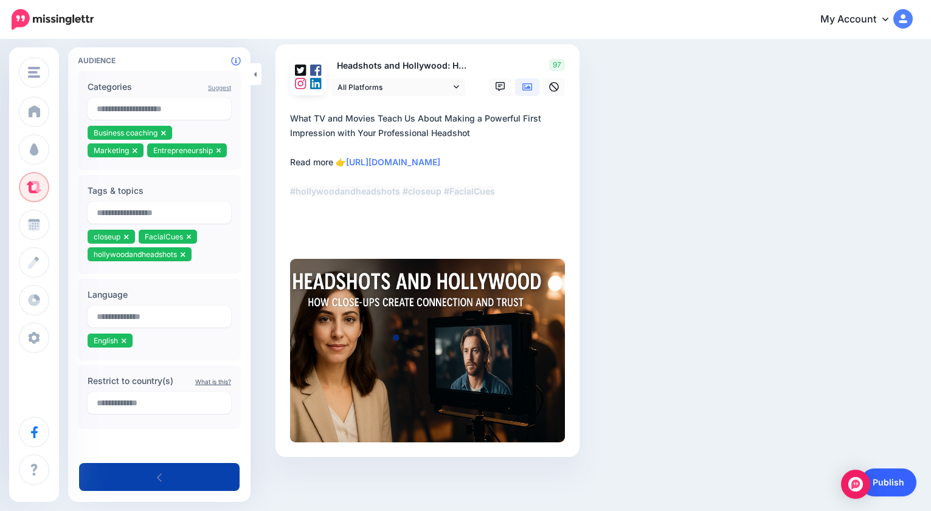
click at [891, 478] on link "Publish" at bounding box center [888, 483] width 56 height 28
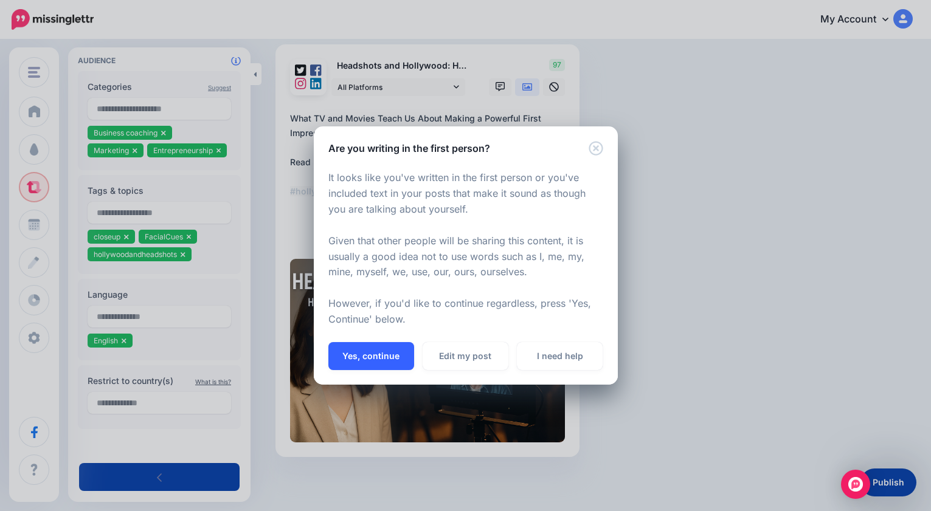
click at [378, 350] on button "Yes, continue" at bounding box center [371, 356] width 86 height 28
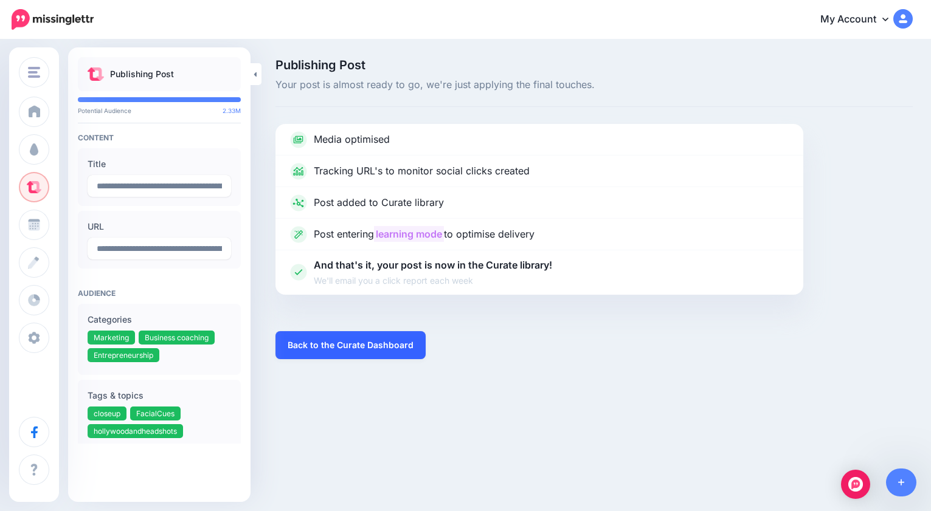
click at [356, 350] on link "Back to the Curate Dashboard" at bounding box center [350, 345] width 150 height 28
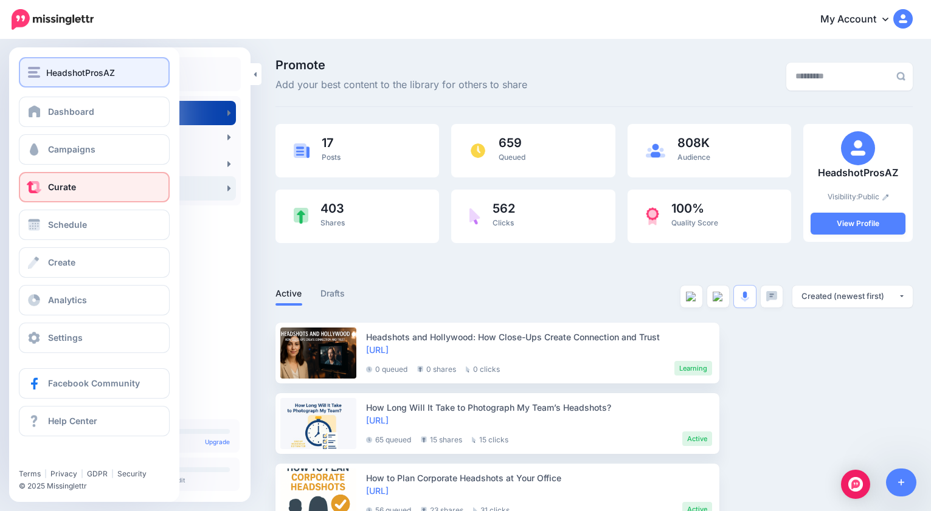
click at [67, 75] on span "HeadshotProsAZ" at bounding box center [80, 73] width 69 height 14
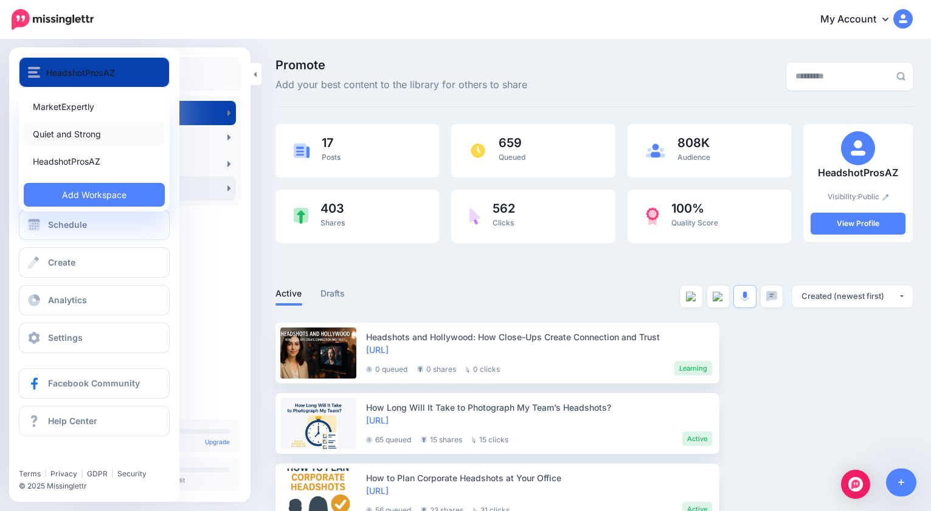
click at [62, 136] on link "Quiet and Strong" at bounding box center [94, 134] width 141 height 24
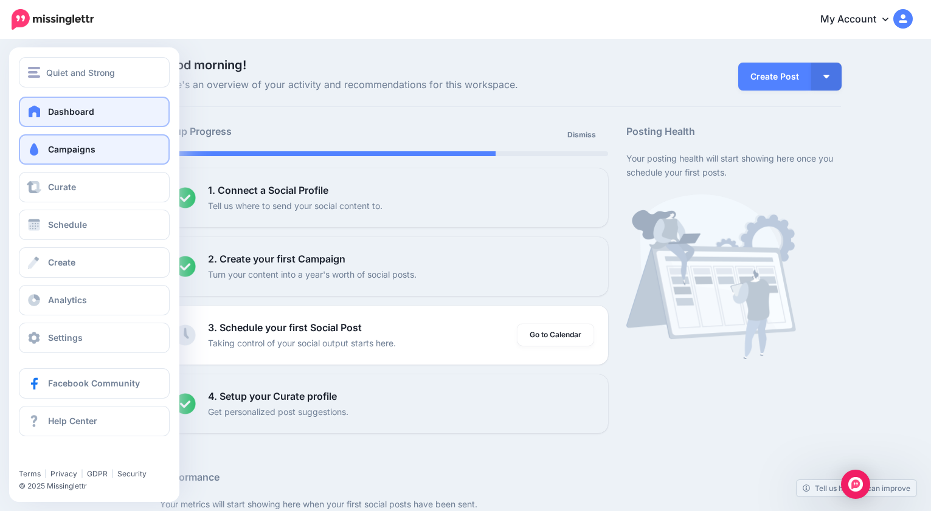
click at [60, 151] on span "Campaigns" at bounding box center [71, 149] width 47 height 10
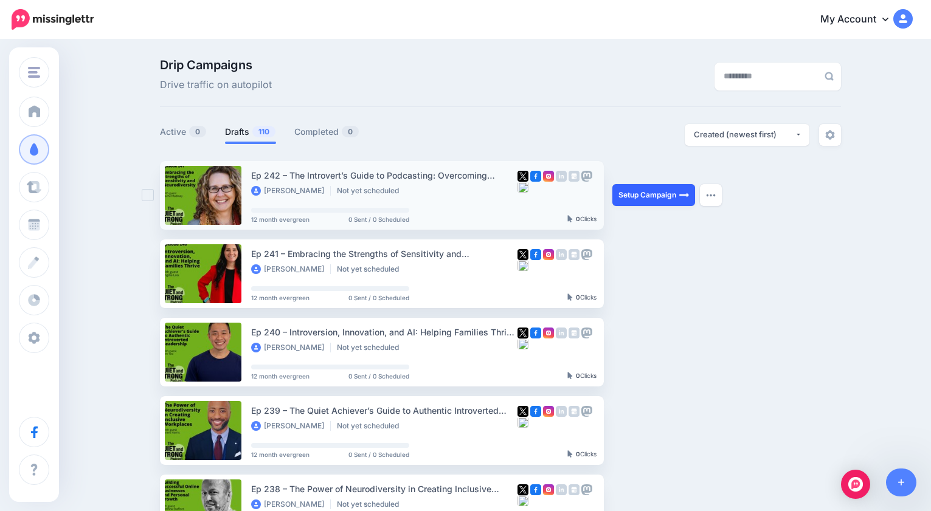
click at [662, 200] on link "Setup Campaign" at bounding box center [653, 195] width 83 height 22
click at [657, 194] on link "Setup Campaign" at bounding box center [653, 195] width 83 height 22
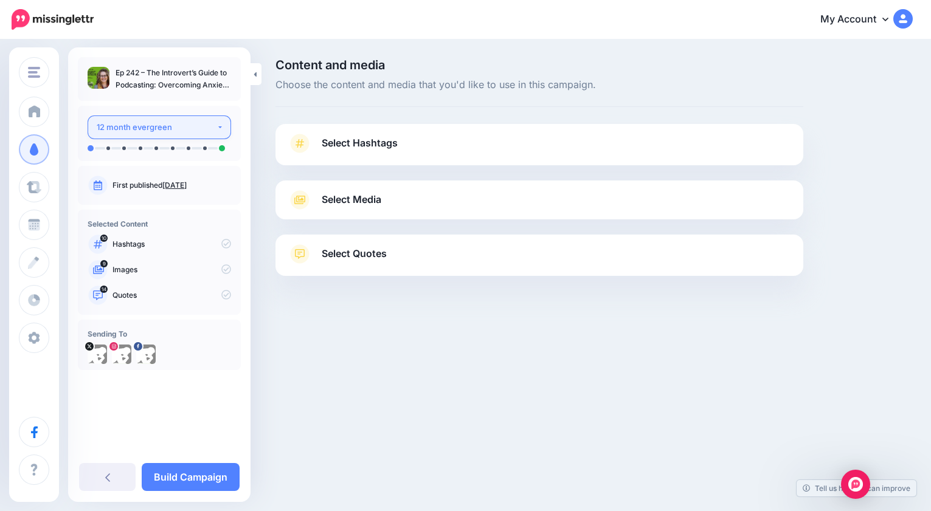
click at [214, 123] on div "12 month evergreen" at bounding box center [157, 127] width 120 height 14
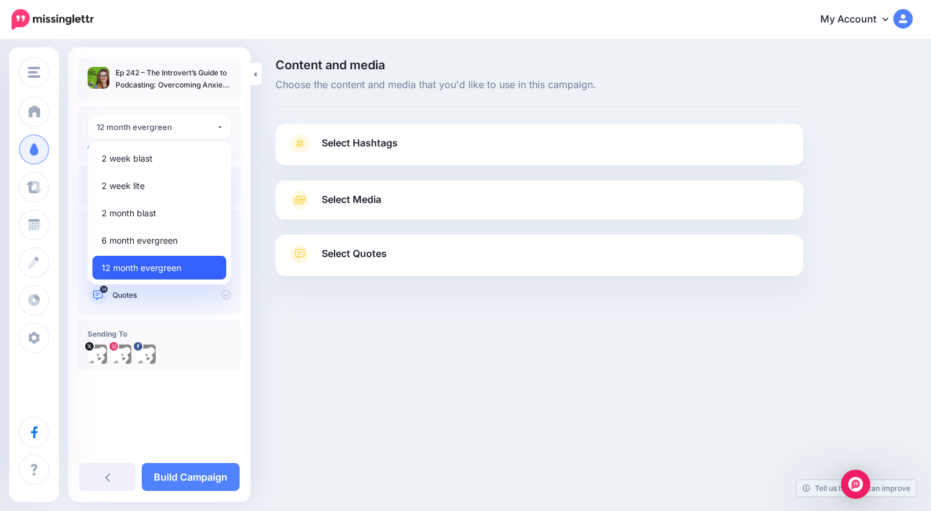
click at [184, 270] on link "12 month evergreen" at bounding box center [159, 268] width 134 height 24
select select "******"
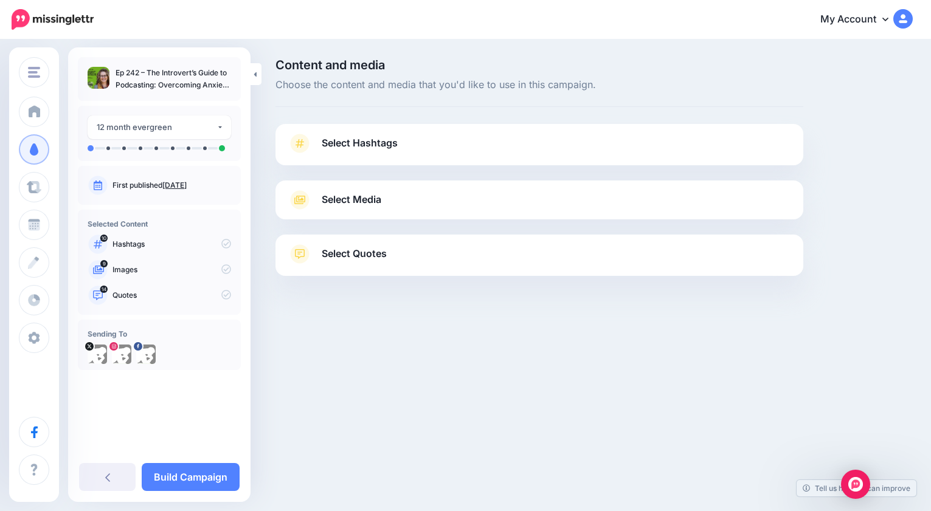
click at [344, 141] on span "Select Hashtags" at bounding box center [360, 143] width 76 height 16
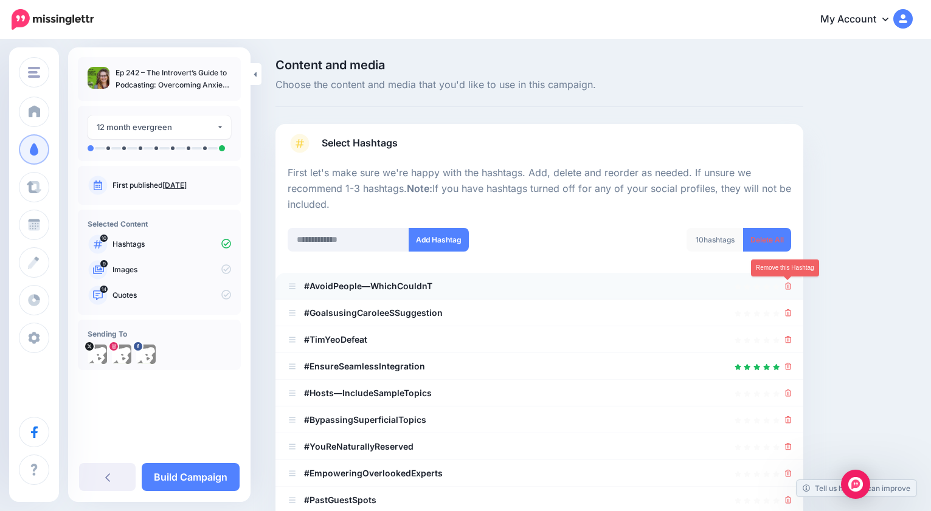
click at [789, 284] on icon at bounding box center [788, 286] width 7 height 7
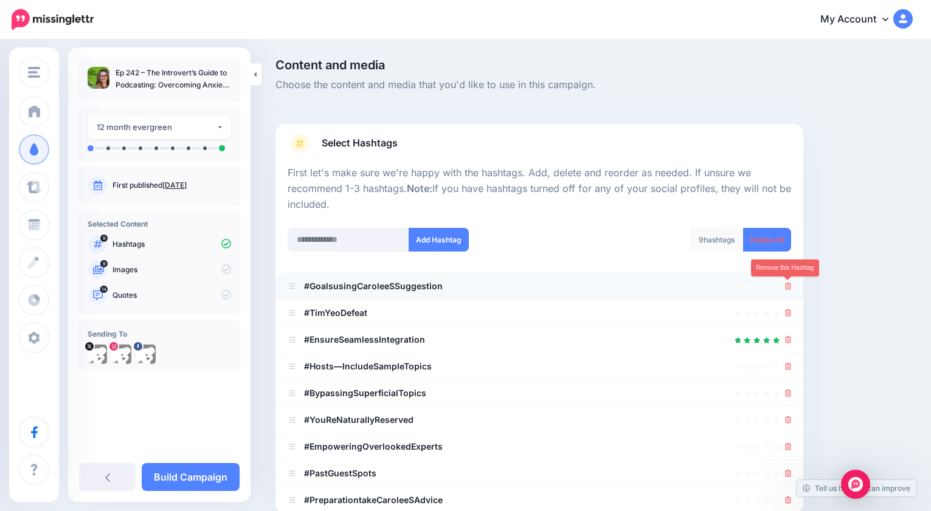
click at [788, 286] on icon at bounding box center [788, 286] width 7 height 7
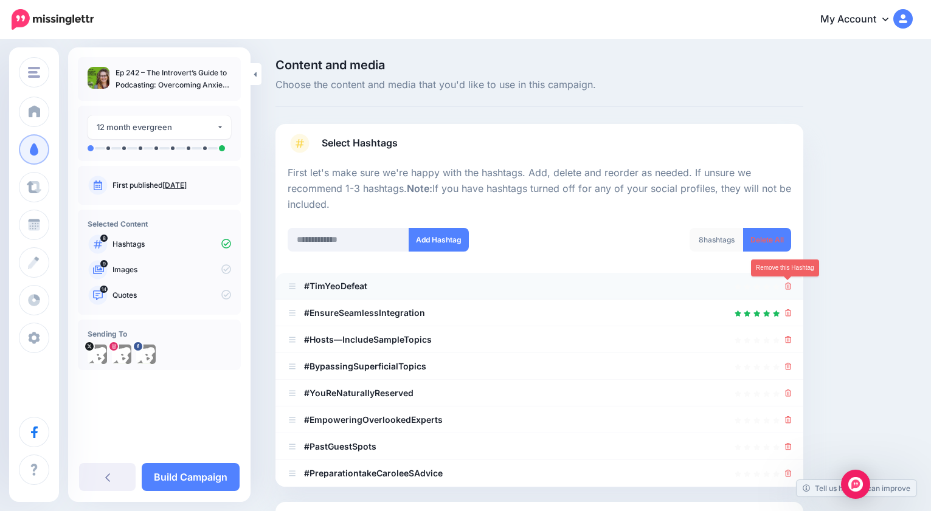
click at [789, 285] on icon at bounding box center [788, 286] width 7 height 7
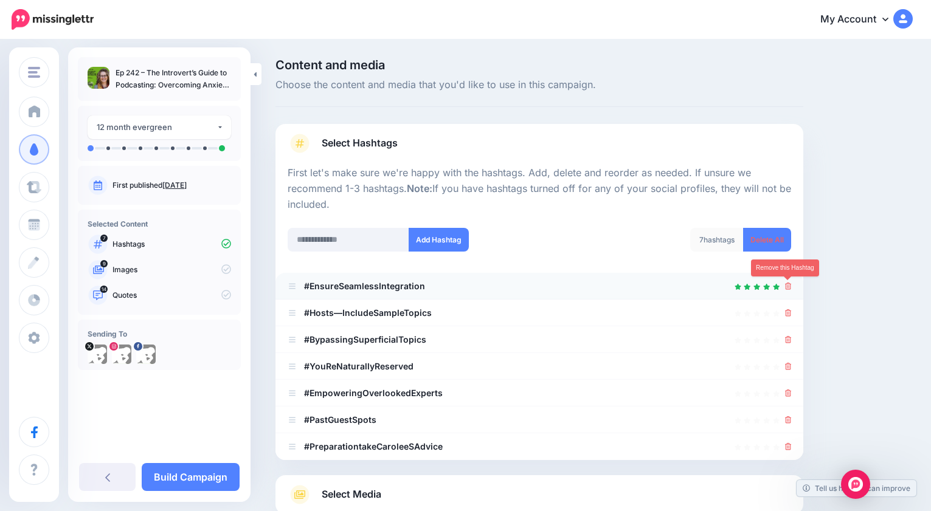
click at [790, 284] on icon at bounding box center [788, 286] width 7 height 7
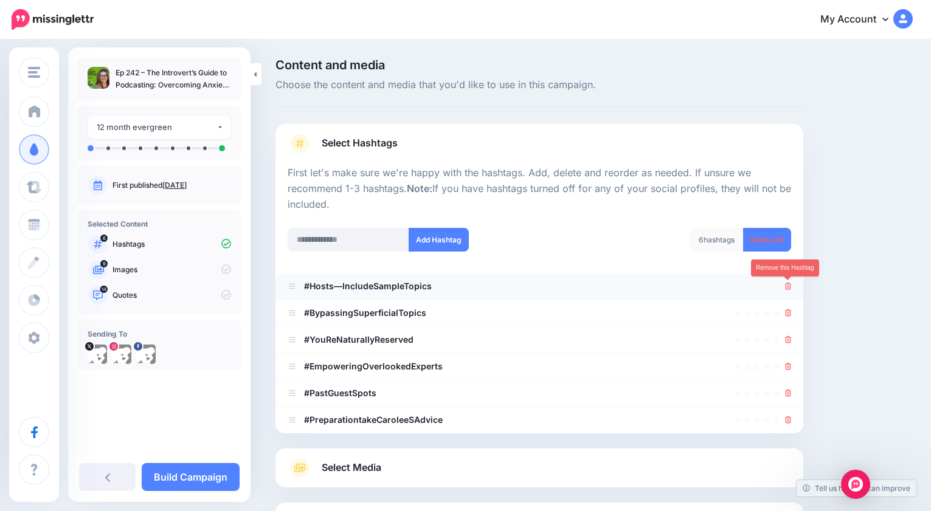
click at [787, 285] on icon at bounding box center [788, 286] width 7 height 7
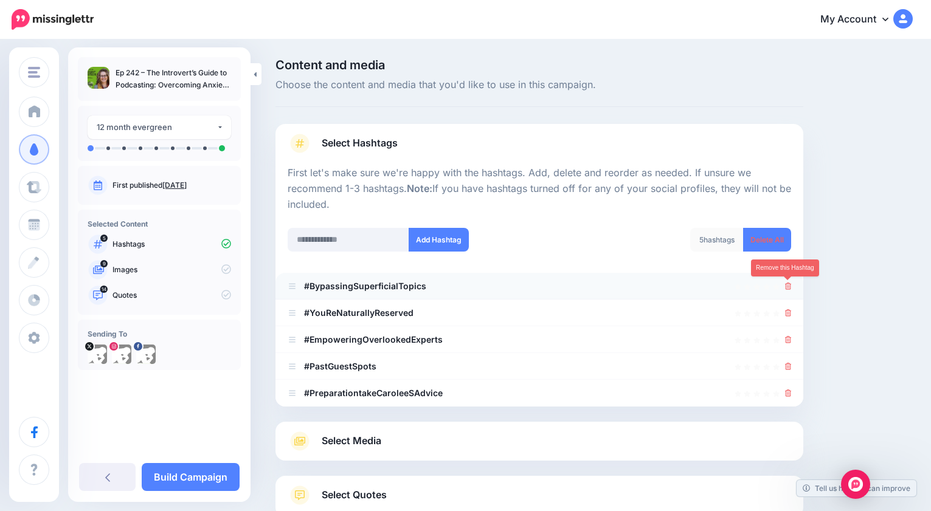
click at [788, 286] on icon at bounding box center [788, 286] width 7 height 7
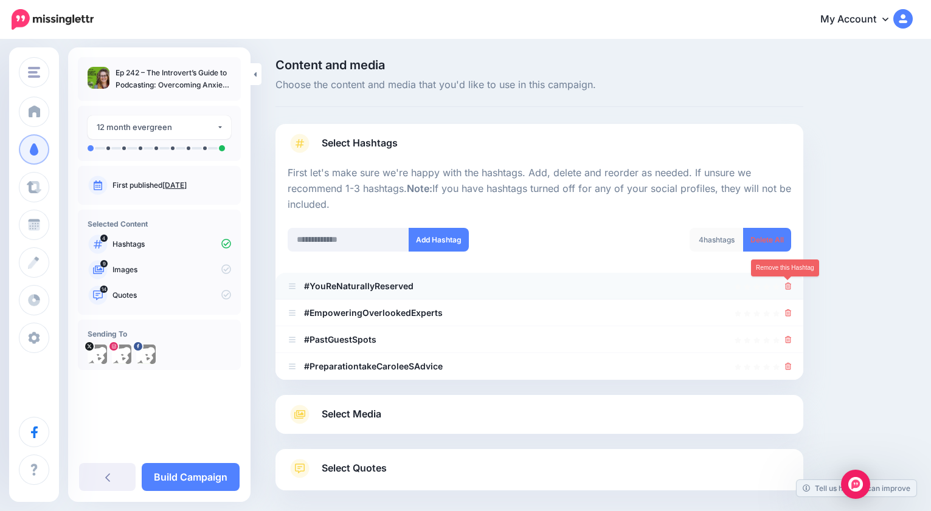
click at [789, 287] on icon at bounding box center [788, 286] width 7 height 7
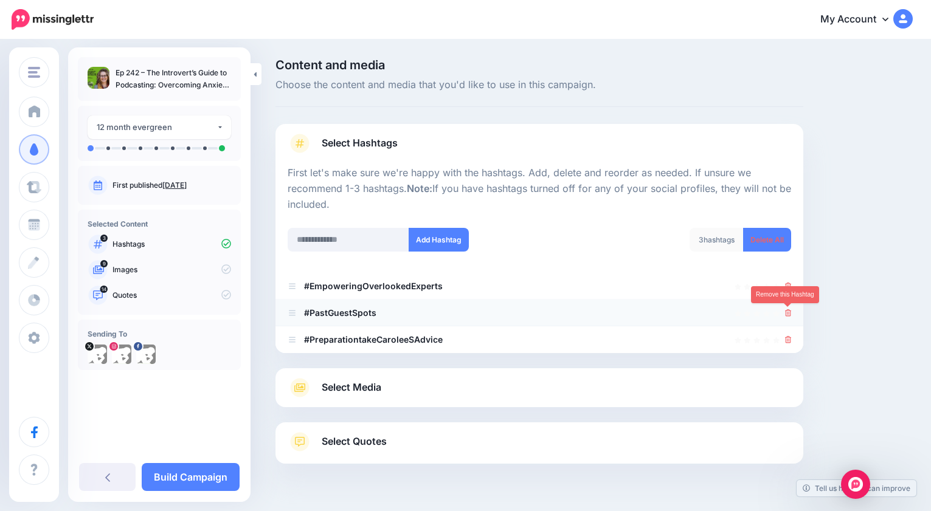
click at [788, 314] on icon at bounding box center [788, 312] width 7 height 7
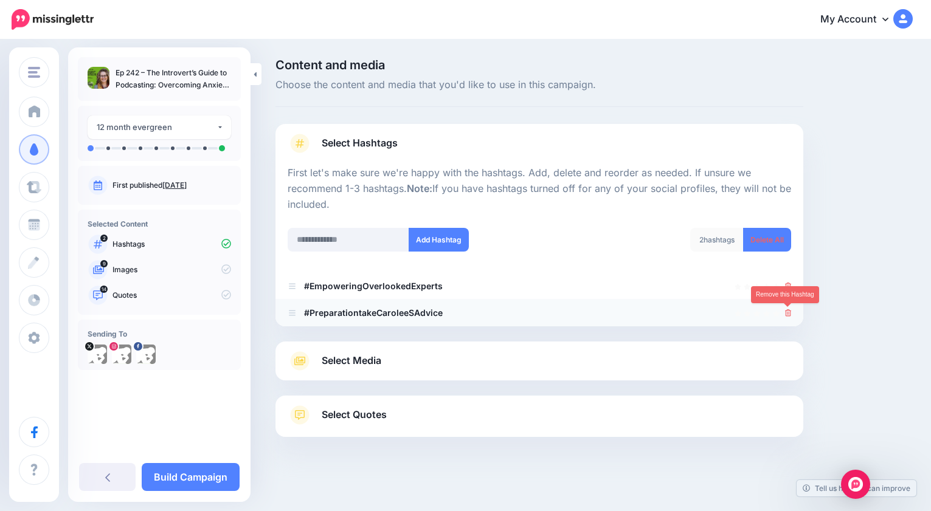
click at [788, 314] on icon at bounding box center [788, 312] width 7 height 7
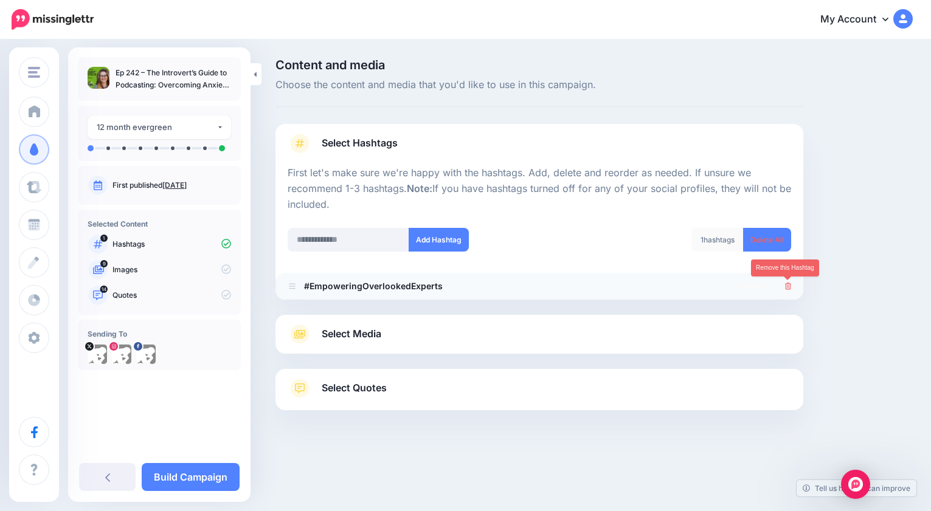
click at [790, 287] on icon at bounding box center [788, 286] width 7 height 7
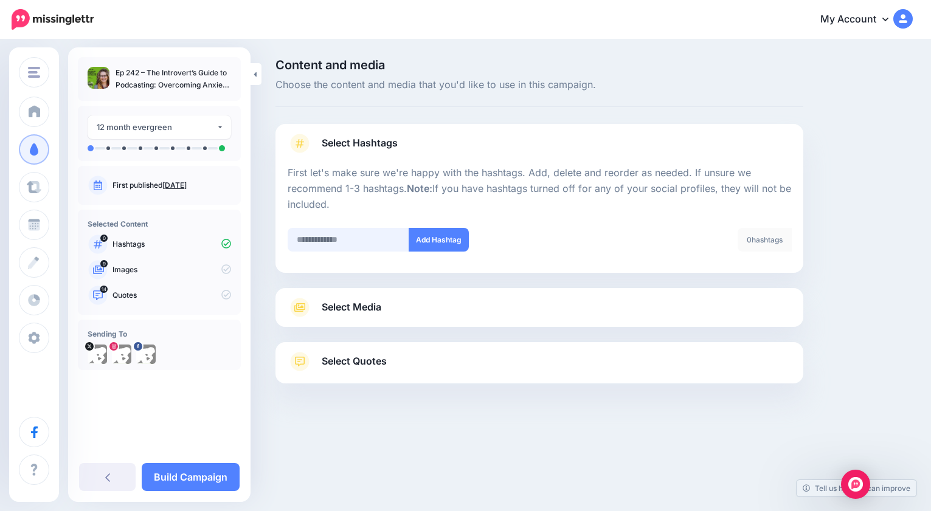
click at [312, 242] on input "text" at bounding box center [349, 240] width 122 height 24
type input "**********"
click at [441, 238] on button "Add Hashtag" at bounding box center [439, 240] width 60 height 24
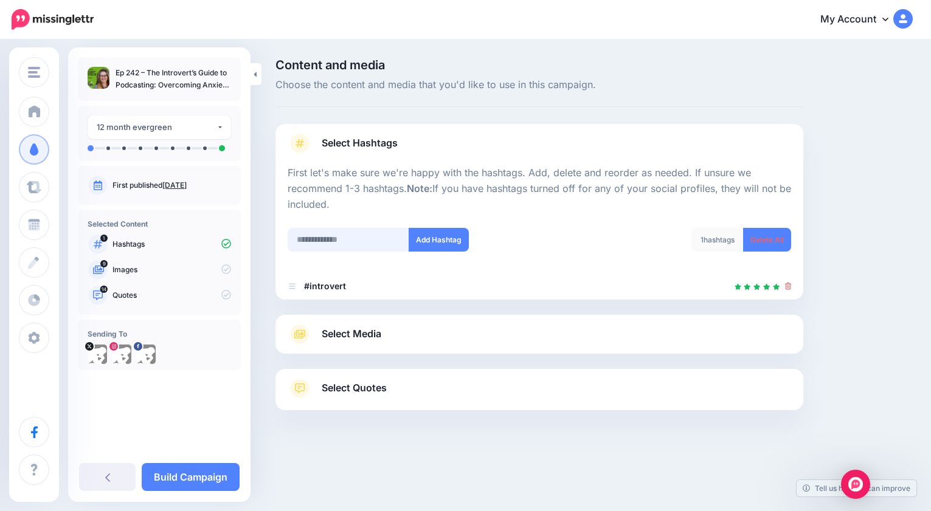
click at [373, 234] on input "text" at bounding box center [349, 240] width 122 height 24
type input "*"
type input "**********"
click at [435, 238] on button "Add Hashtag" at bounding box center [439, 240] width 60 height 24
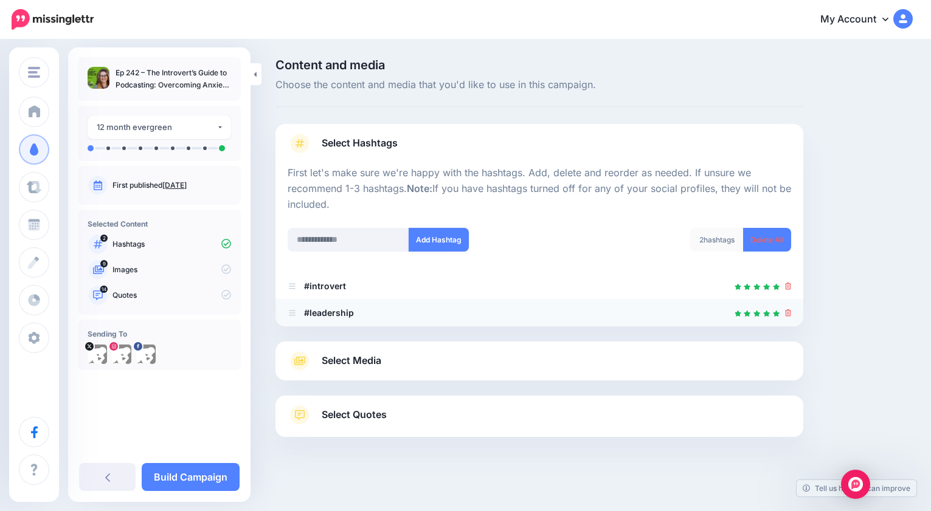
scroll to position [4, 0]
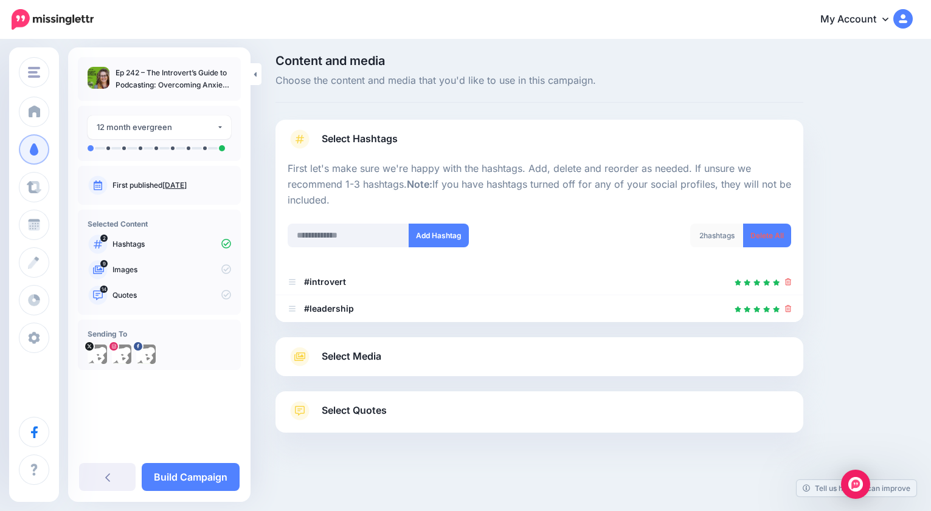
click at [363, 358] on span "Select Media" at bounding box center [352, 356] width 60 height 16
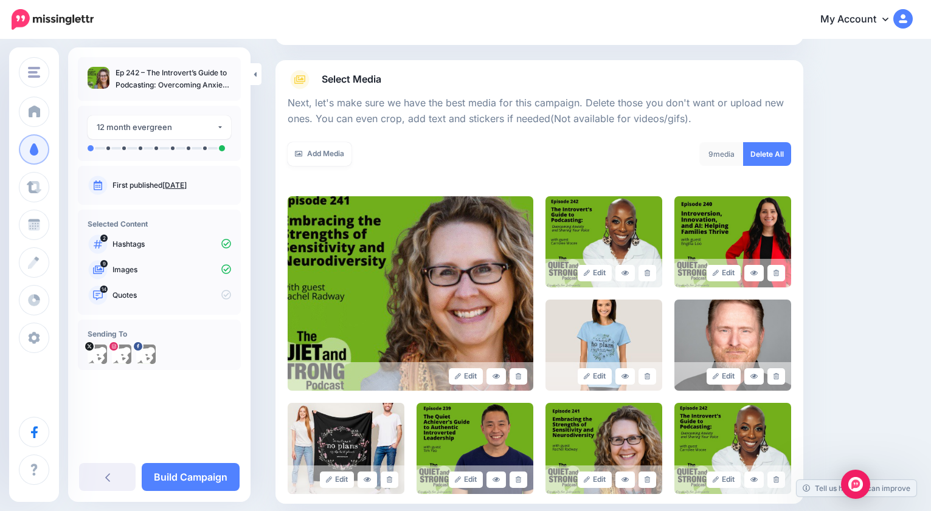
scroll to position [128, 0]
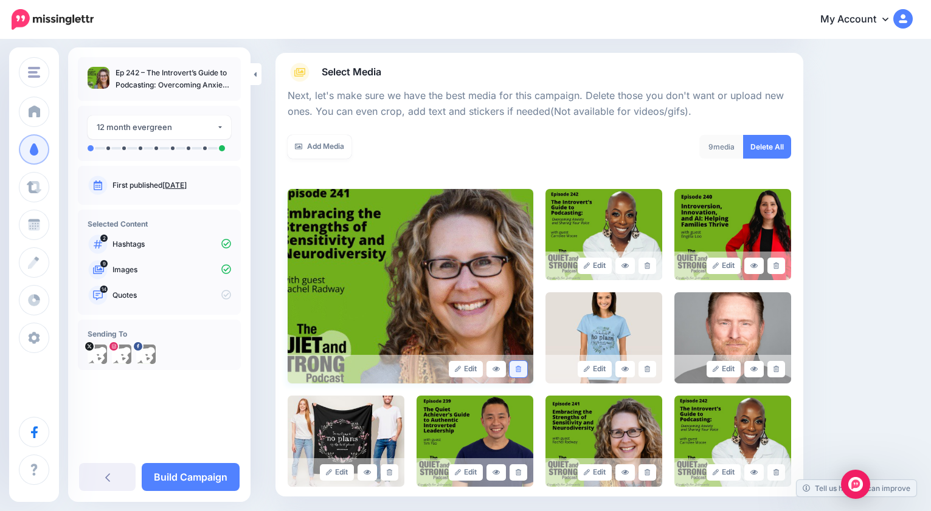
click at [520, 368] on icon at bounding box center [518, 369] width 5 height 7
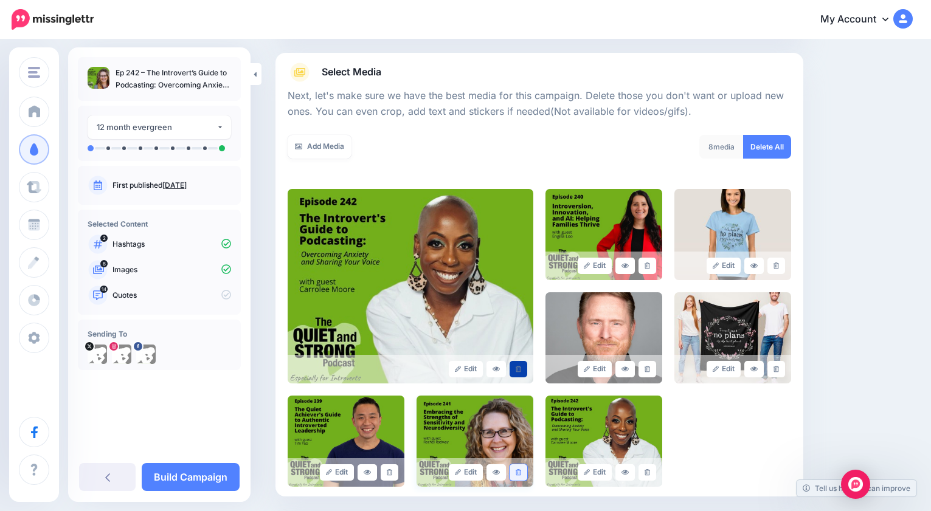
click at [516, 471] on icon at bounding box center [518, 472] width 5 height 7
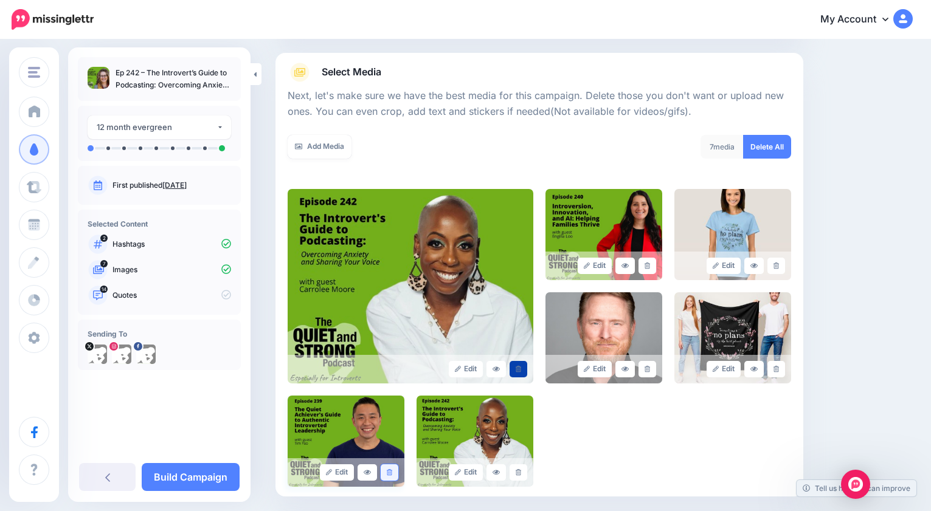
click at [388, 474] on icon at bounding box center [389, 472] width 5 height 7
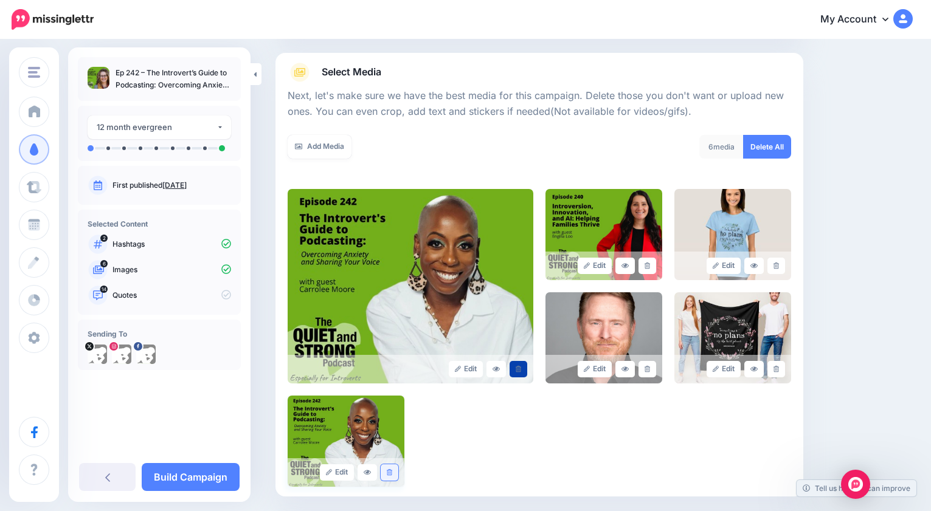
click at [390, 473] on icon at bounding box center [389, 472] width 5 height 7
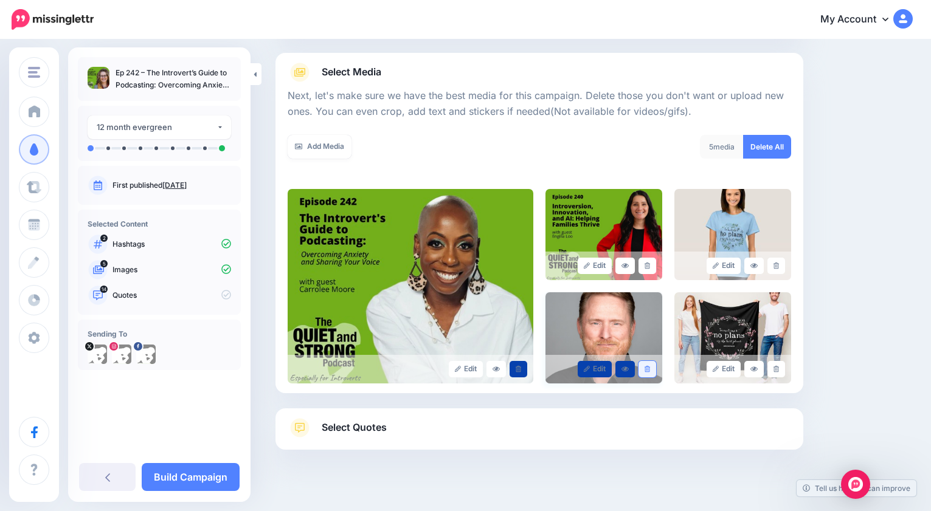
click at [646, 369] on icon at bounding box center [646, 369] width 5 height 7
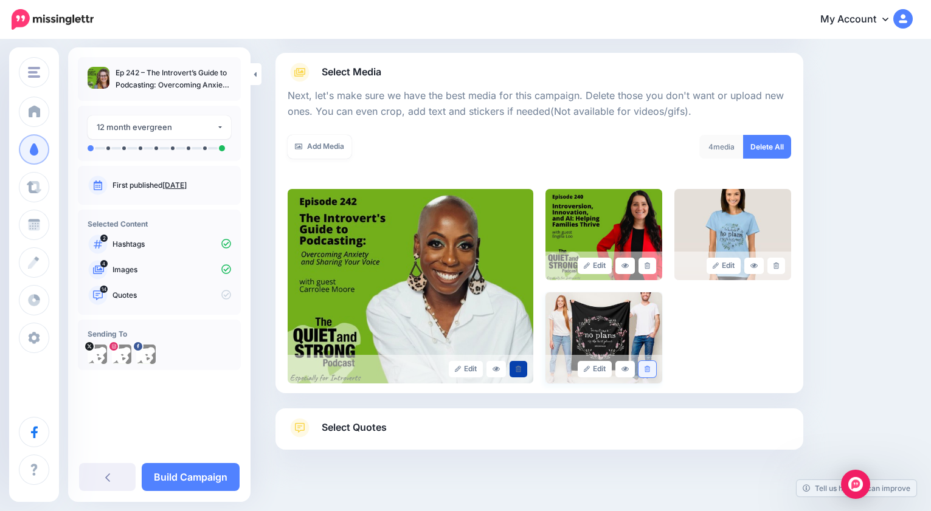
click at [645, 369] on icon at bounding box center [646, 369] width 5 height 7
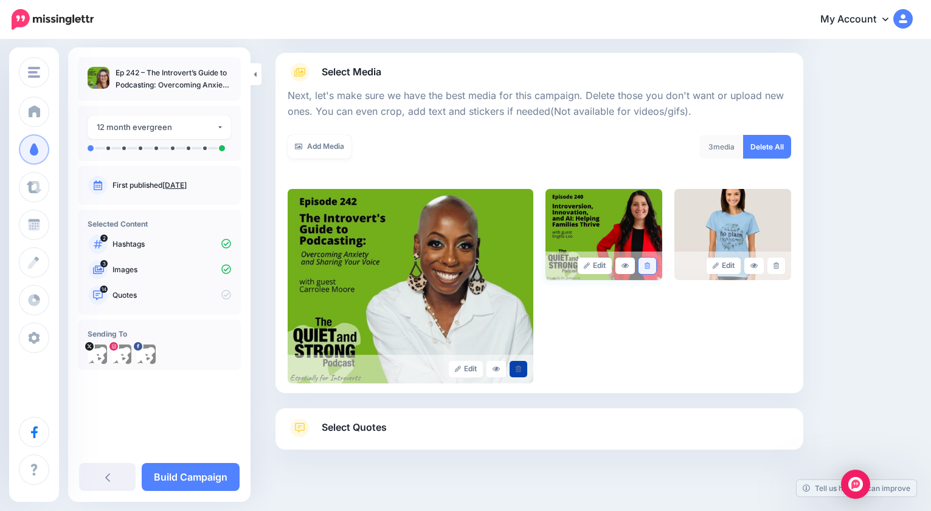
click at [645, 266] on icon at bounding box center [646, 266] width 5 height 7
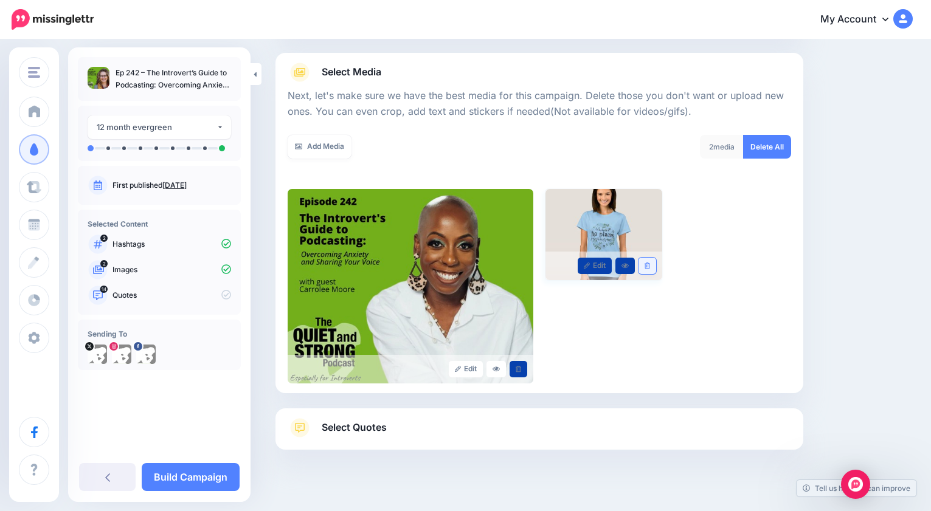
click at [646, 263] on icon at bounding box center [646, 266] width 5 height 7
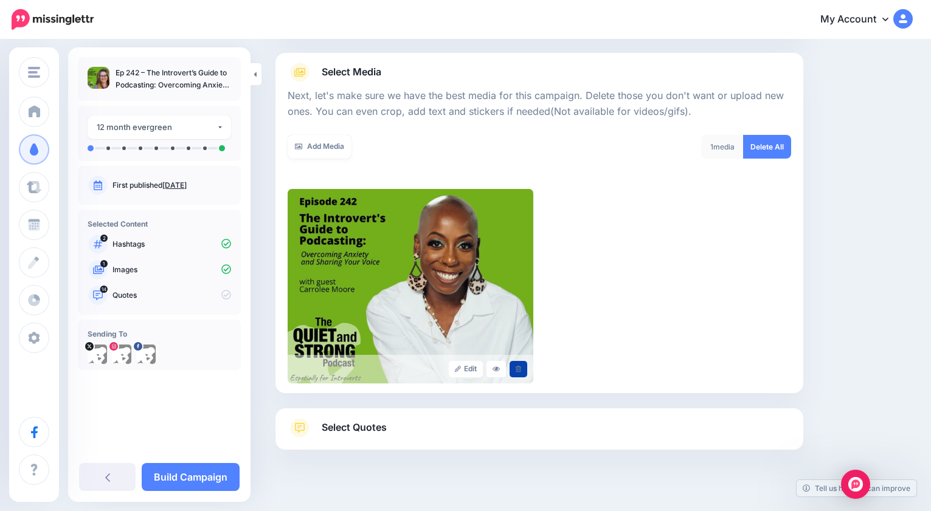
click at [384, 429] on span "Select Quotes" at bounding box center [354, 427] width 65 height 16
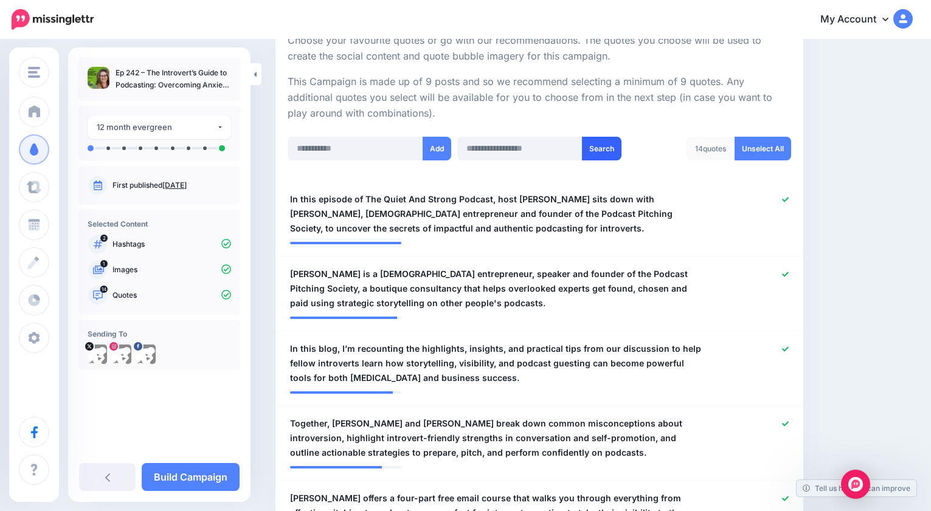
scroll to position [244, 0]
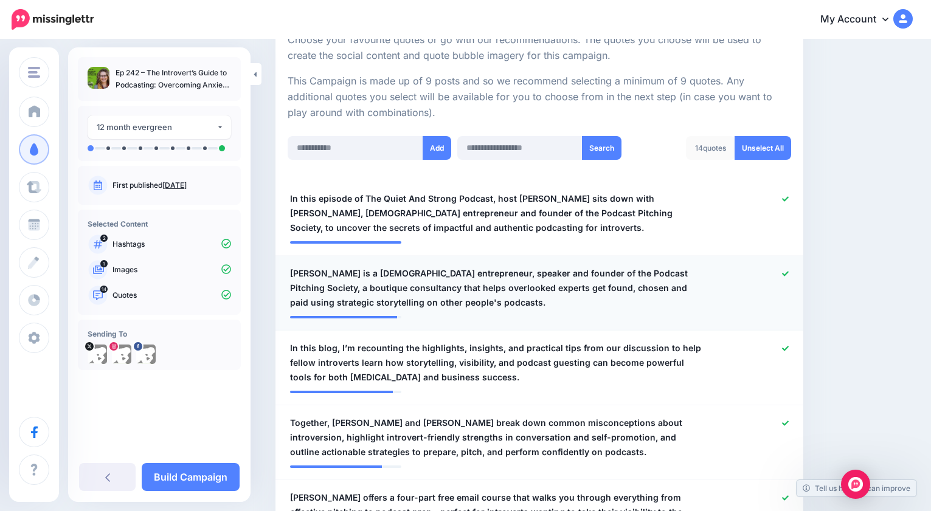
click at [785, 272] on icon at bounding box center [785, 274] width 7 height 7
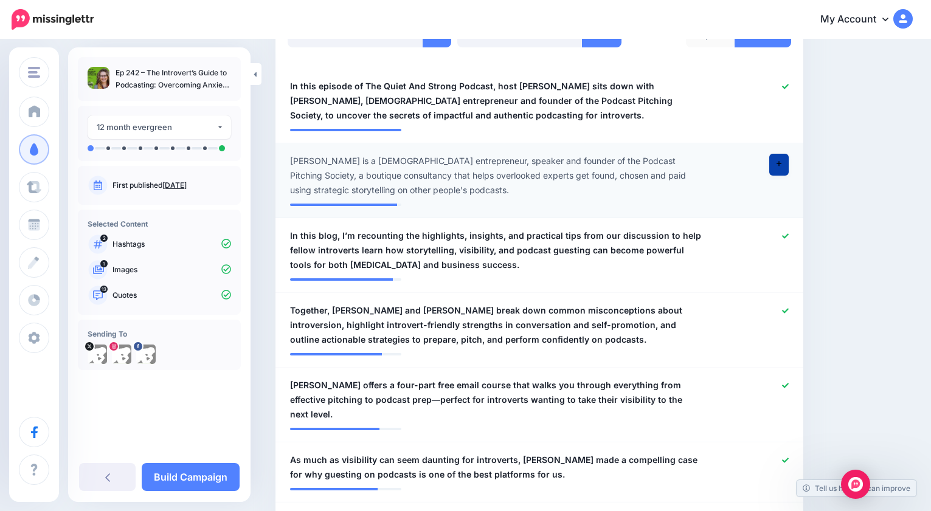
scroll to position [364, 0]
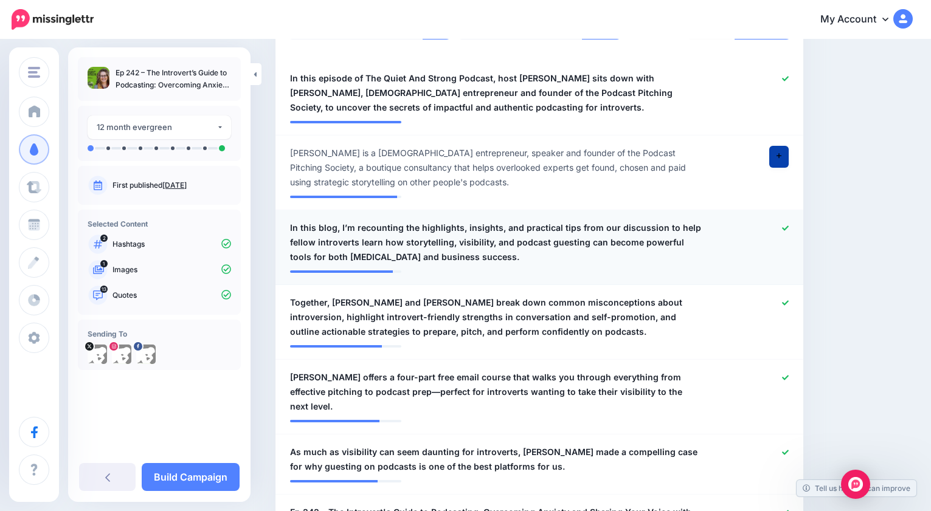
click at [784, 226] on icon at bounding box center [785, 228] width 7 height 7
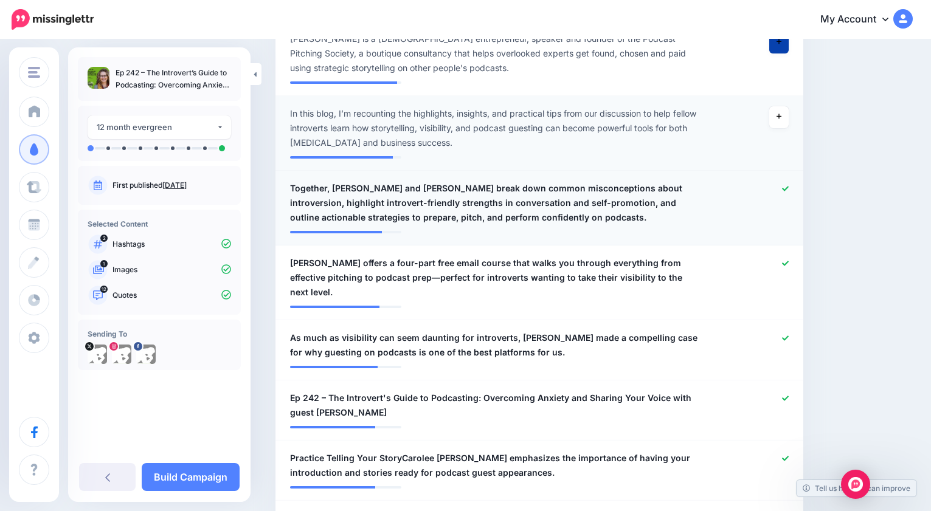
scroll to position [492, 0]
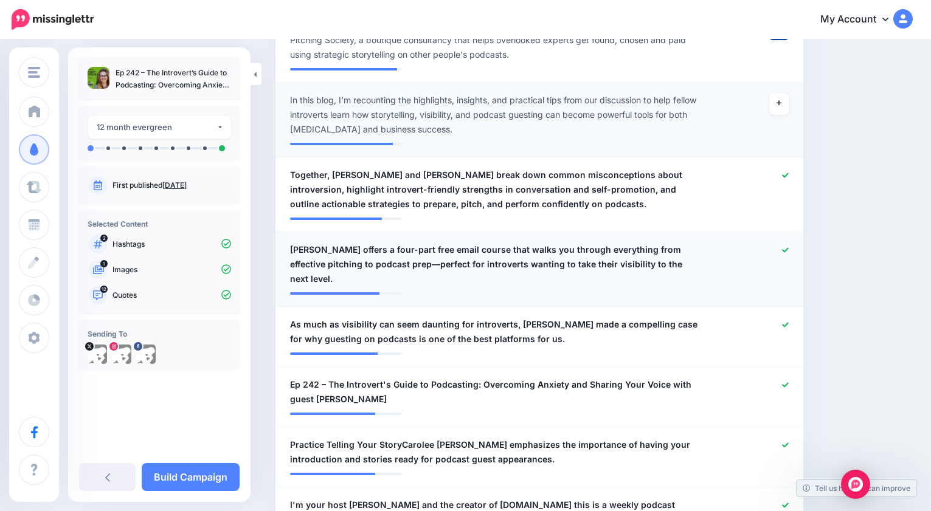
click at [784, 247] on icon at bounding box center [785, 250] width 7 height 7
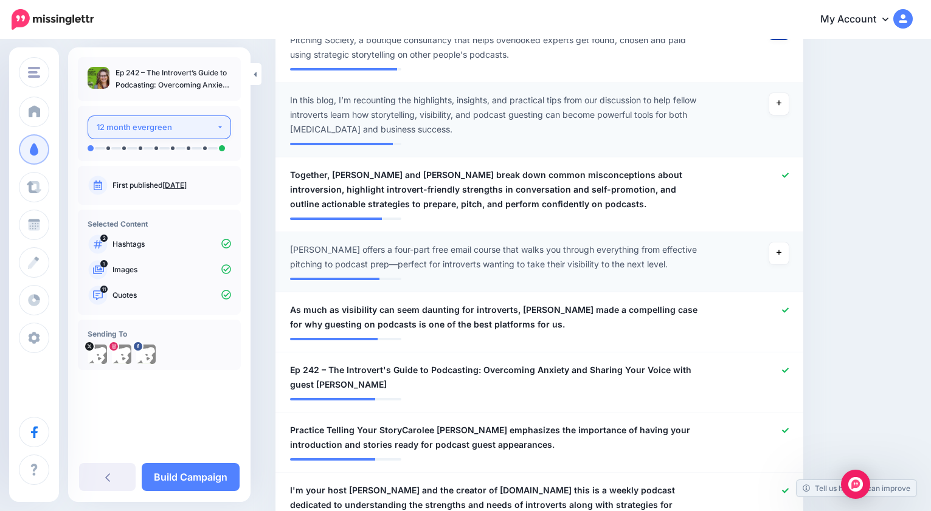
click at [221, 126] on button "12 month evergreen" at bounding box center [159, 128] width 143 height 24
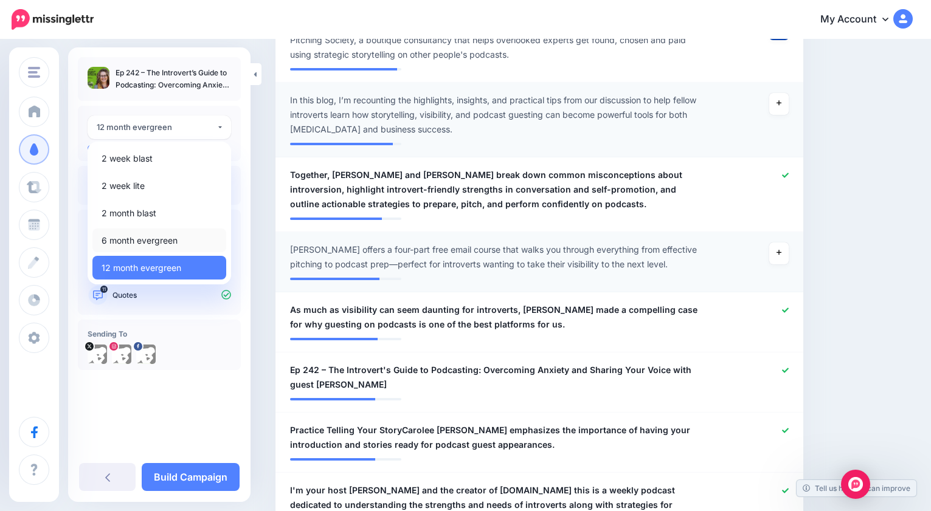
click at [179, 240] on link "6 month evergreen" at bounding box center [159, 241] width 134 height 24
select select "******"
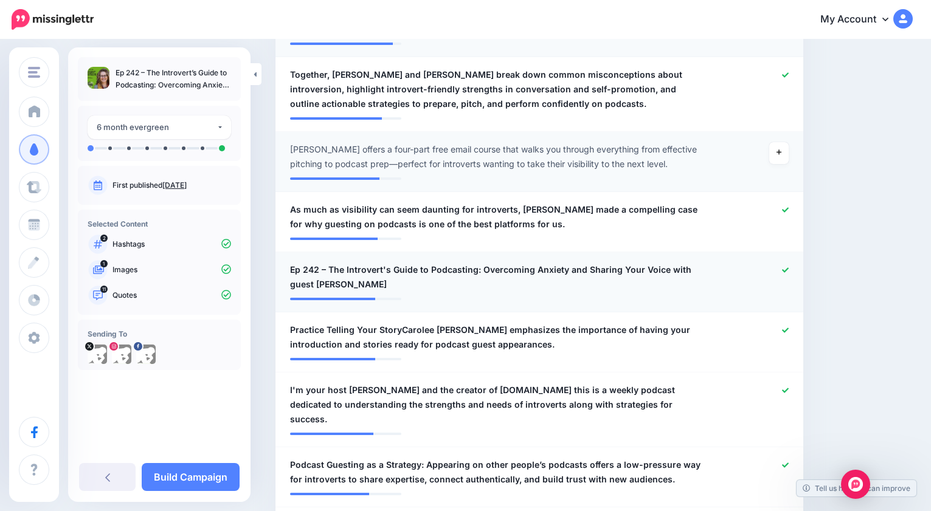
scroll to position [575, 0]
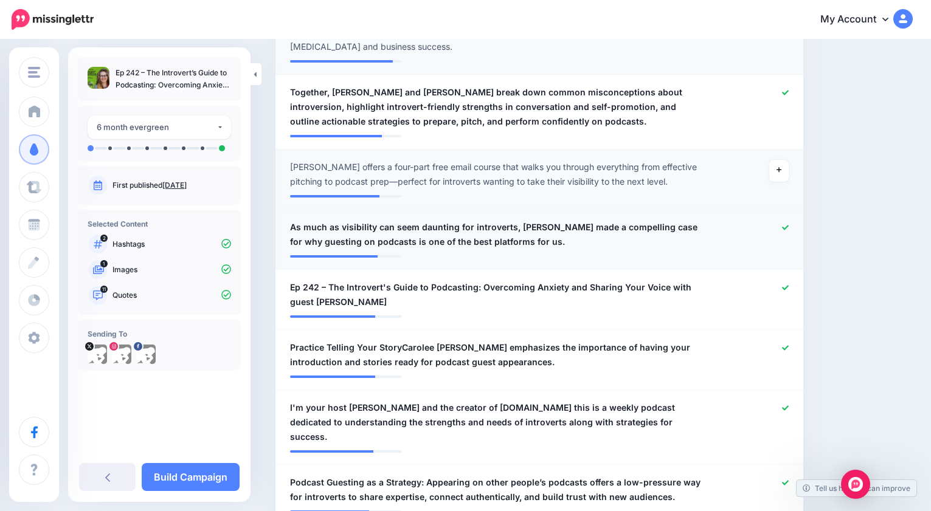
click at [783, 226] on icon at bounding box center [785, 227] width 7 height 7
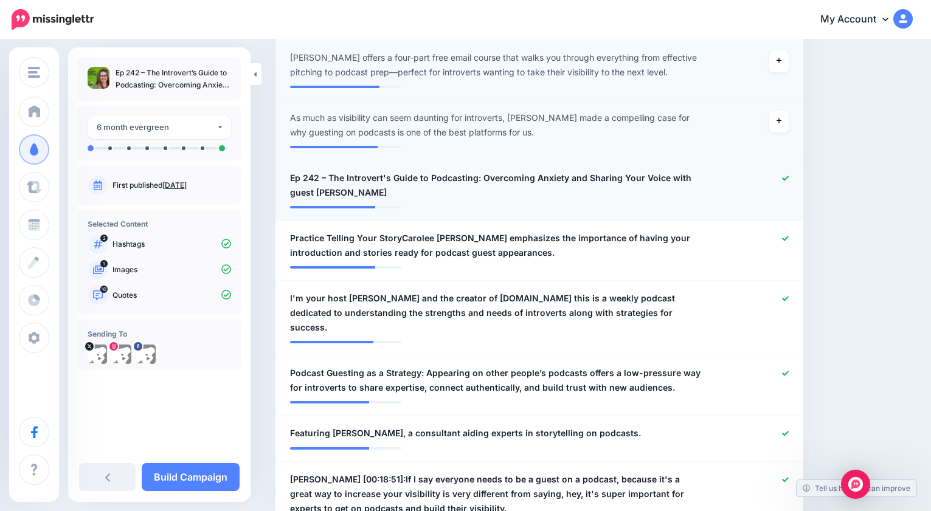
scroll to position [685, 0]
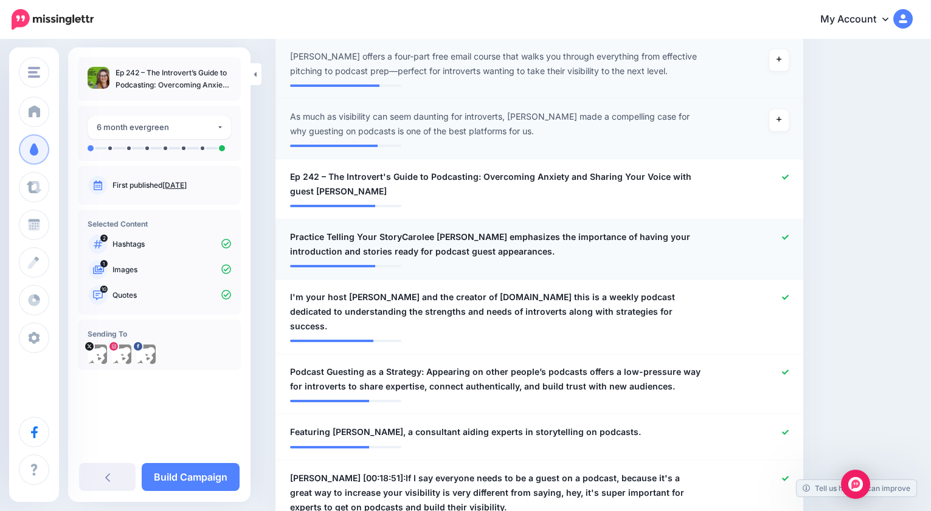
click at [787, 235] on icon at bounding box center [785, 237] width 7 height 5
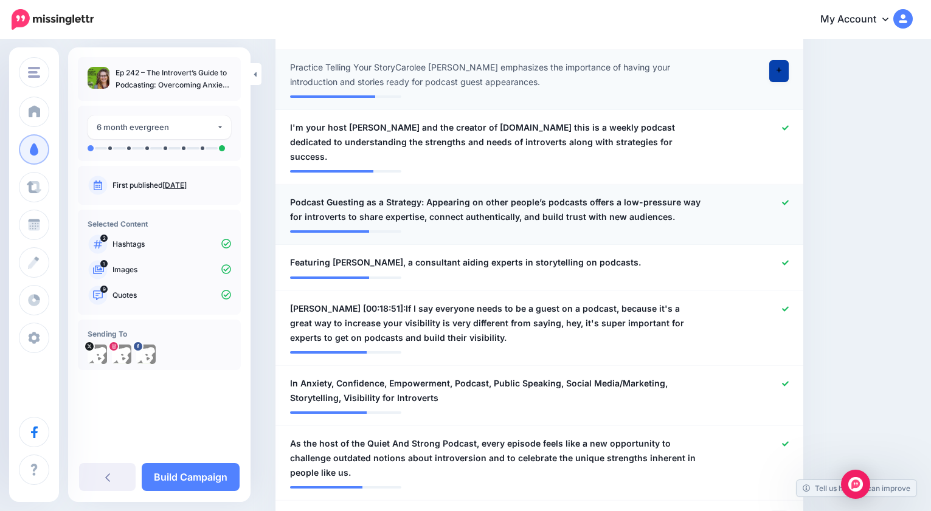
scroll to position [858, 0]
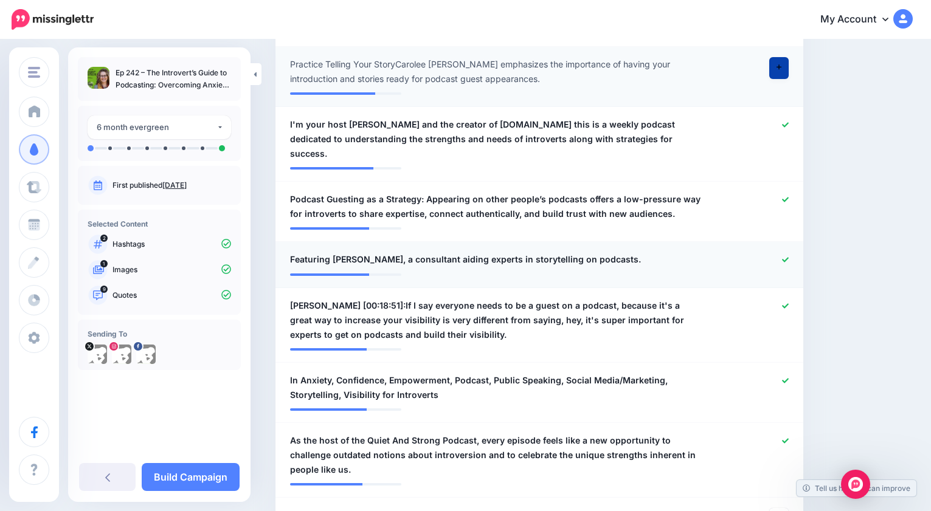
click at [785, 257] on icon at bounding box center [785, 260] width 7 height 7
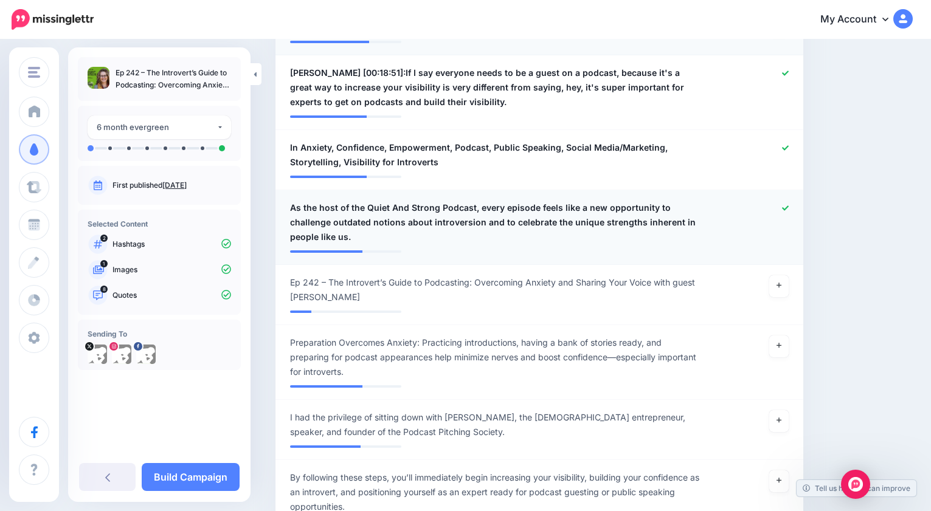
scroll to position [1099, 0]
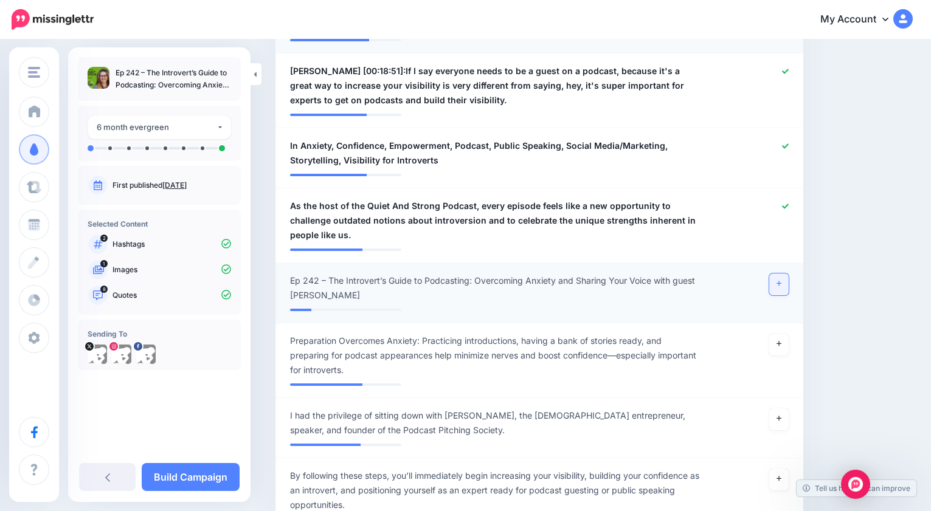
click at [781, 280] on icon at bounding box center [778, 283] width 5 height 7
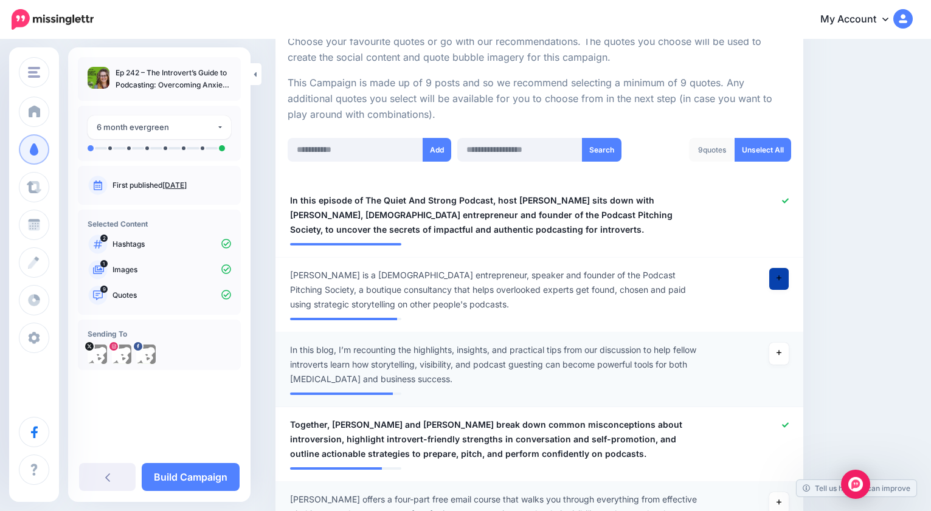
scroll to position [162, 0]
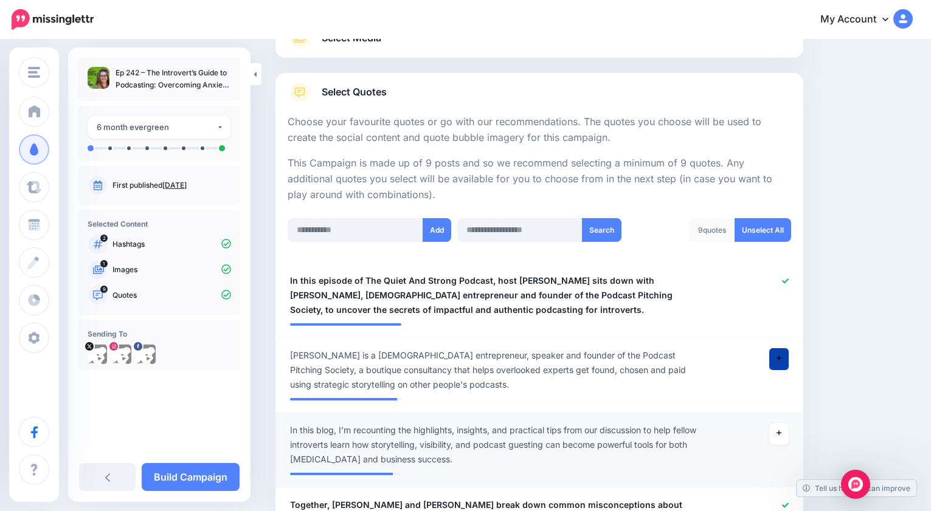
click at [134, 242] on p "Hashtags" at bounding box center [171, 244] width 119 height 11
click at [97, 243] on icon at bounding box center [97, 244] width 17 height 19
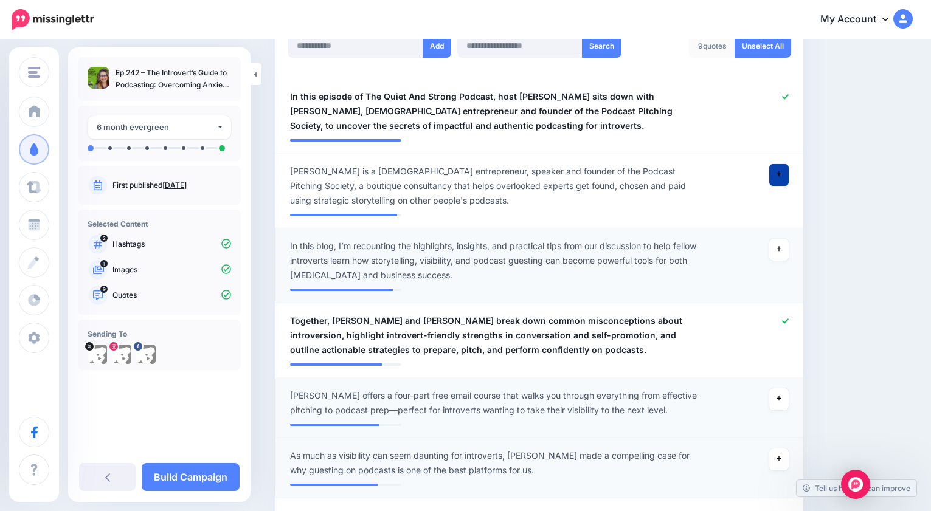
scroll to position [379, 0]
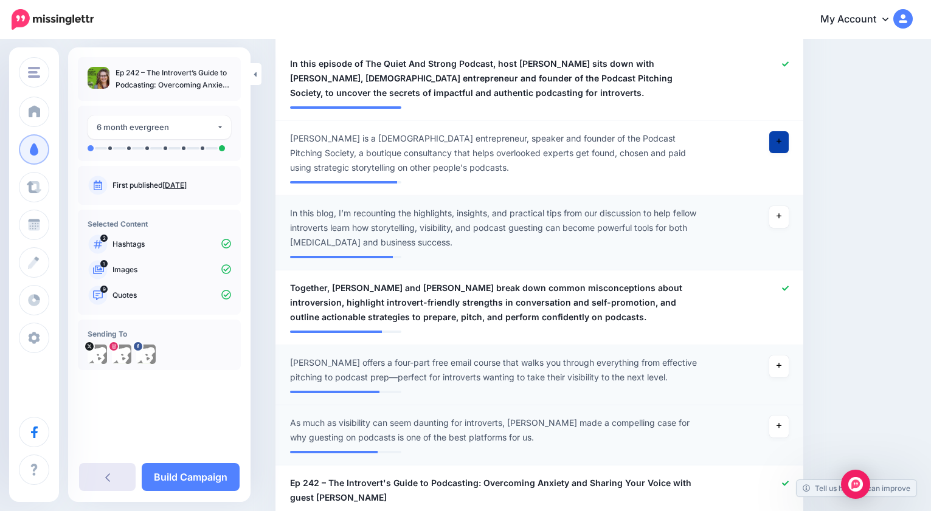
click at [100, 477] on link at bounding box center [107, 477] width 57 height 28
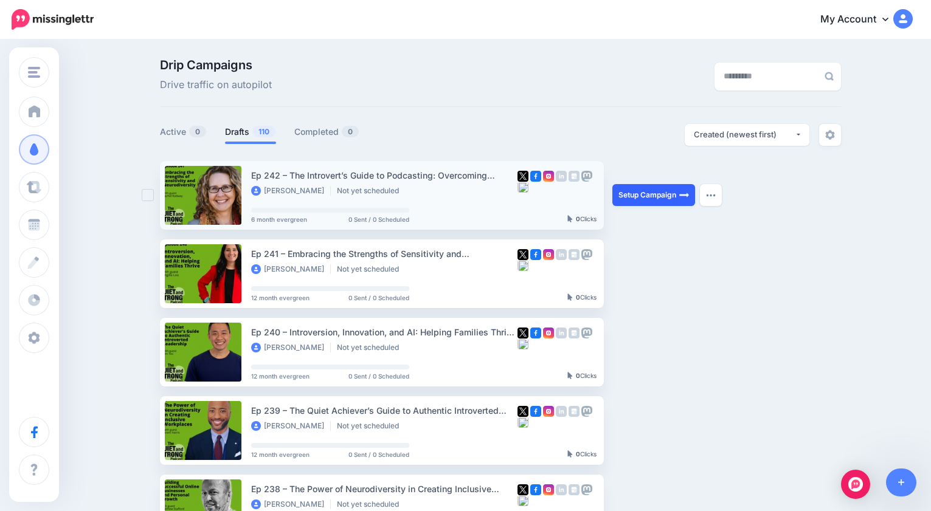
click at [668, 193] on link "Setup Campaign" at bounding box center [653, 195] width 83 height 22
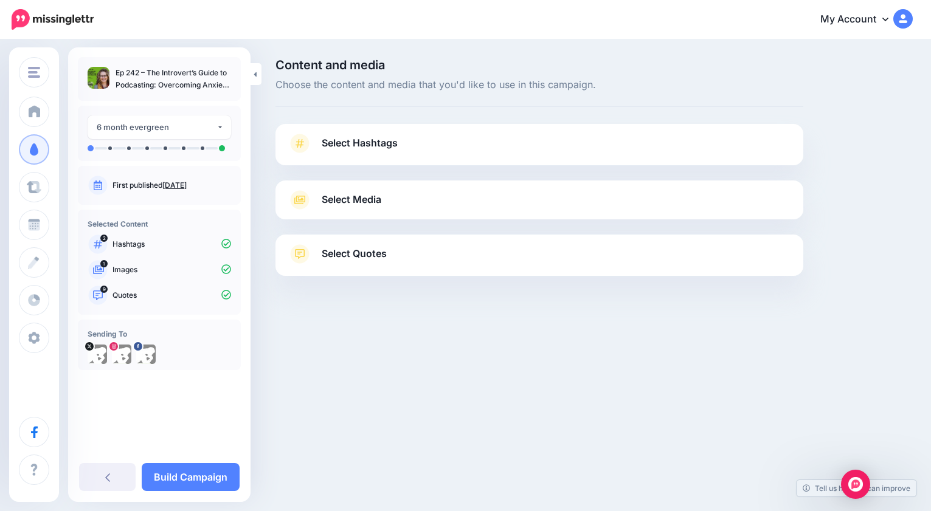
click at [379, 143] on span "Select Hashtags" at bounding box center [360, 143] width 76 height 16
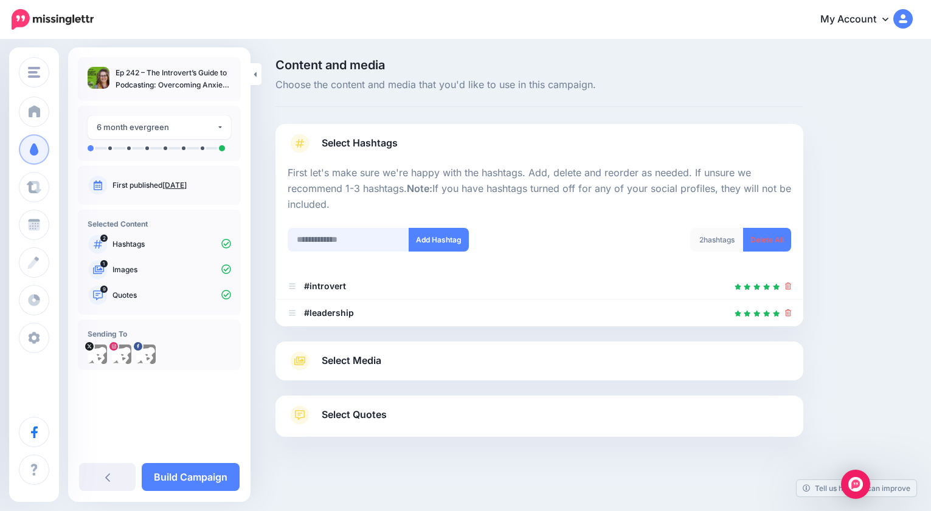
click at [348, 246] on input "text" at bounding box center [349, 240] width 122 height 24
paste input "**********"
type input "**********"
click at [442, 240] on button "Add Hashtag" at bounding box center [439, 240] width 60 height 24
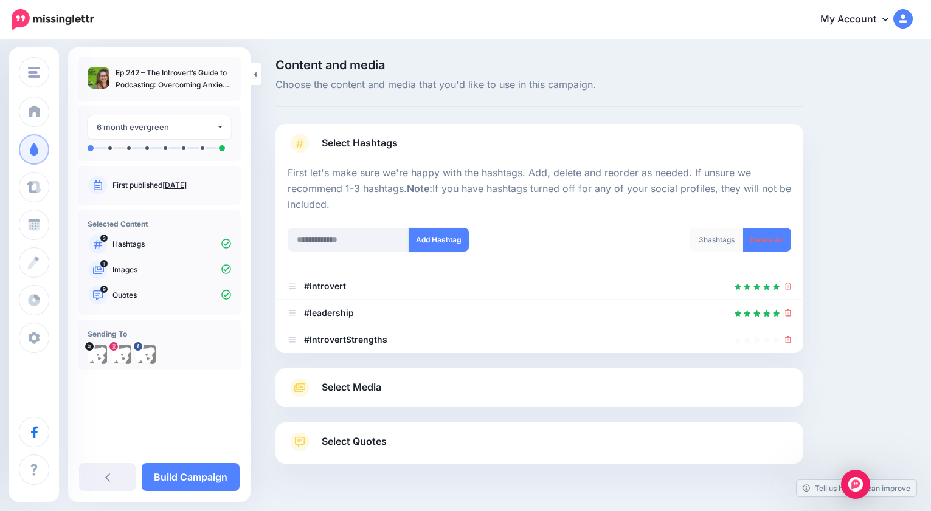
scroll to position [31, 0]
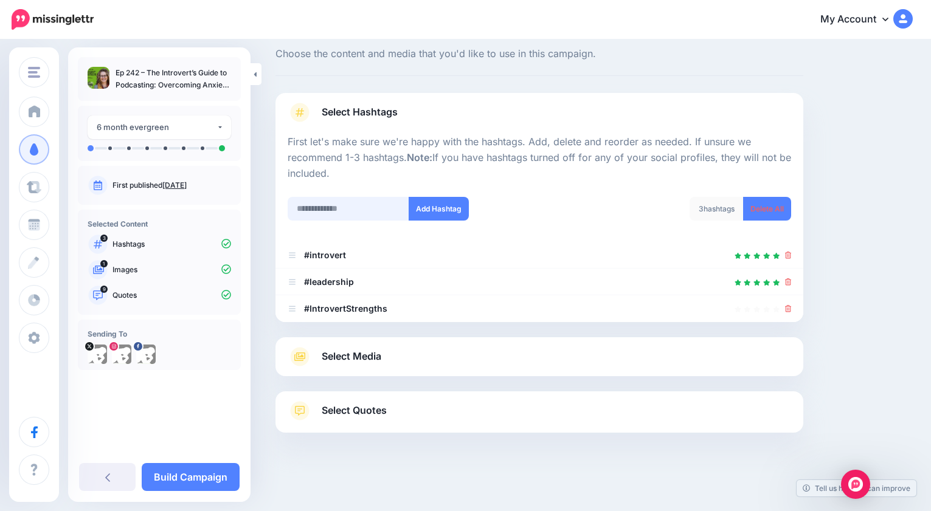
click at [315, 211] on input "text" at bounding box center [349, 209] width 122 height 24
paste input "**********"
type input "**********"
click at [425, 203] on button "Add Hashtag" at bounding box center [439, 209] width 60 height 24
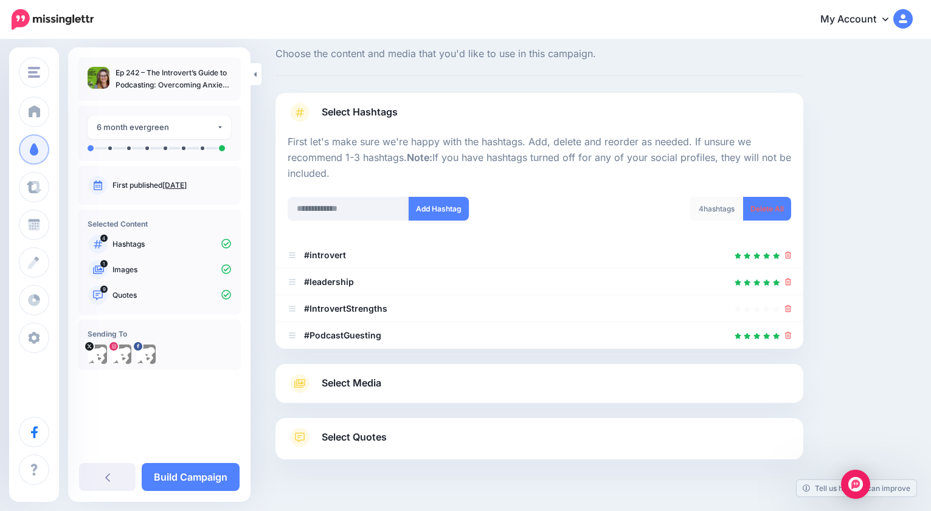
scroll to position [58, 0]
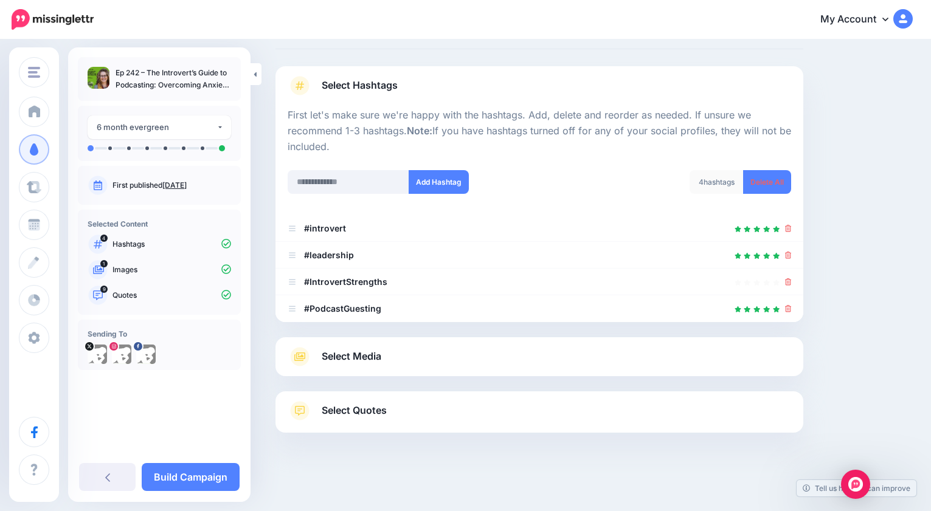
click at [336, 168] on div at bounding box center [539, 162] width 503 height 15
click at [333, 184] on input "text" at bounding box center [349, 182] width 122 height 24
paste input "**********"
type input "**********"
click at [427, 171] on button "Add Hashtag" at bounding box center [439, 182] width 60 height 24
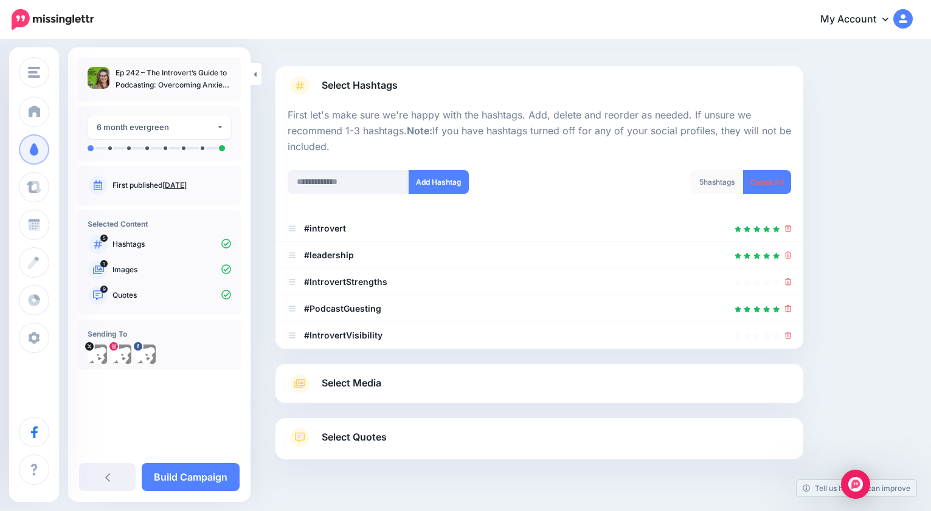
scroll to position [85, 0]
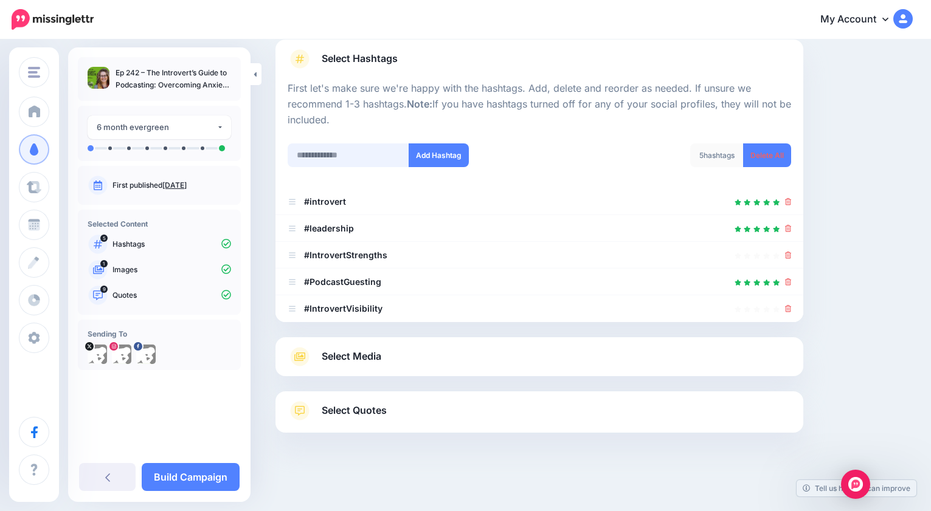
click at [345, 158] on input "text" at bounding box center [349, 155] width 122 height 24
paste input "**********"
type input "**********"
click at [432, 158] on button "Add Hashtag" at bounding box center [439, 155] width 60 height 24
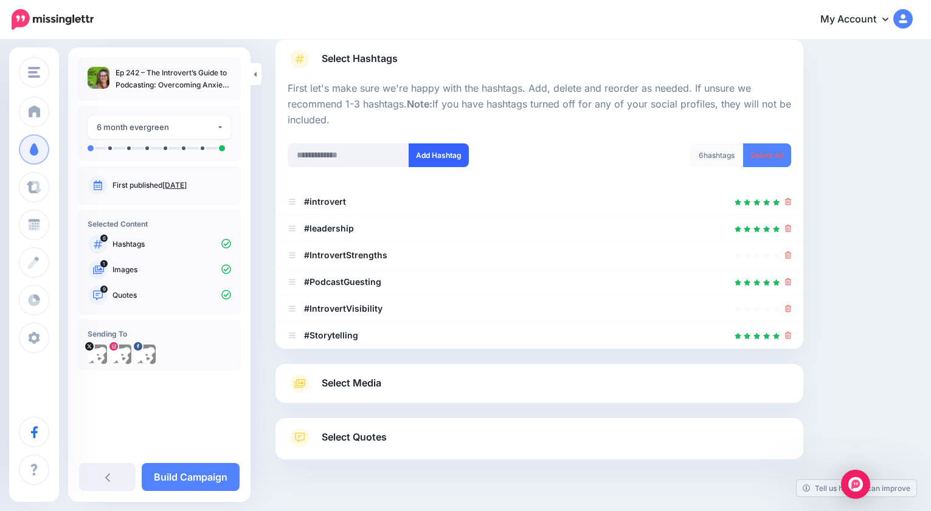
scroll to position [111, 0]
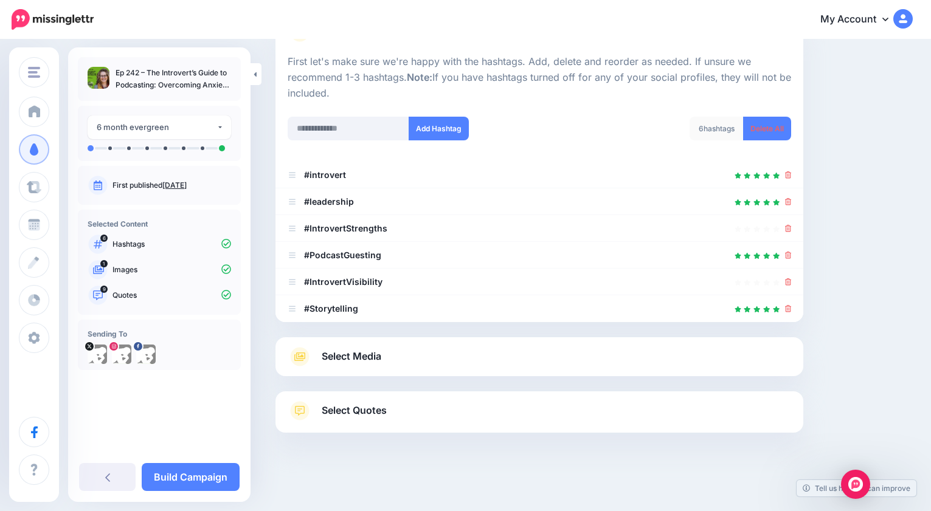
click at [357, 408] on span "Select Quotes" at bounding box center [354, 410] width 65 height 16
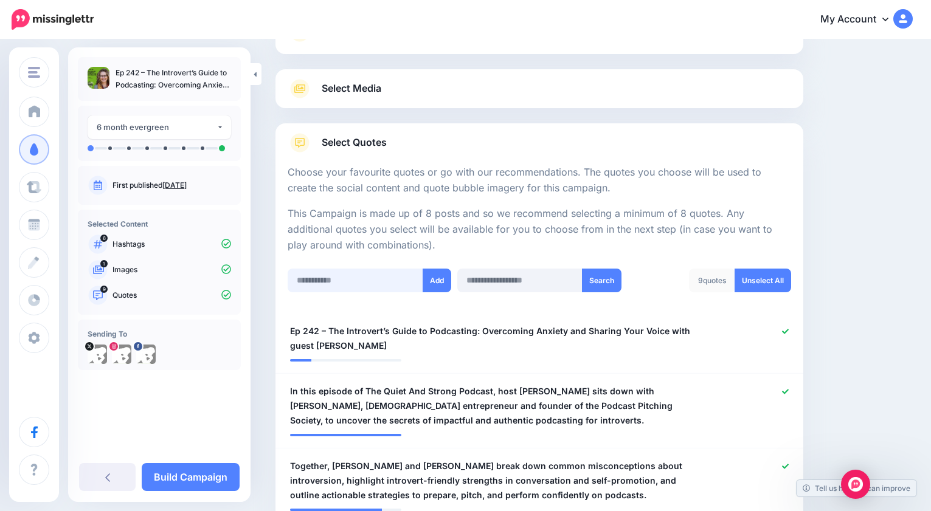
click at [337, 281] on input "text" at bounding box center [356, 281] width 136 height 24
paste input "**********"
type input "**********"
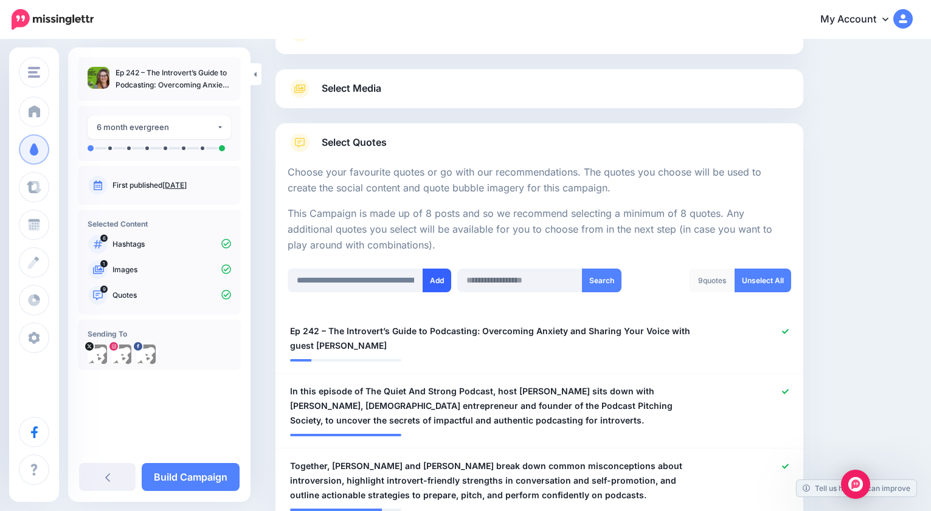
click at [440, 280] on button "Add" at bounding box center [437, 281] width 29 height 24
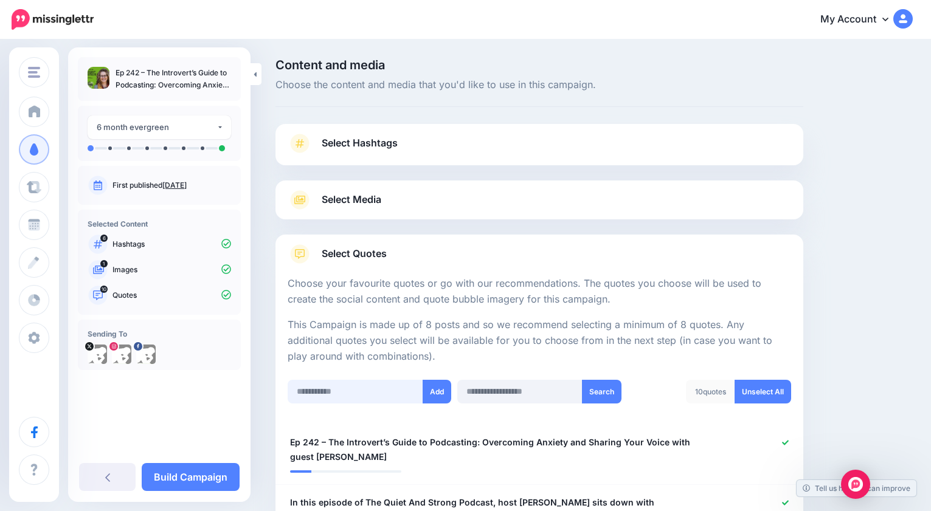
click at [321, 397] on input "text" at bounding box center [356, 392] width 136 height 24
paste input "**********"
type input "**********"
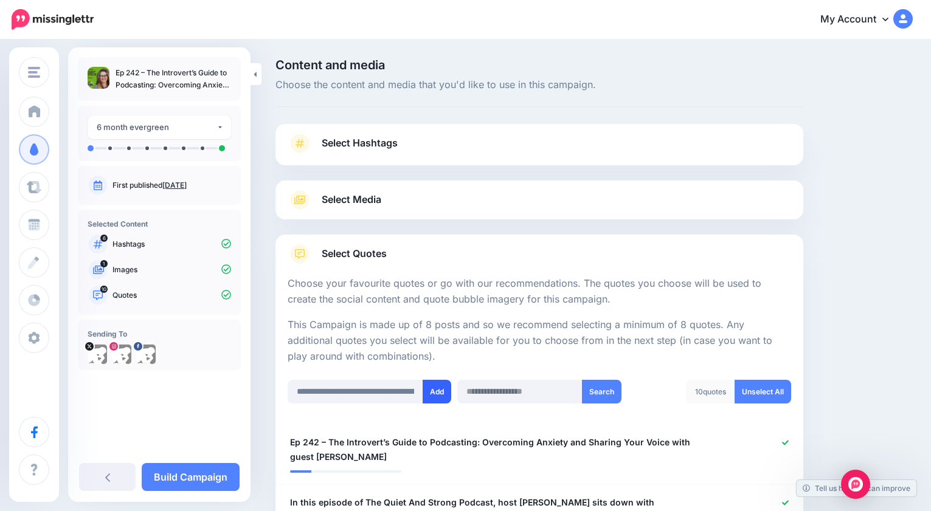
click at [441, 385] on button "Add" at bounding box center [437, 392] width 29 height 24
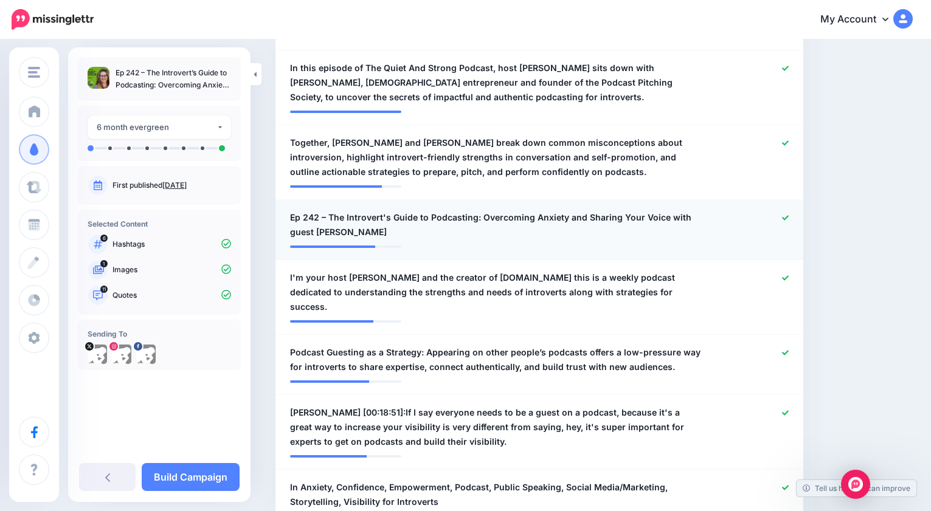
scroll to position [435, 0]
click at [784, 217] on icon at bounding box center [785, 217] width 7 height 7
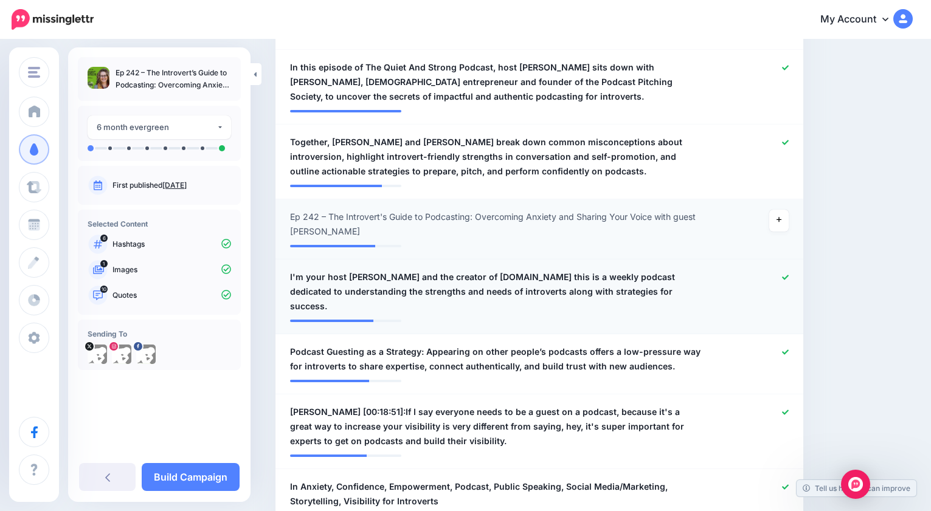
click at [783, 275] on icon at bounding box center [785, 277] width 7 height 7
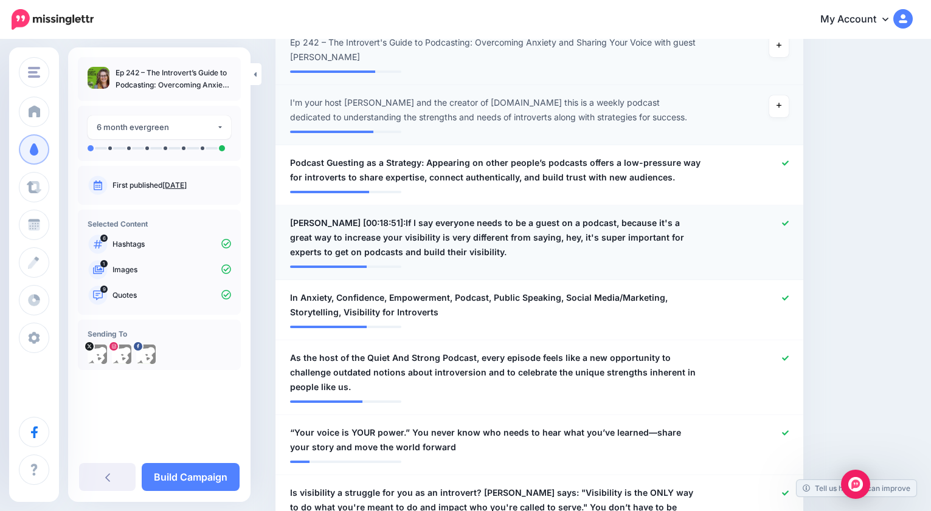
scroll to position [620, 0]
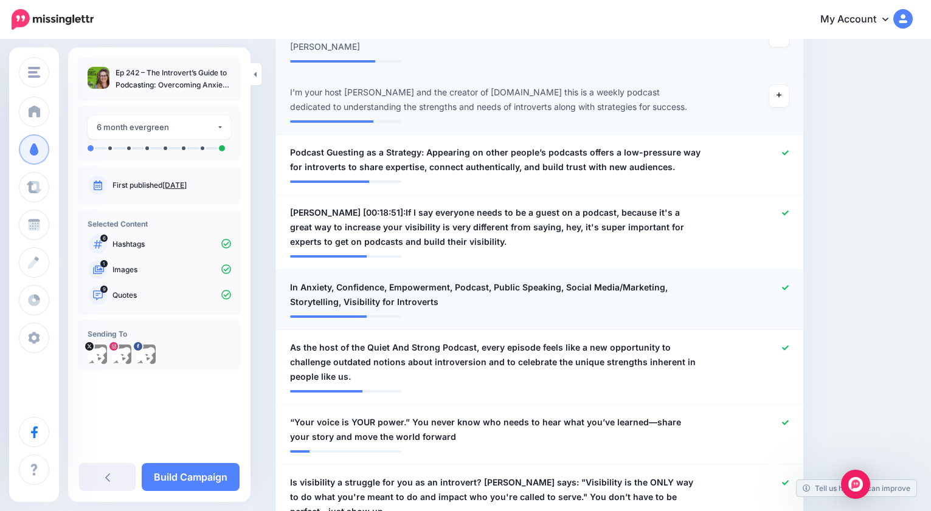
click at [787, 286] on icon at bounding box center [785, 287] width 7 height 5
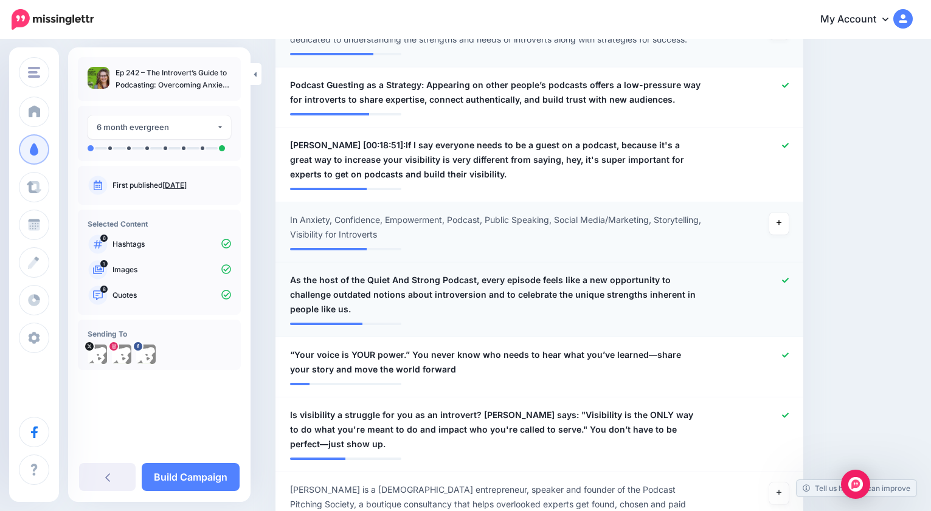
scroll to position [705, 0]
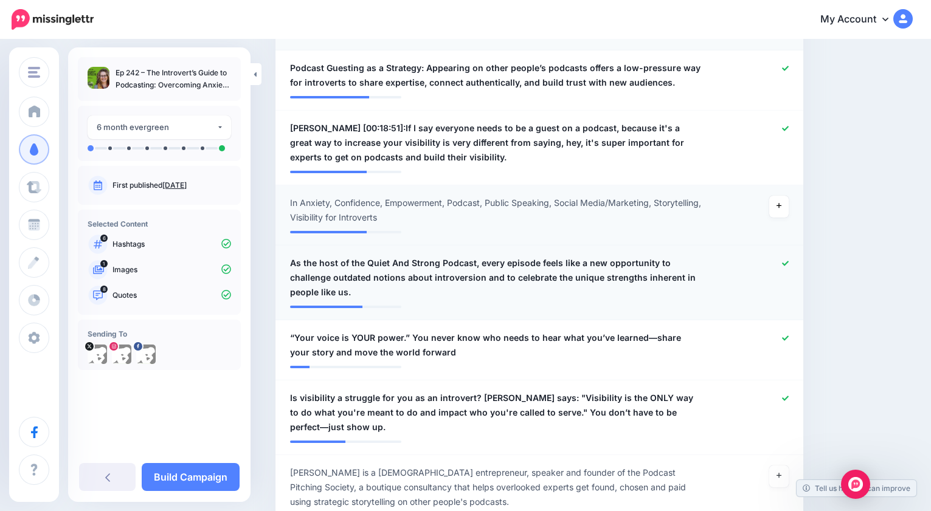
click at [784, 263] on icon at bounding box center [785, 263] width 7 height 5
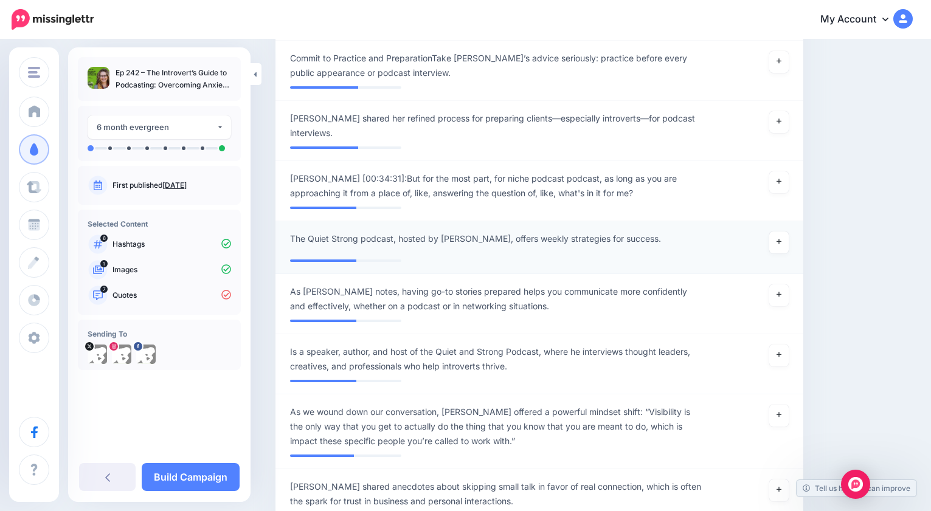
scroll to position [1778, 0]
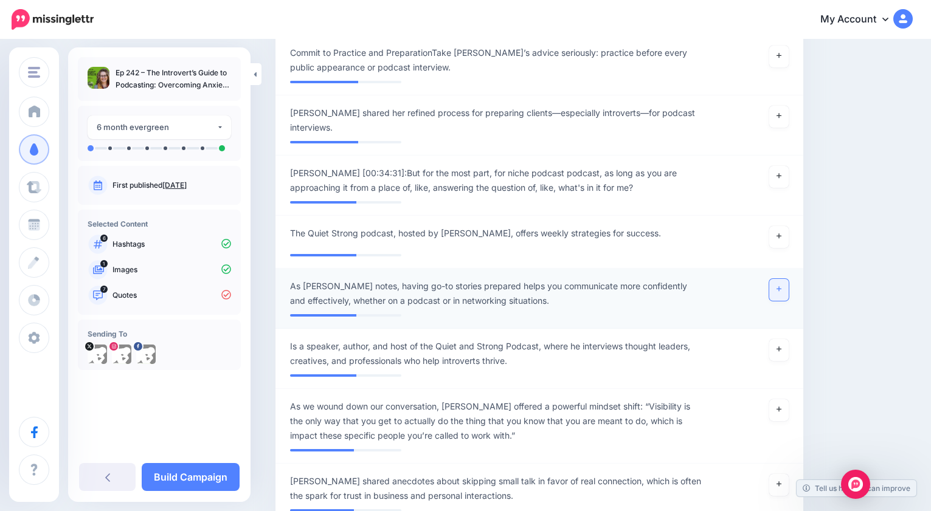
click at [779, 291] on icon at bounding box center [778, 289] width 5 height 7
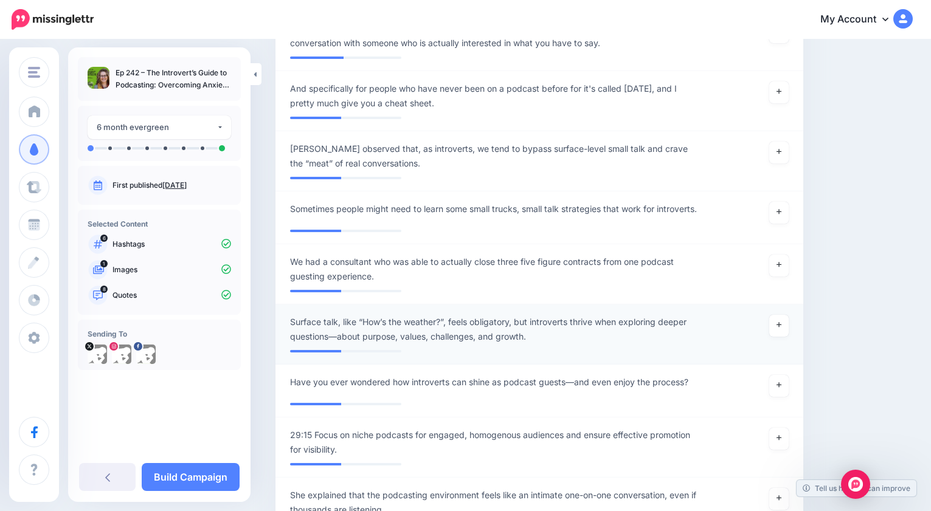
scroll to position [3607, 0]
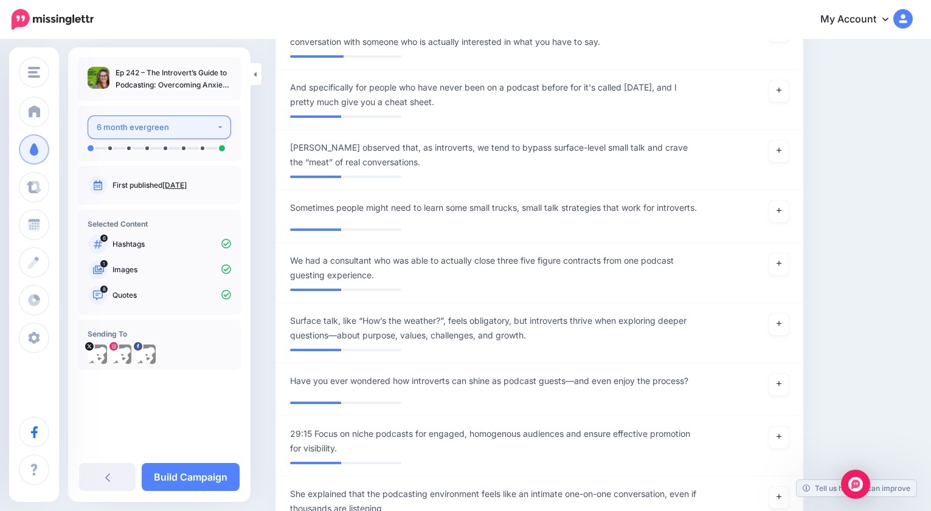
click at [221, 123] on button "6 month evergreen" at bounding box center [159, 128] width 143 height 24
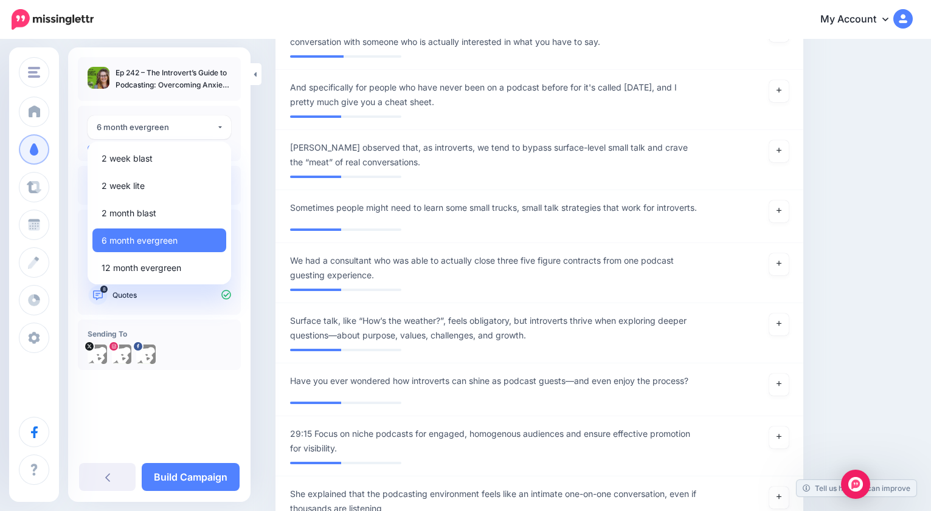
click at [216, 102] on div "**********" at bounding box center [159, 221] width 182 height 328
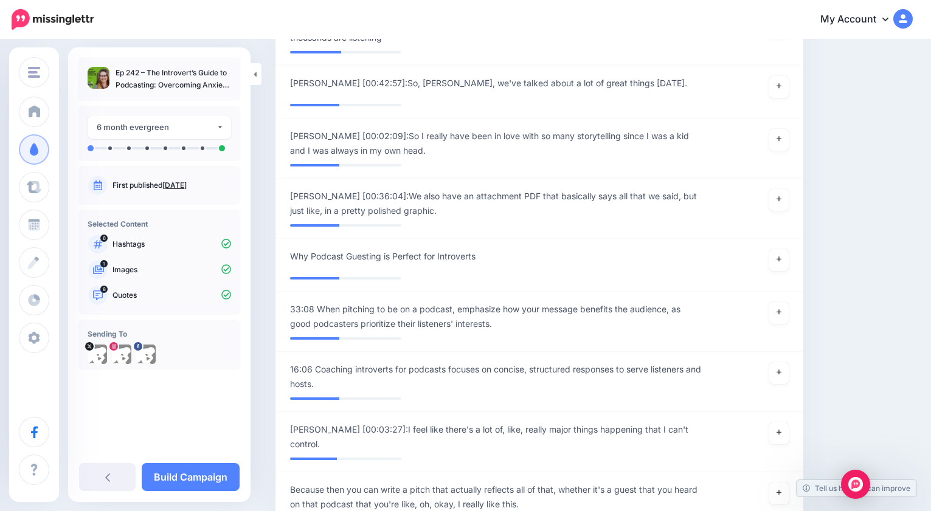
scroll to position [4087, 0]
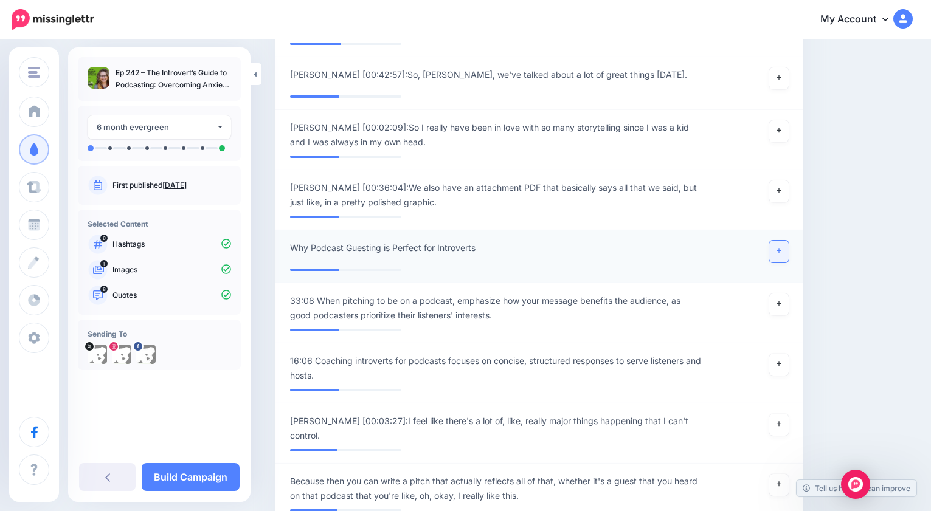
click at [781, 252] on icon at bounding box center [778, 250] width 5 height 7
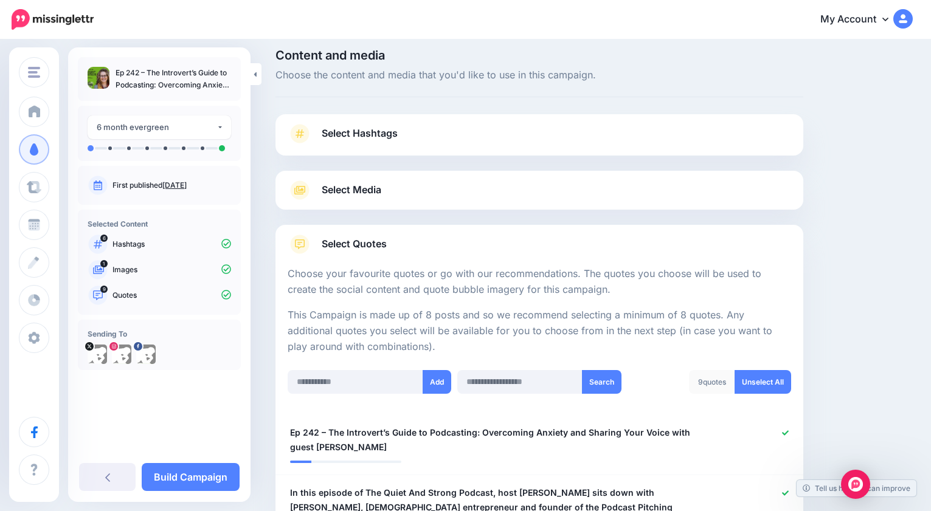
scroll to position [0, 0]
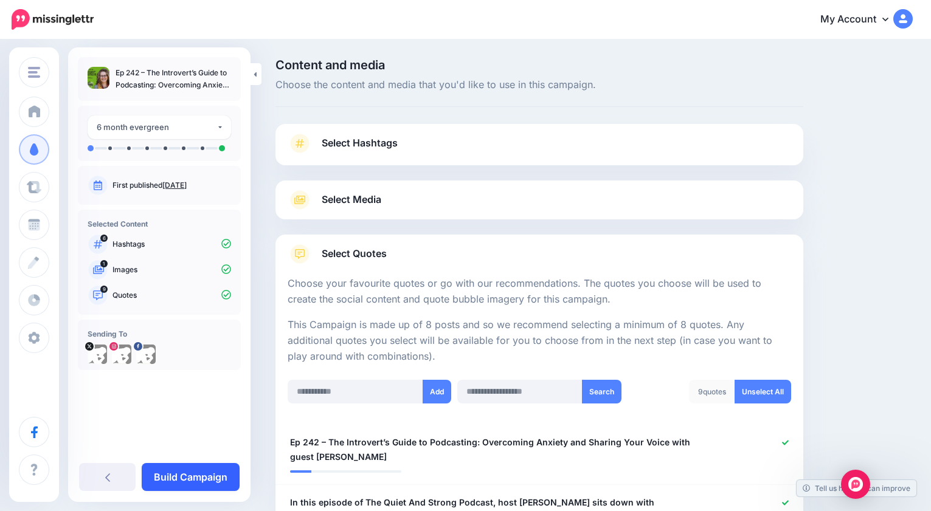
click at [195, 476] on link "Build Campaign" at bounding box center [191, 477] width 98 height 28
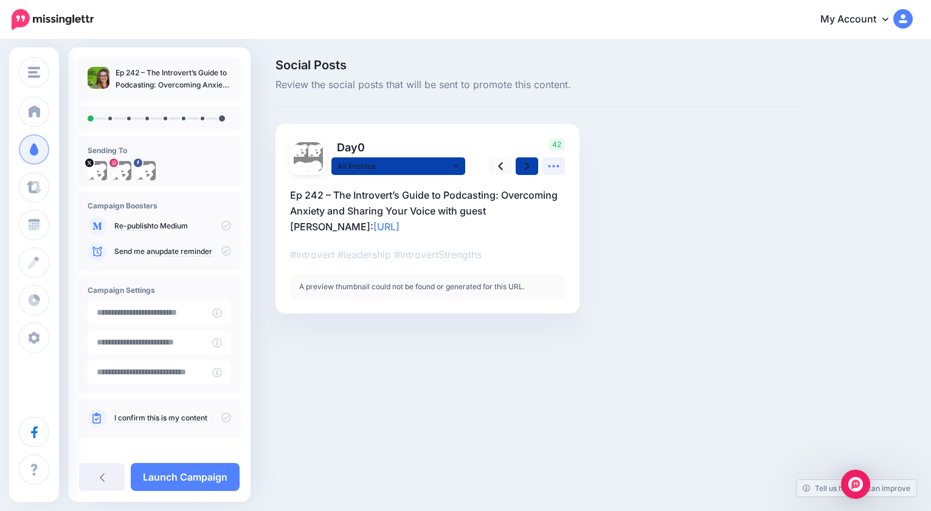
click at [554, 166] on icon at bounding box center [553, 166] width 11 height 2
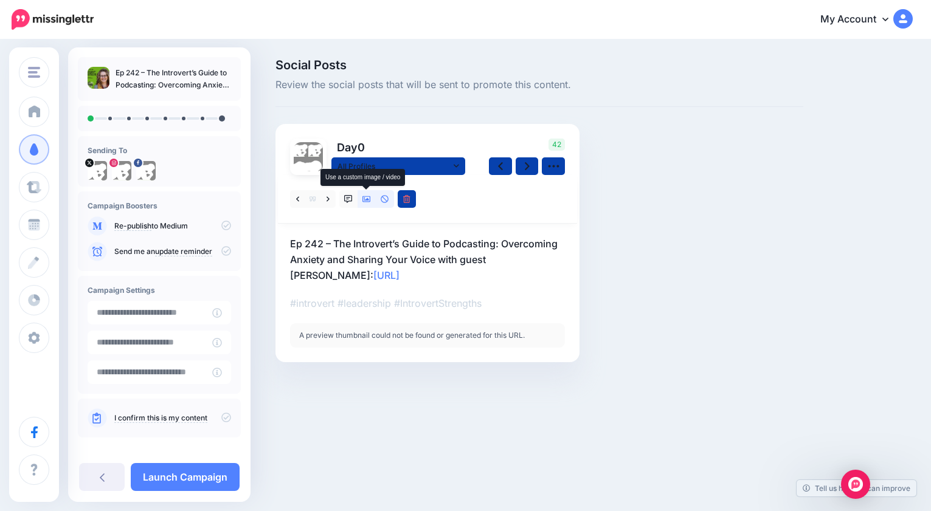
click at [367, 198] on icon at bounding box center [366, 199] width 9 height 6
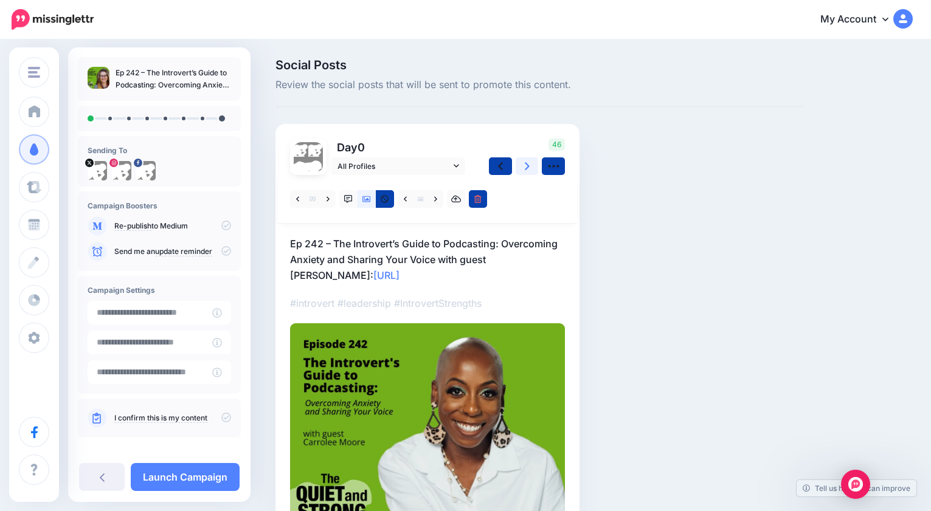
click at [530, 164] on link at bounding box center [527, 166] width 23 height 18
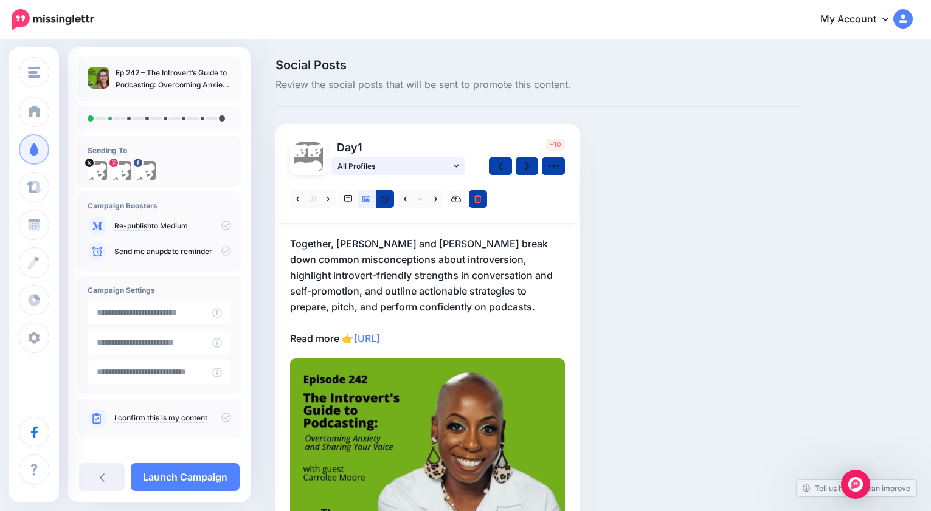
click at [458, 164] on icon at bounding box center [456, 166] width 5 height 9
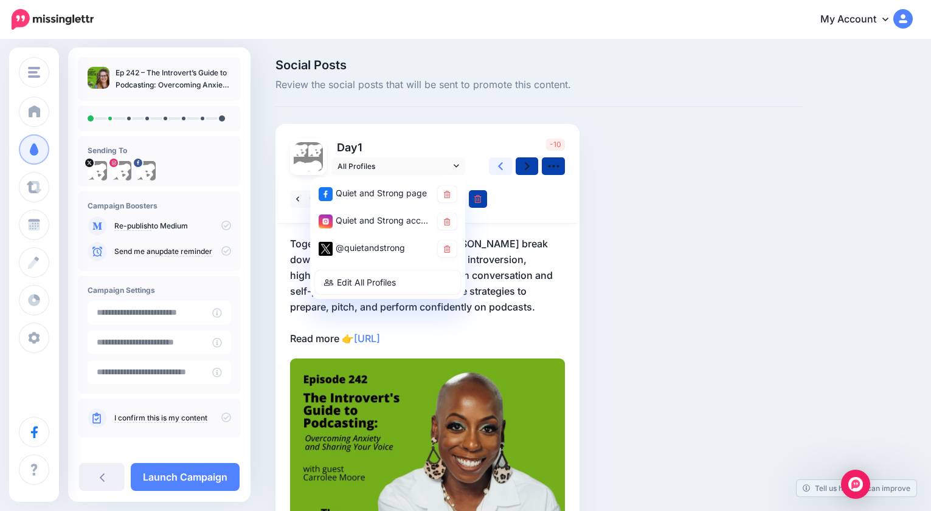
click at [495, 167] on link at bounding box center [500, 166] width 23 height 18
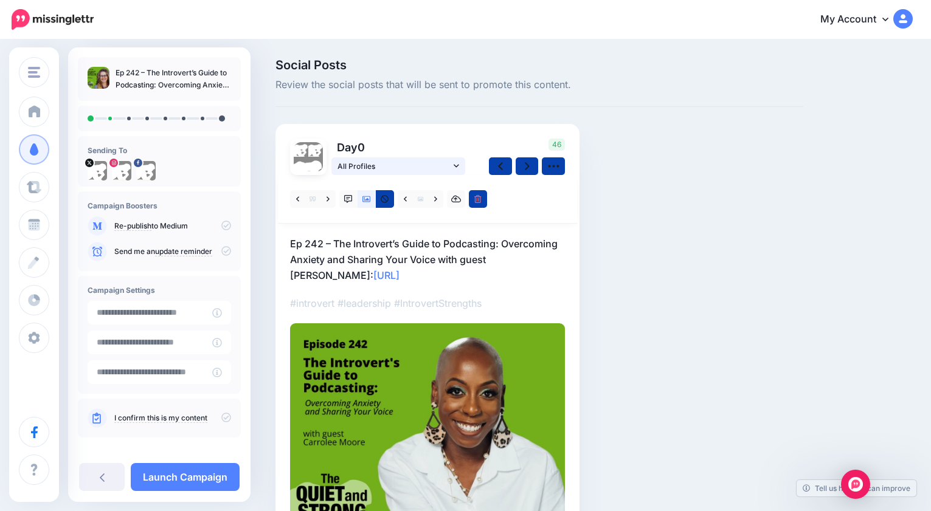
click at [460, 164] on link "All Profiles" at bounding box center [398, 166] width 134 height 18
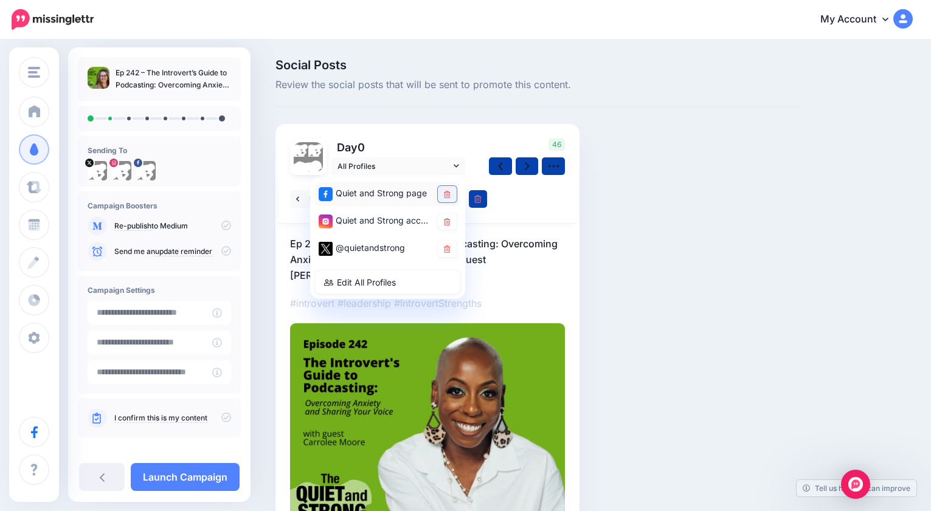
click at [445, 192] on icon at bounding box center [447, 194] width 7 height 7
click at [449, 246] on icon at bounding box center [447, 249] width 7 height 7
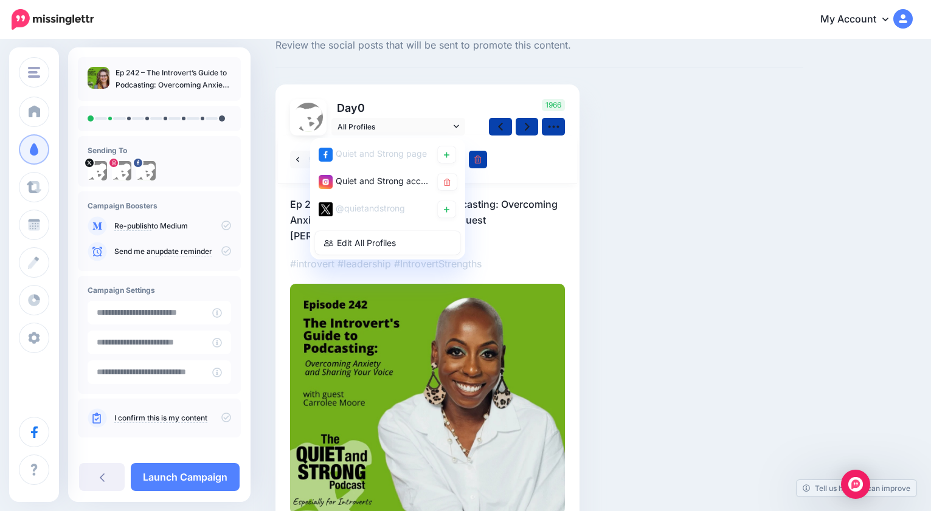
scroll to position [31, 0]
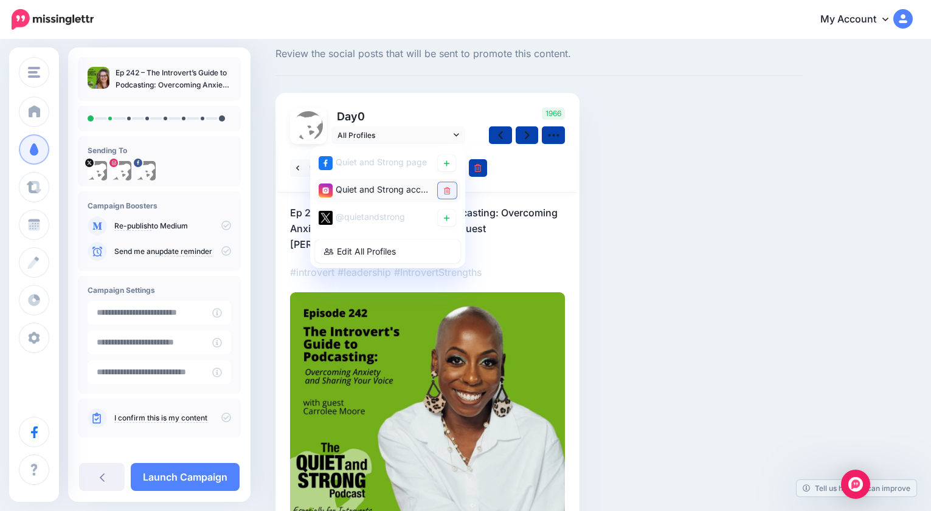
click at [446, 193] on link at bounding box center [447, 190] width 19 height 16
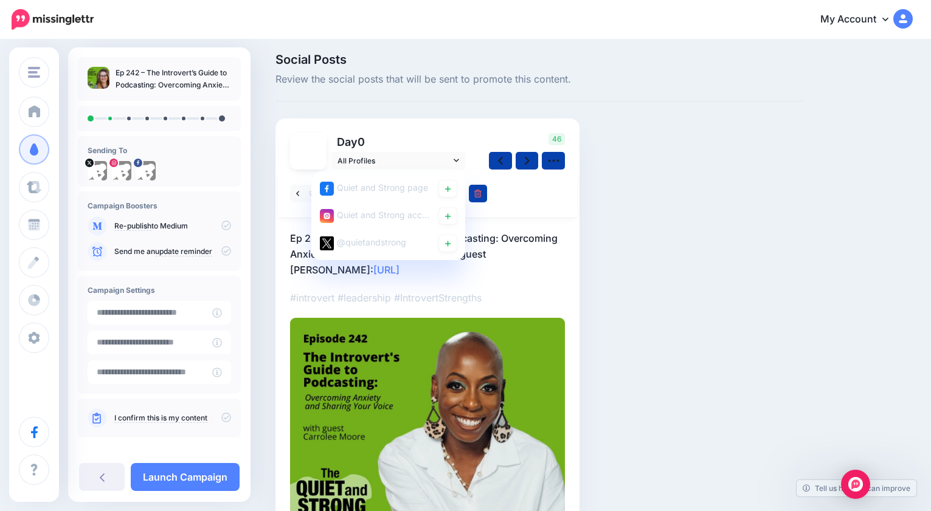
scroll to position [0, 0]
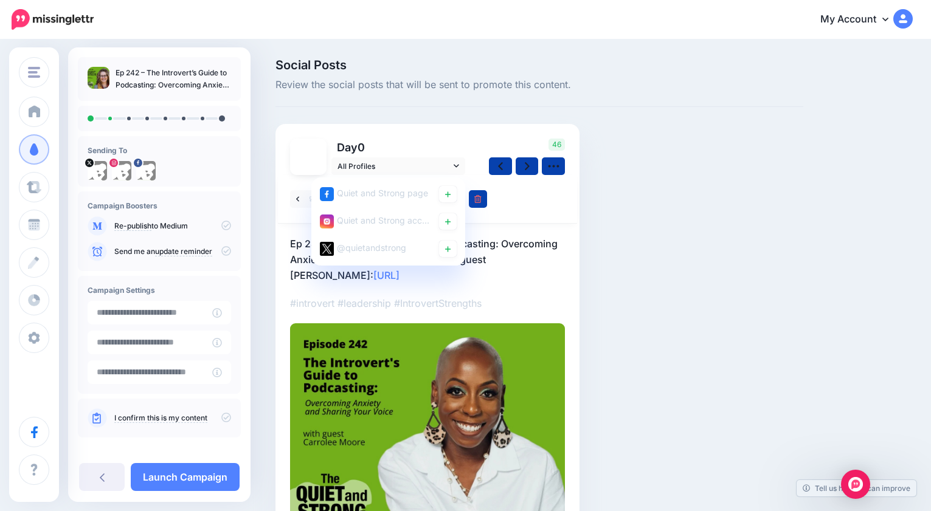
click at [482, 136] on div "Day 0 All Profiles" at bounding box center [427, 346] width 304 height 444
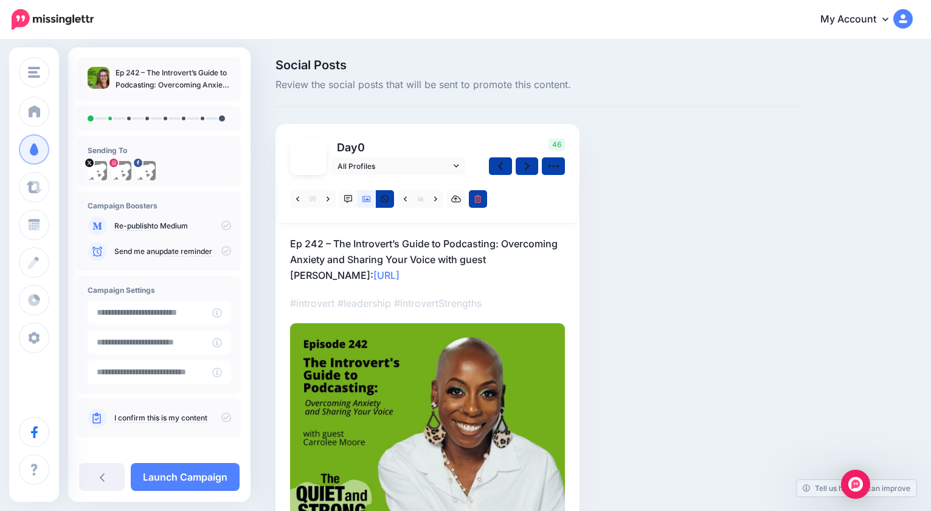
click at [636, 146] on div "Social Posts Review the social posts that will be sent to promote this content.…" at bounding box center [539, 332] width 546 height 546
click at [258, 284] on div "Social Posts Review the social posts that will be sent to promote this content.…" at bounding box center [465, 332] width 931 height 582
click at [416, 85] on span "Review the social posts that will be sent to promote this content." at bounding box center [539, 85] width 528 height 16
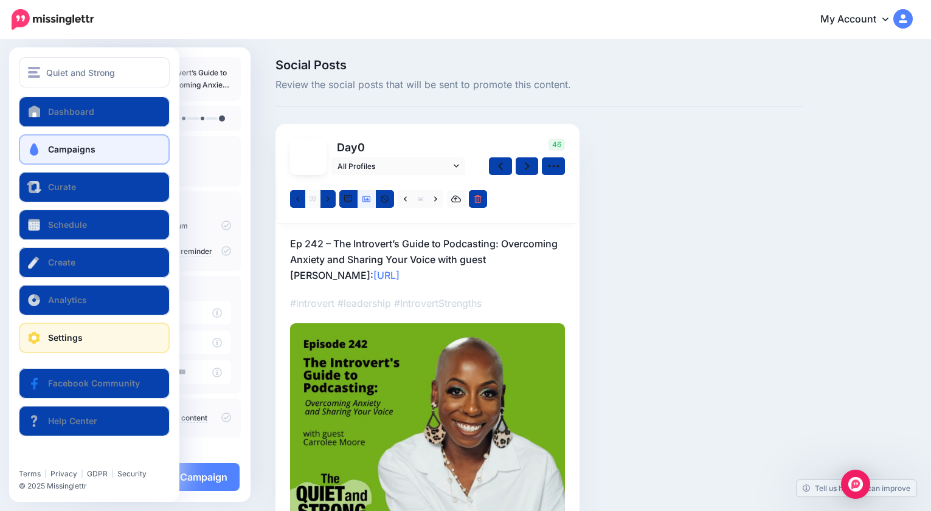
click at [59, 336] on span "Settings" at bounding box center [65, 338] width 35 height 10
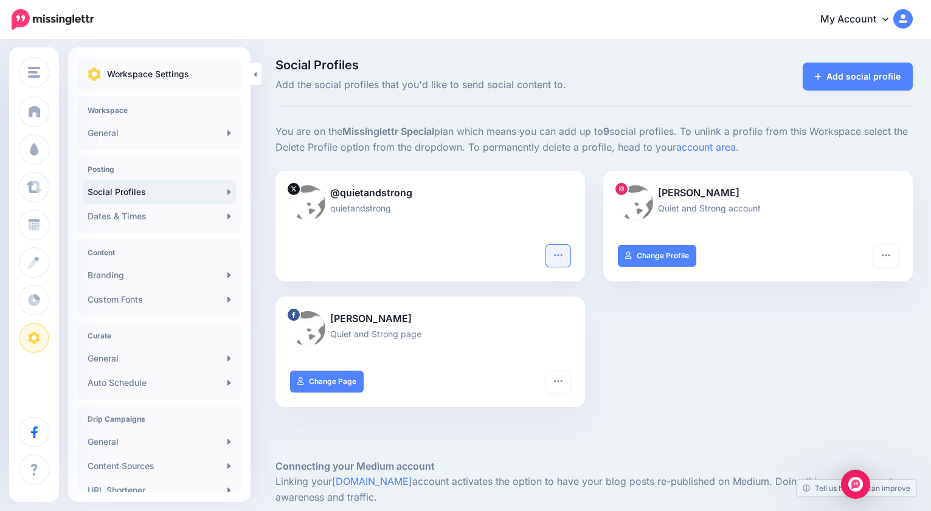
click at [558, 257] on icon "button" at bounding box center [558, 255] width 10 height 10
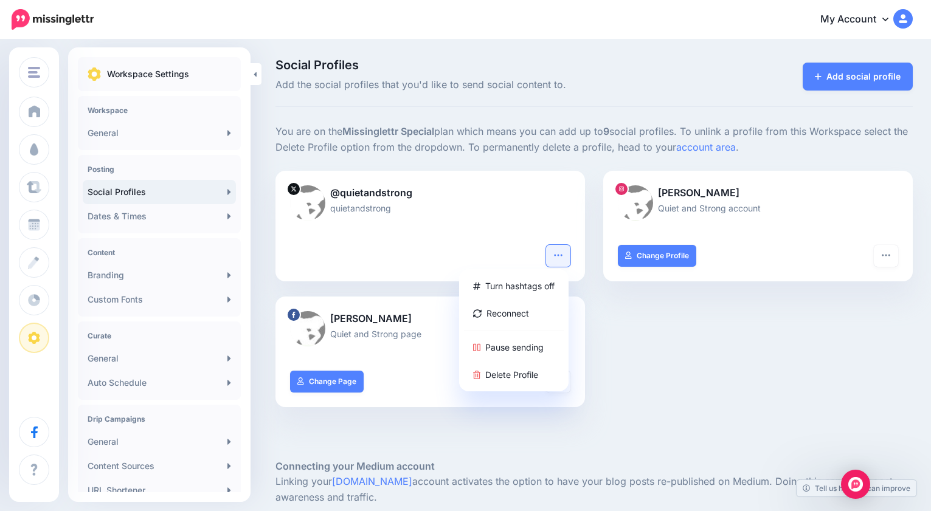
click at [530, 160] on div at bounding box center [593, 163] width 637 height 15
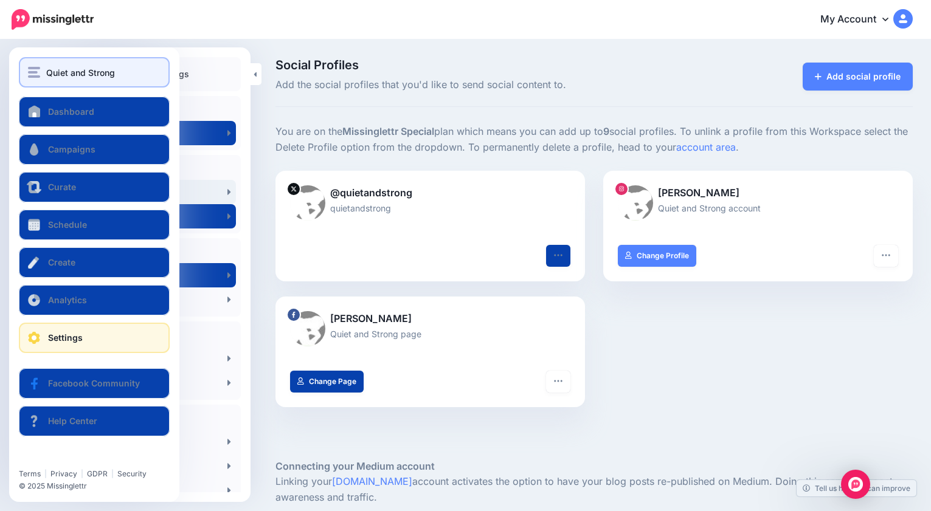
click at [45, 66] on div "Quiet and Strong" at bounding box center [94, 73] width 133 height 14
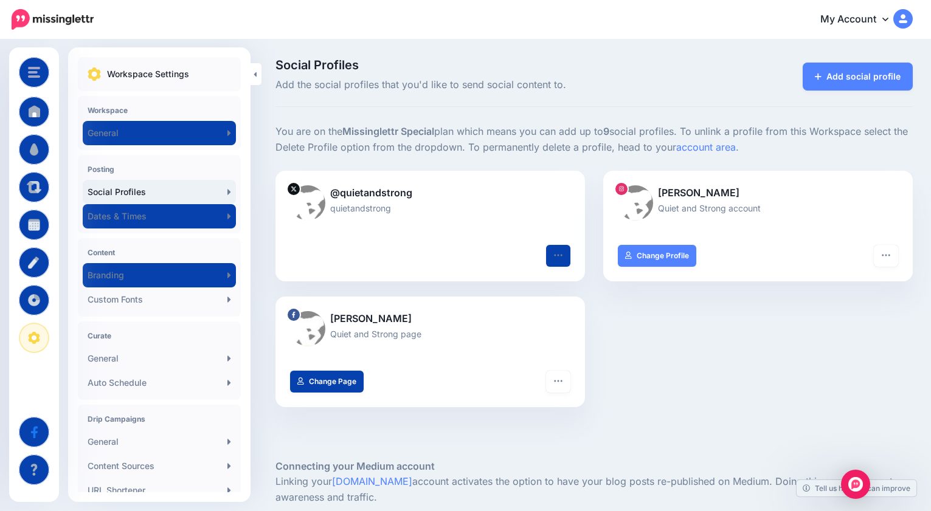
click at [365, 16] on div "My Account Dashboard My Account Billing Facebook Community Help Center Logout" at bounding box center [511, 20] width 804 height 30
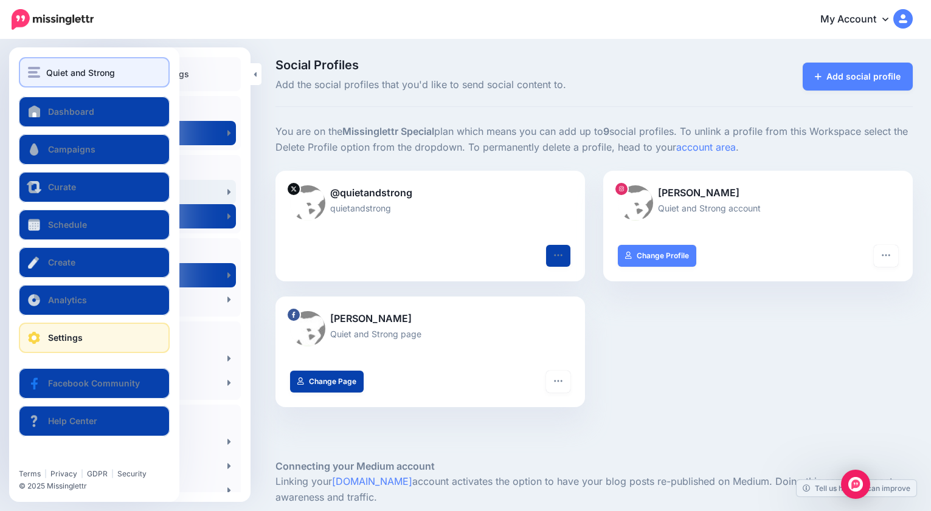
click at [57, 71] on span "Quiet and Strong" at bounding box center [80, 73] width 69 height 14
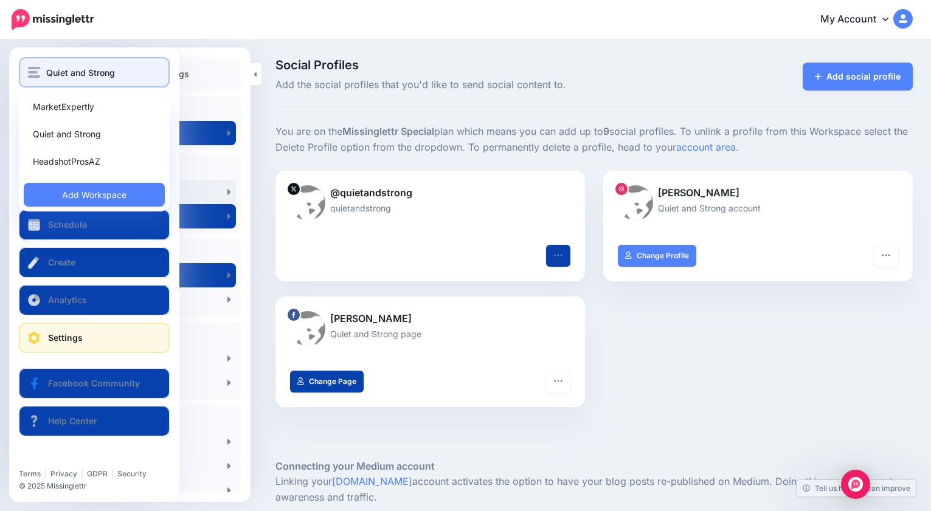
click at [71, 71] on span "Quiet and Strong" at bounding box center [80, 73] width 69 height 14
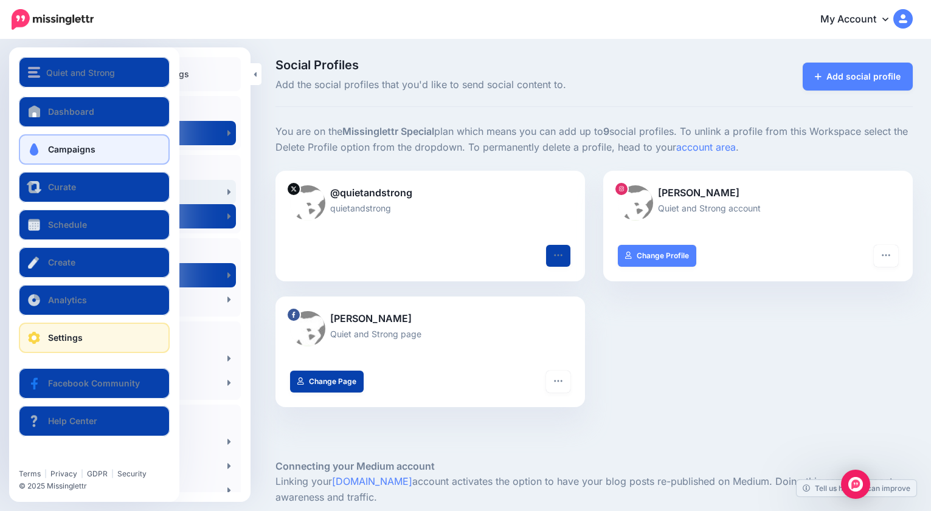
click at [69, 152] on span "Campaigns" at bounding box center [71, 149] width 47 height 10
click at [69, 151] on span "Campaigns" at bounding box center [71, 149] width 47 height 10
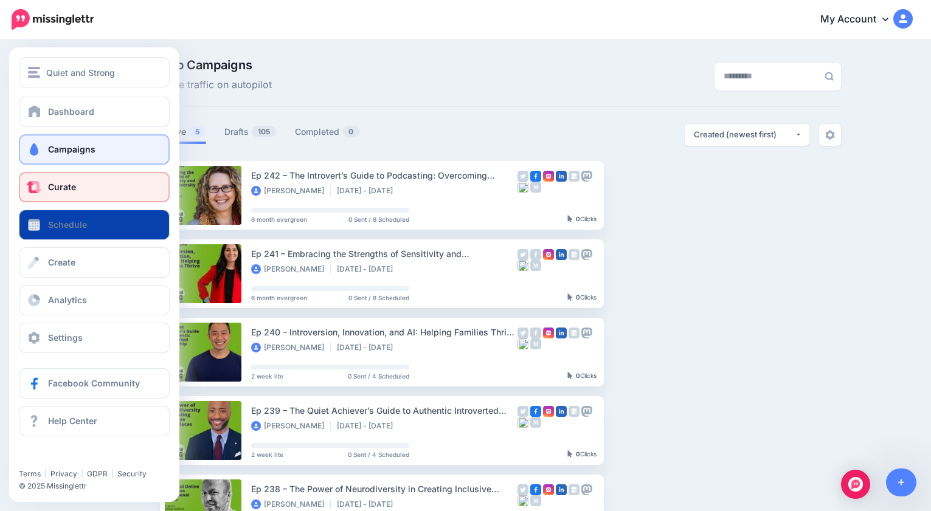
click at [64, 188] on span "Curate" at bounding box center [62, 187] width 28 height 10
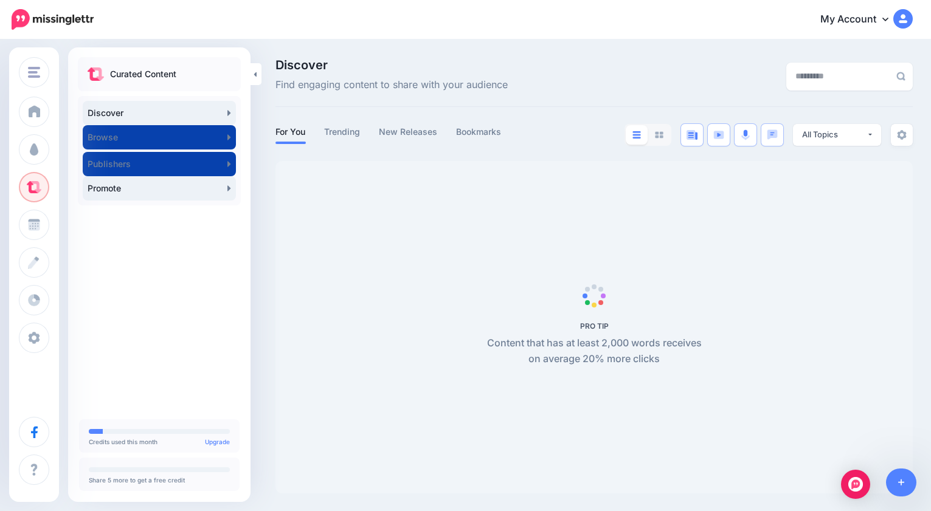
click at [134, 187] on link "Promote" at bounding box center [159, 188] width 153 height 24
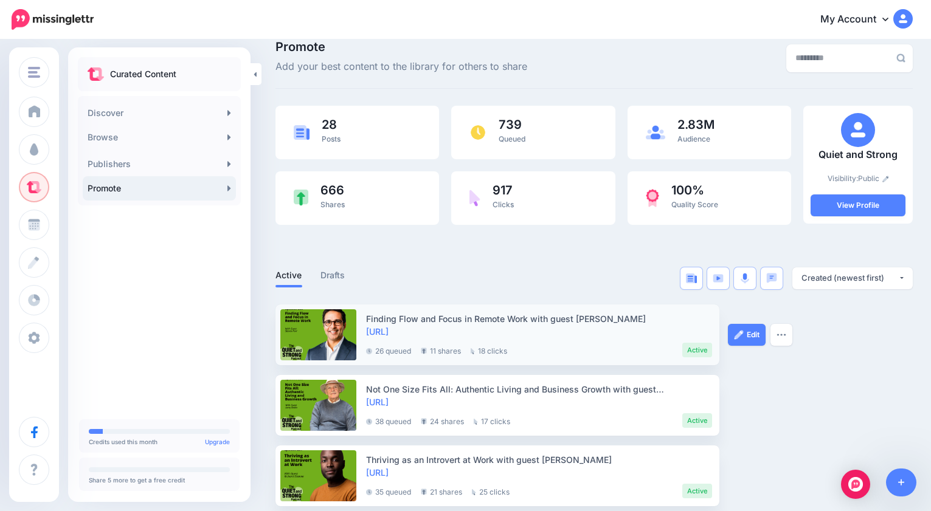
scroll to position [23, 0]
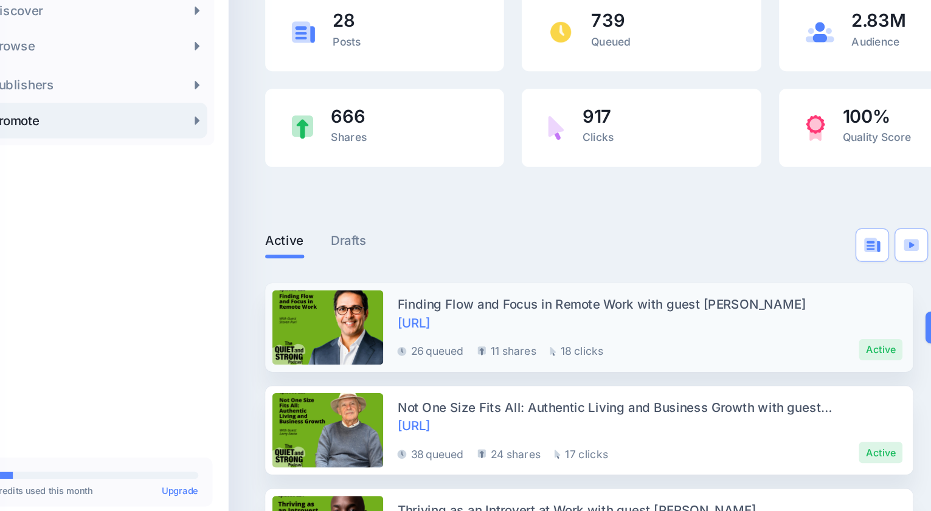
click at [519, 316] on div "Finding Flow and Focus in Remote Work with guest Steven Puri" at bounding box center [539, 314] width 346 height 13
click at [505, 312] on div "Finding Flow and Focus in Remote Work with guest Steven Puri" at bounding box center [539, 314] width 346 height 13
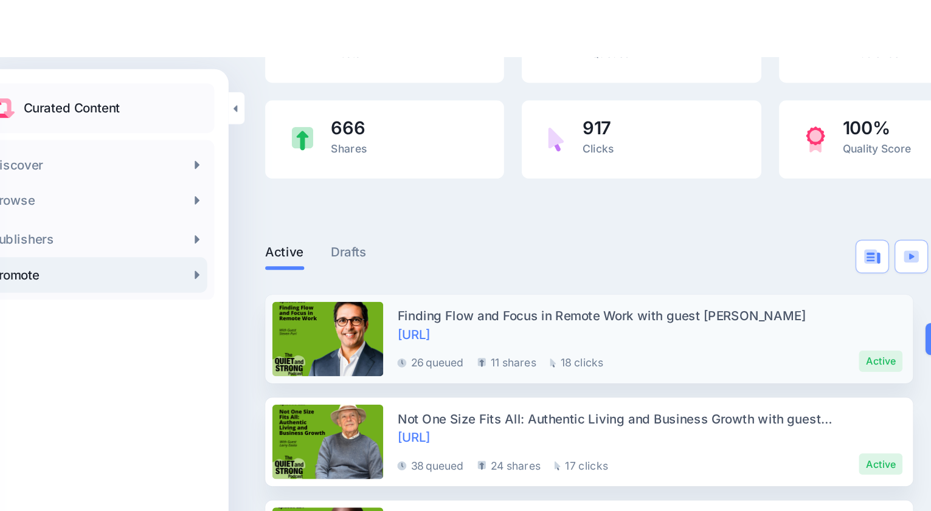
scroll to position [119, 0]
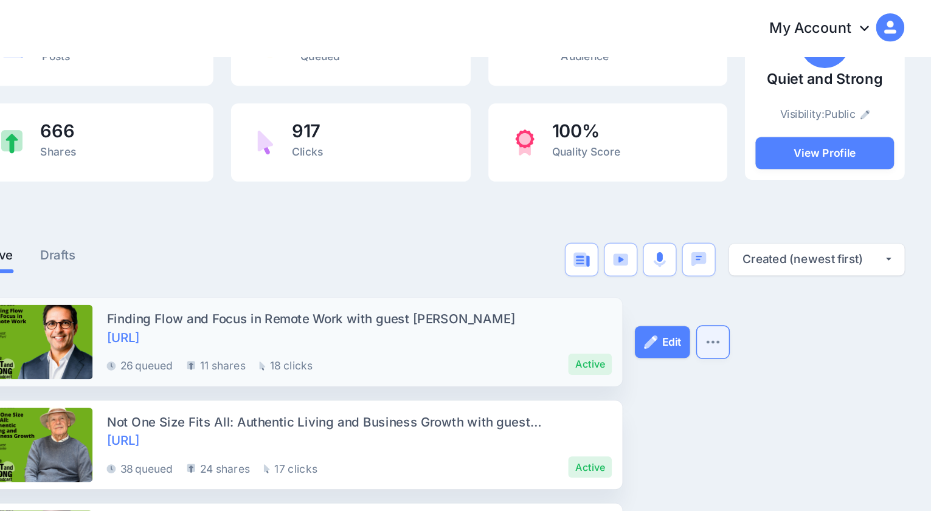
click at [782, 233] on img "button" at bounding box center [781, 235] width 10 height 4
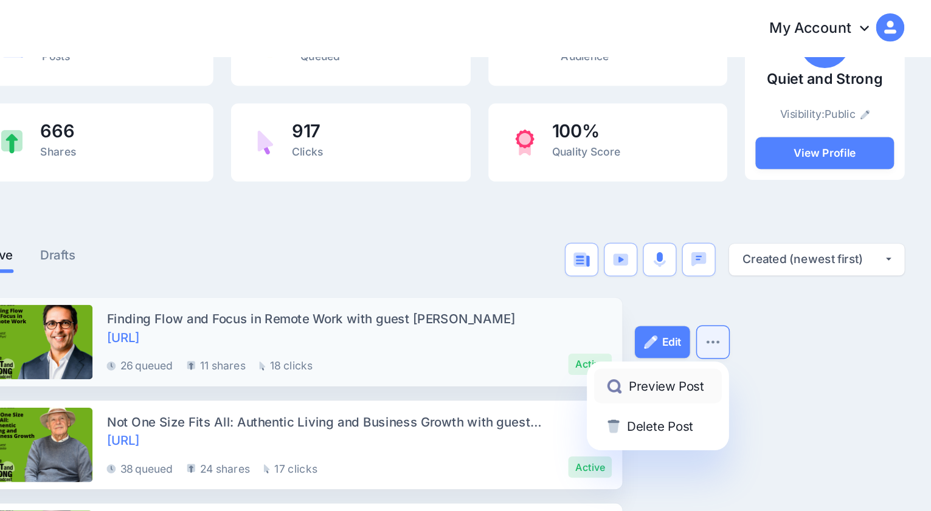
click at [752, 266] on link "Preview Post" at bounding box center [744, 265] width 88 height 24
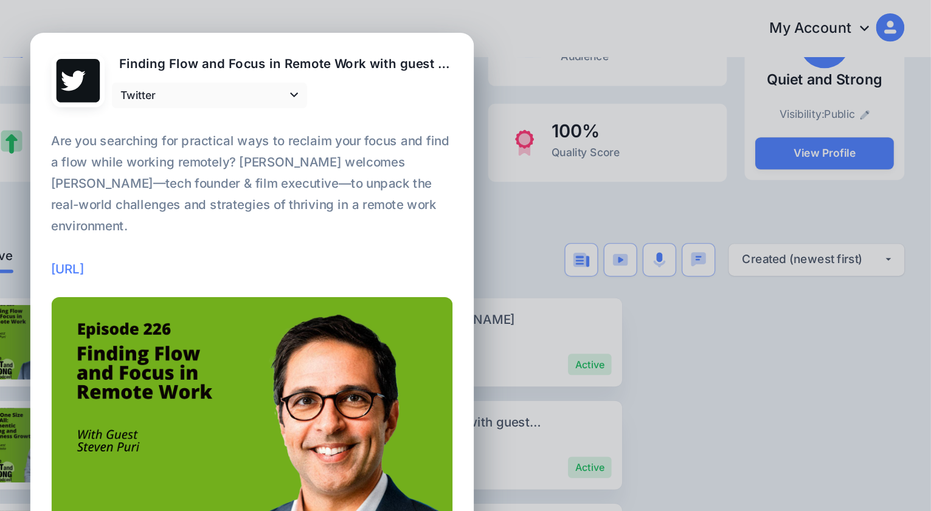
click at [660, 147] on div "Preview Post Loading Finding Flow and Focus in Remote Work with guest Steven Pu…" at bounding box center [465, 255] width 931 height 511
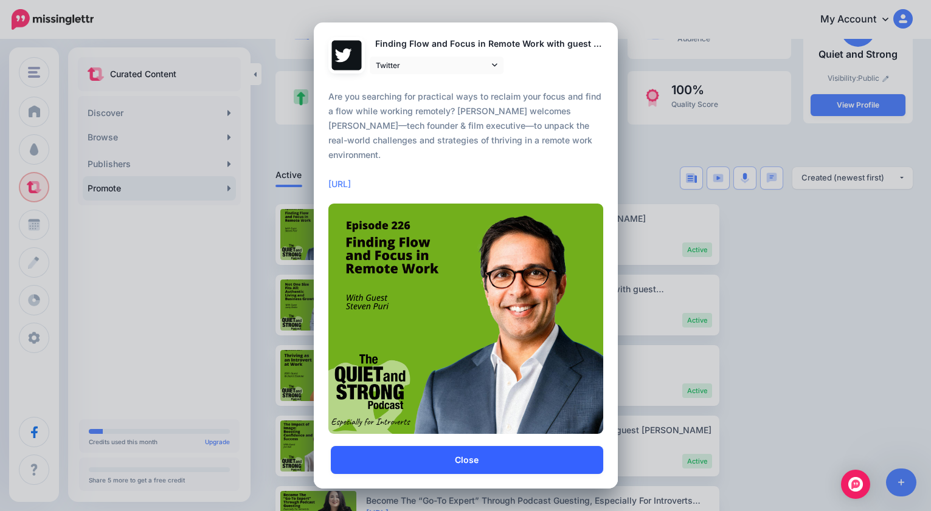
click at [484, 455] on link "Close" at bounding box center [467, 460] width 272 height 28
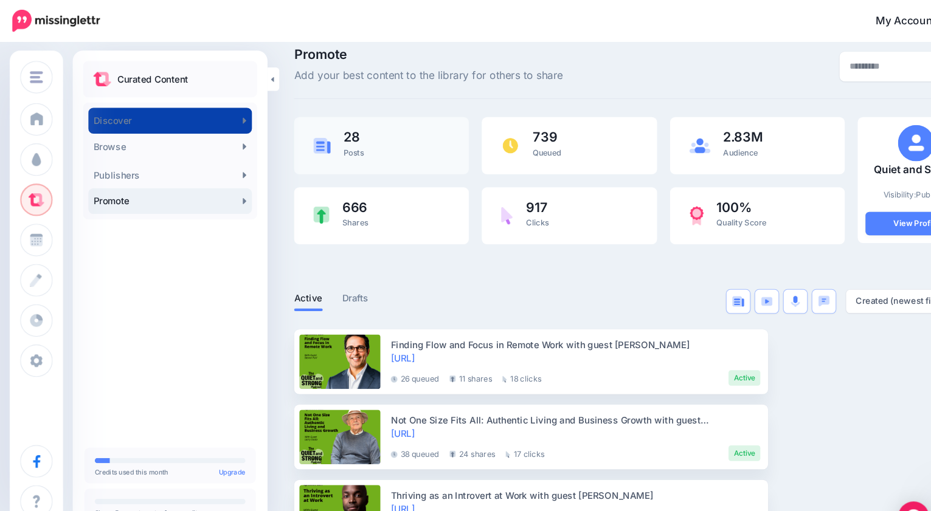
scroll to position [0, 0]
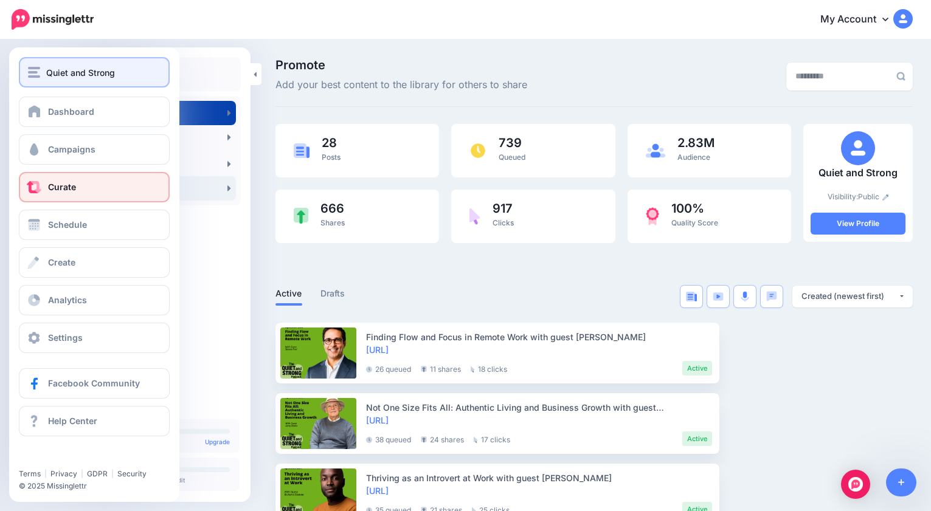
click at [37, 67] on img "button" at bounding box center [34, 72] width 12 height 11
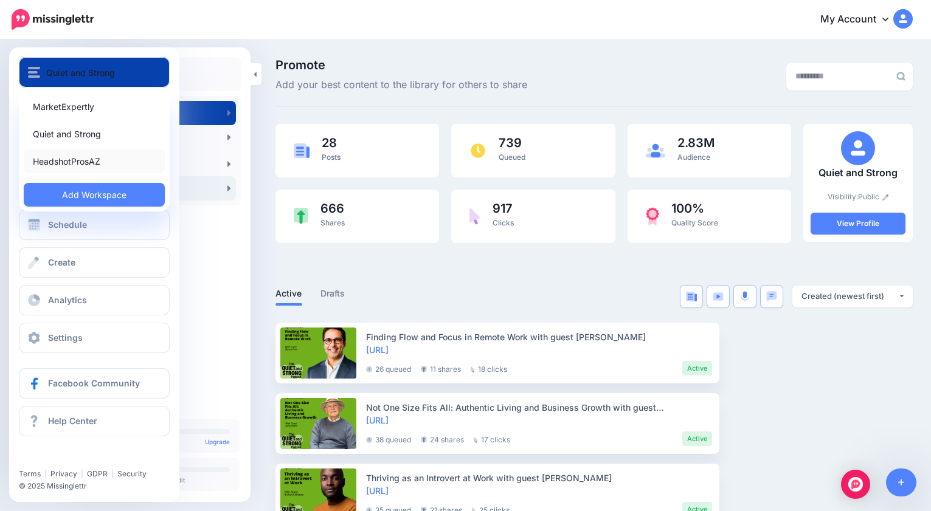
click at [76, 158] on link "HeadshotProsAZ" at bounding box center [94, 162] width 141 height 24
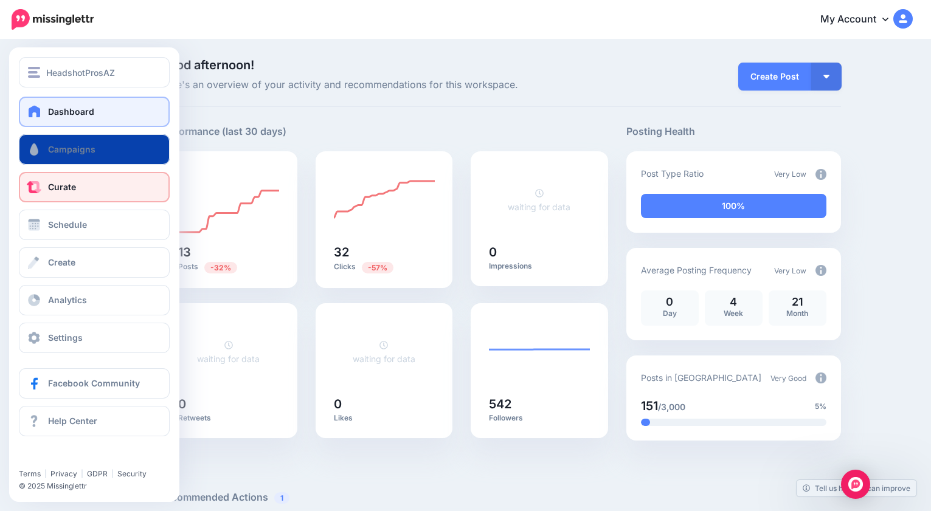
click at [83, 186] on link "Curate" at bounding box center [94, 187] width 151 height 30
click at [92, 183] on link "Curate" at bounding box center [94, 187] width 151 height 30
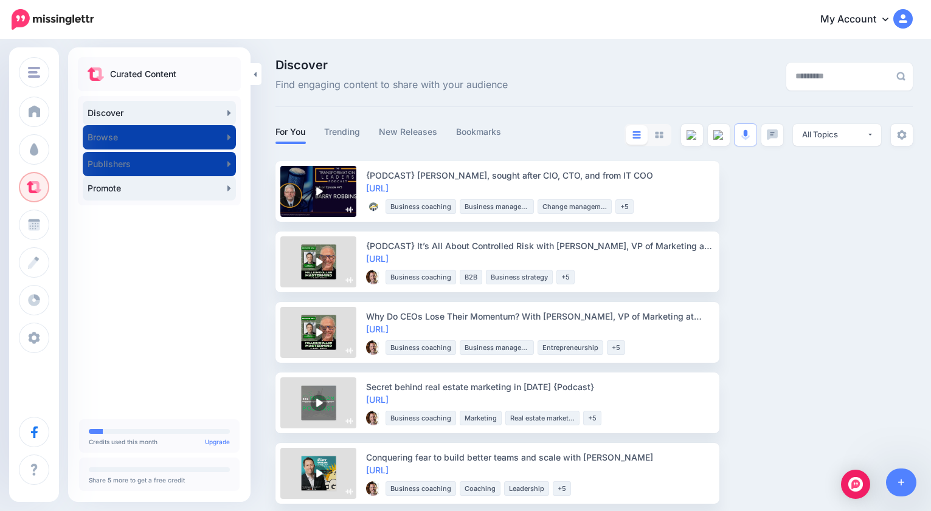
click at [136, 182] on link "Promote" at bounding box center [159, 188] width 153 height 24
click at [119, 188] on link "Promote" at bounding box center [159, 188] width 153 height 24
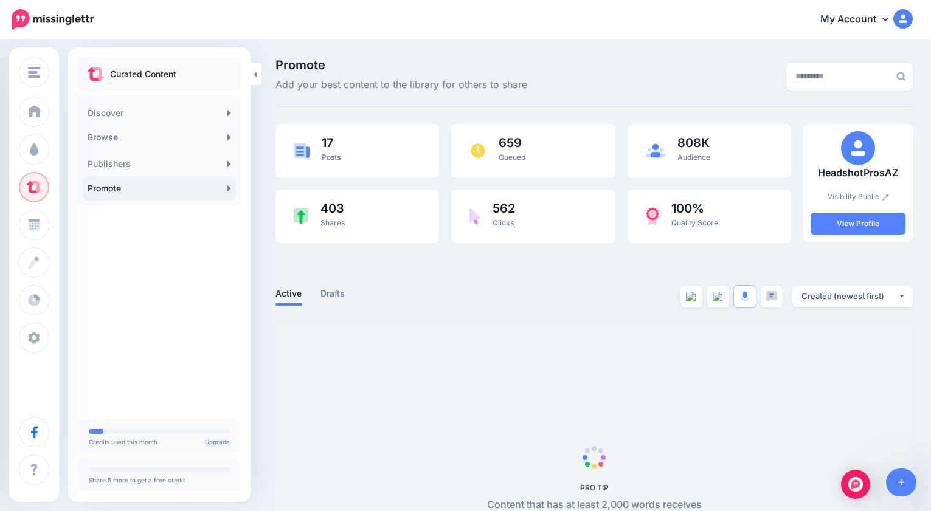
click at [173, 188] on link "Promote" at bounding box center [159, 188] width 153 height 24
